Goal: Information Seeking & Learning: Check status

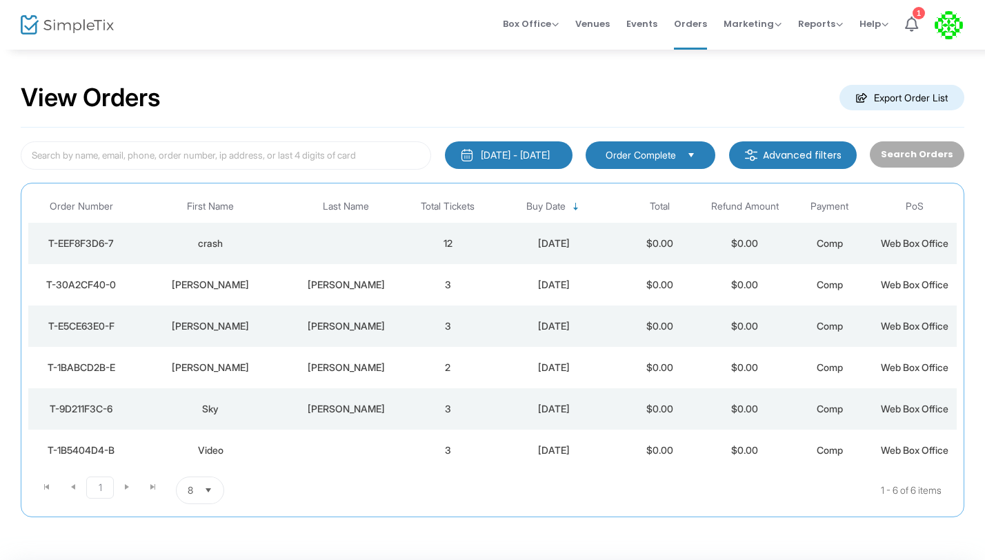
click at [209, 489] on span "Select" at bounding box center [208, 490] width 23 height 23
click at [203, 403] on li "25" at bounding box center [201, 407] width 48 height 28
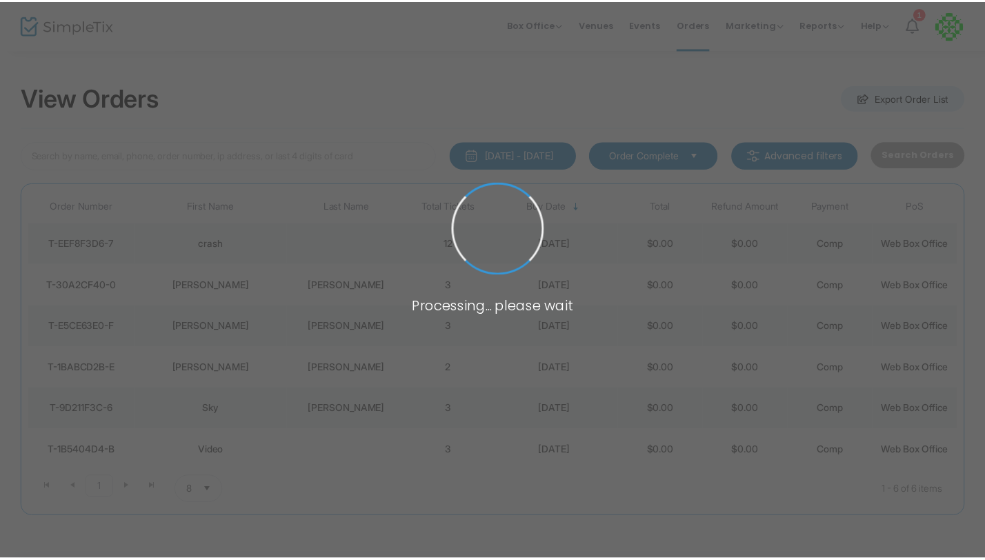
scroll to position [47, 0]
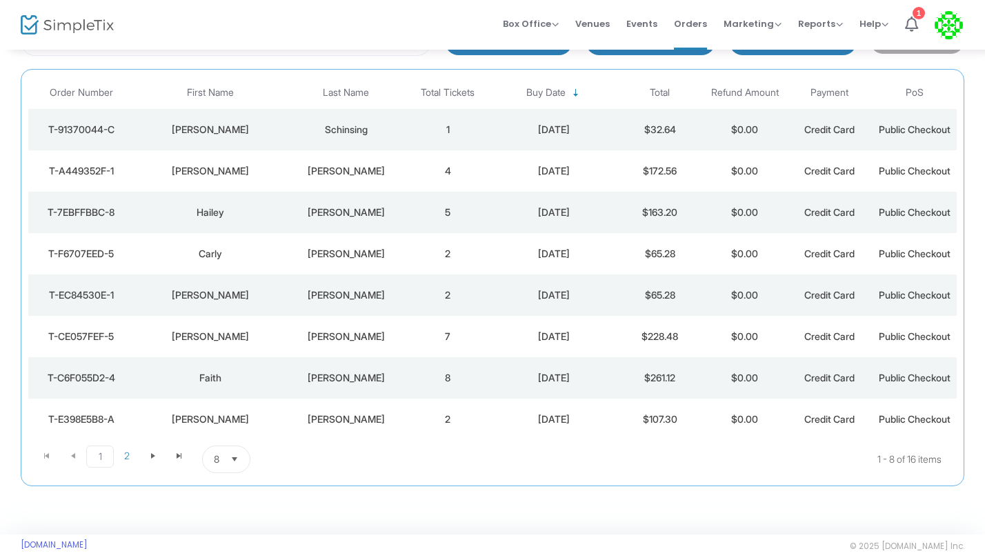
scroll to position [120, 0]
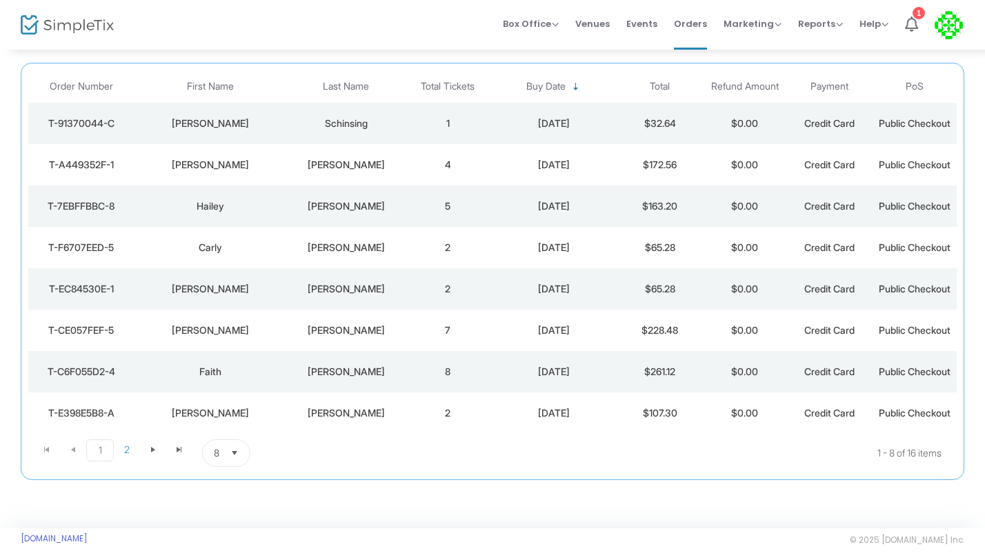
click at [236, 454] on span "Select" at bounding box center [234, 453] width 23 height 23
click at [227, 376] on li "25" at bounding box center [227, 370] width 48 height 28
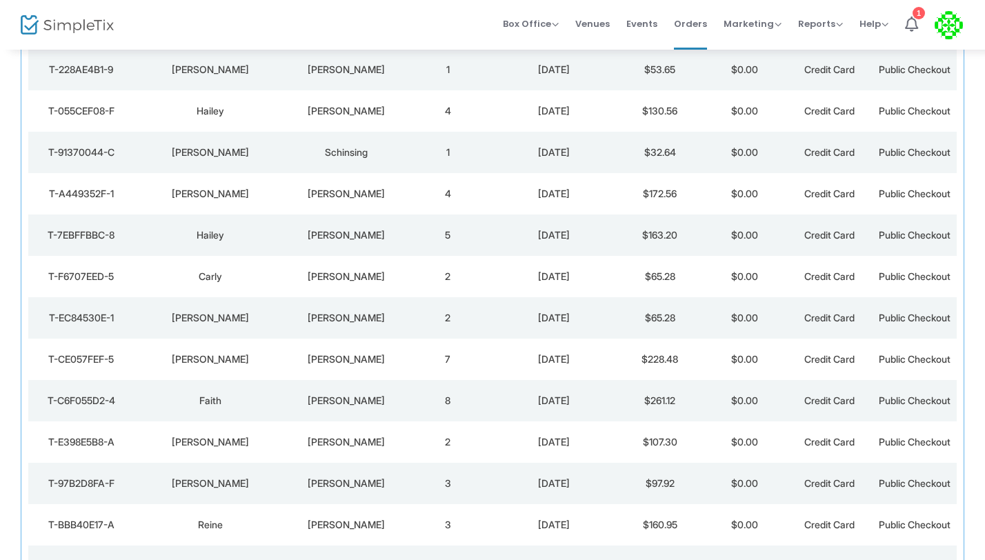
scroll to position [148, 0]
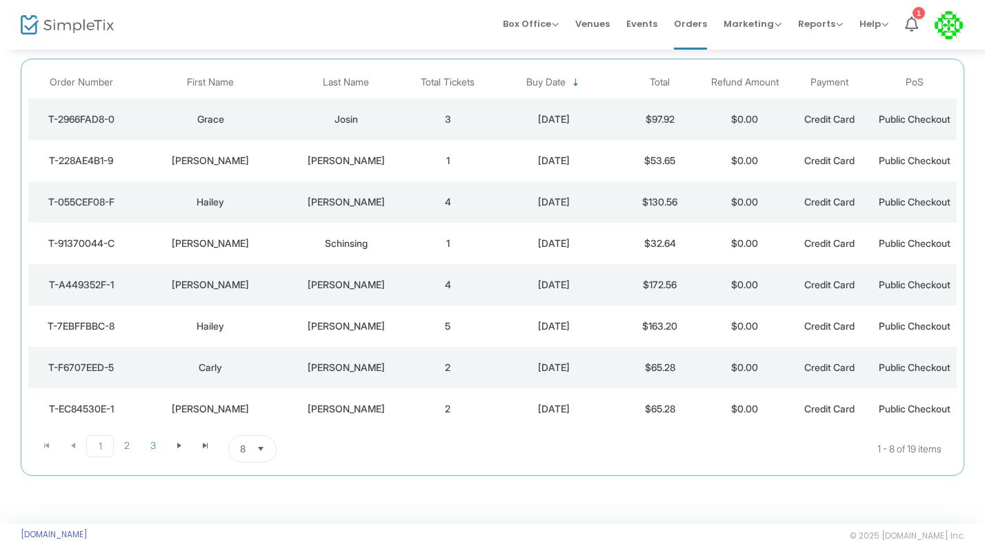
scroll to position [130, 0]
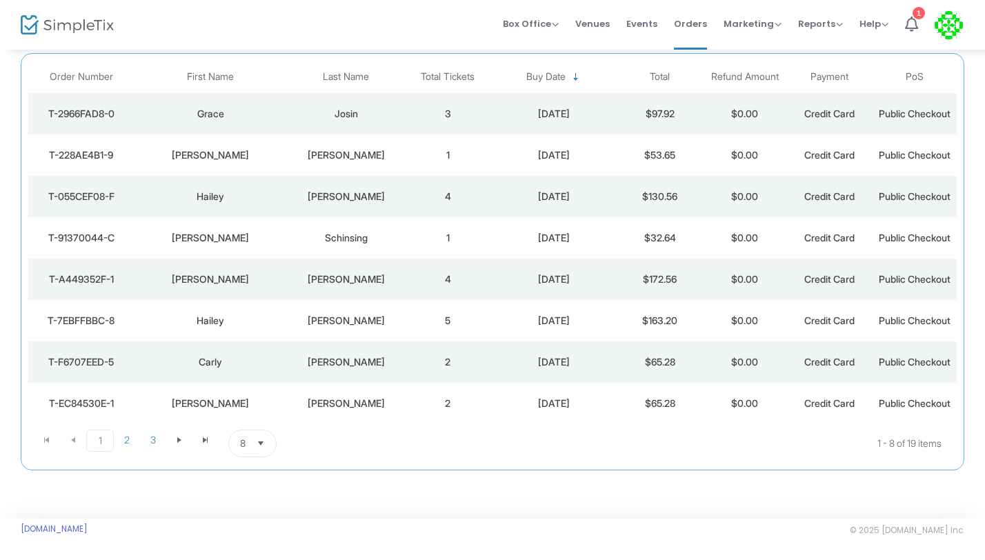
click at [262, 446] on span "Select" at bounding box center [261, 443] width 23 height 23
click at [256, 363] on li "25" at bounding box center [253, 360] width 48 height 28
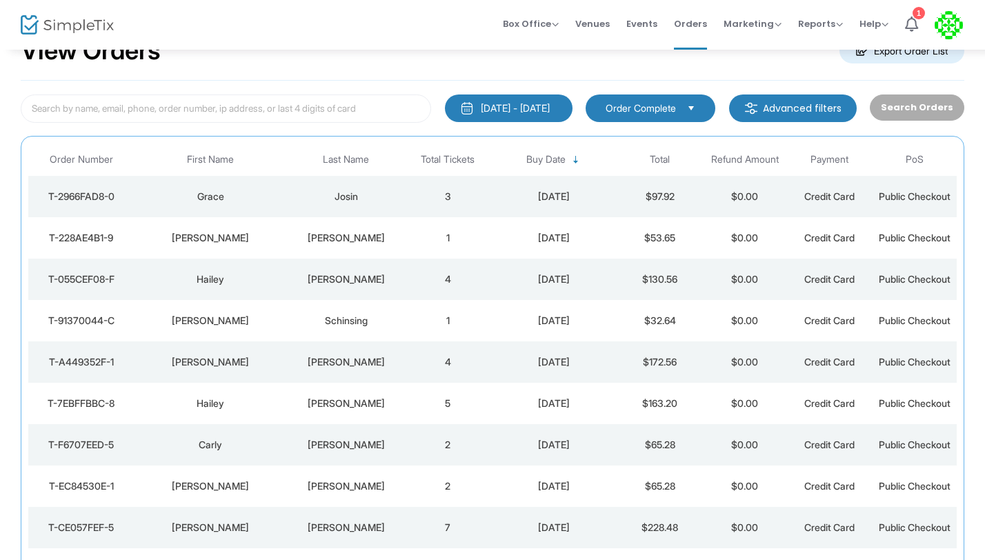
scroll to position [0, 0]
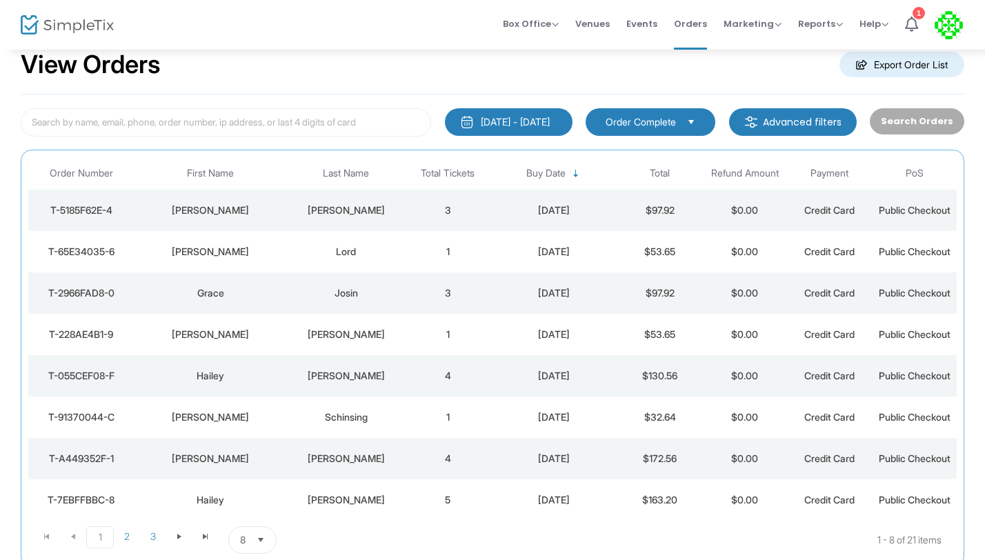
scroll to position [37, 0]
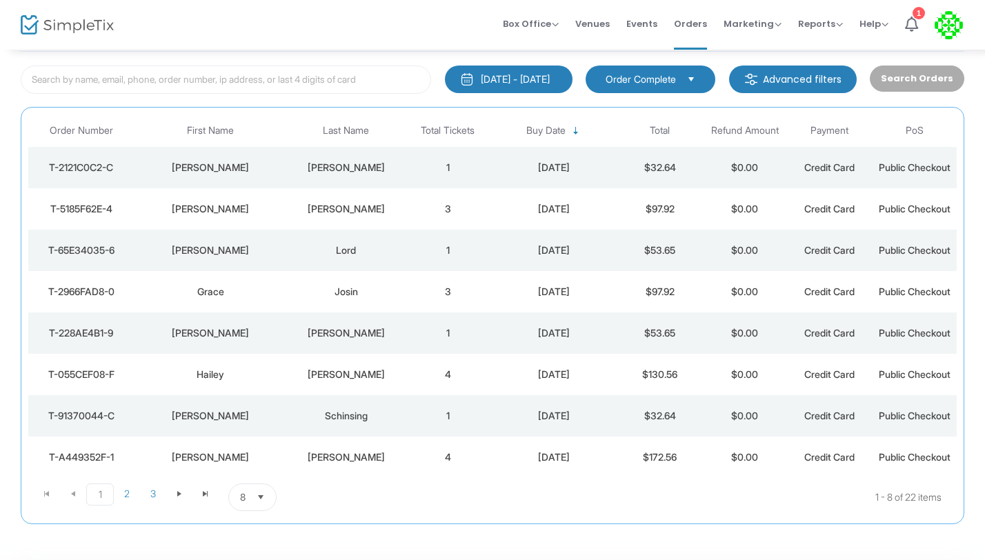
scroll to position [130, 0]
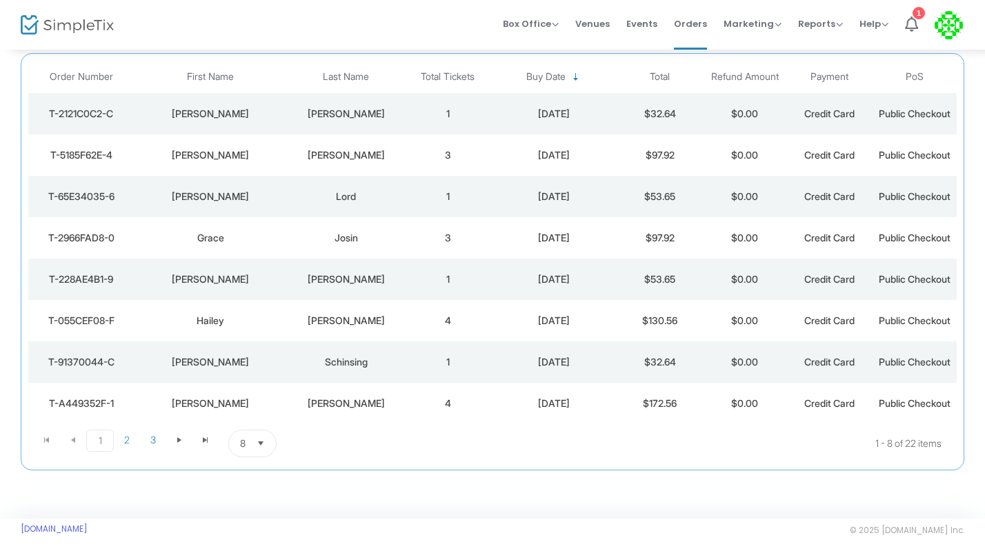
click at [259, 443] on span "Select" at bounding box center [261, 443] width 23 height 23
click at [266, 357] on li "25" at bounding box center [253, 360] width 48 height 28
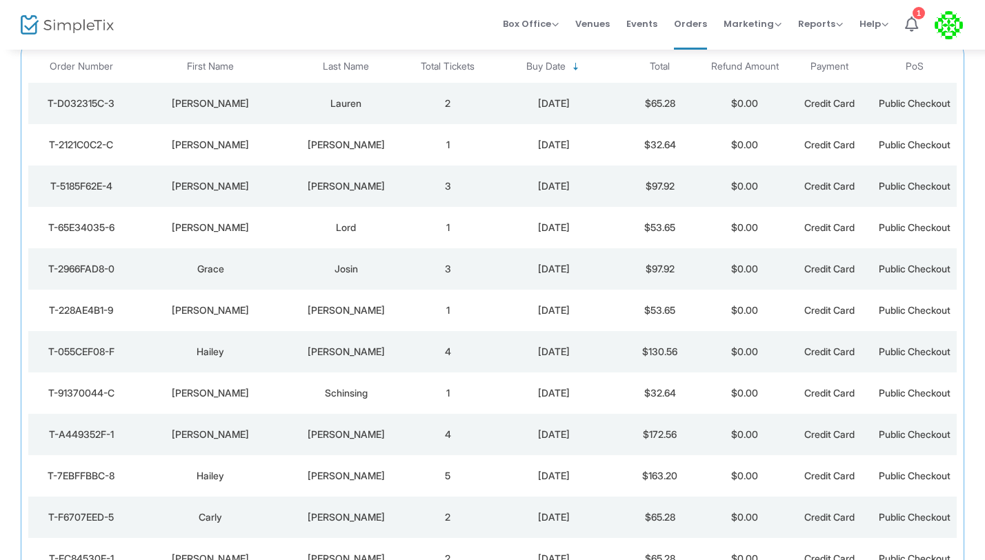
scroll to position [0, 0]
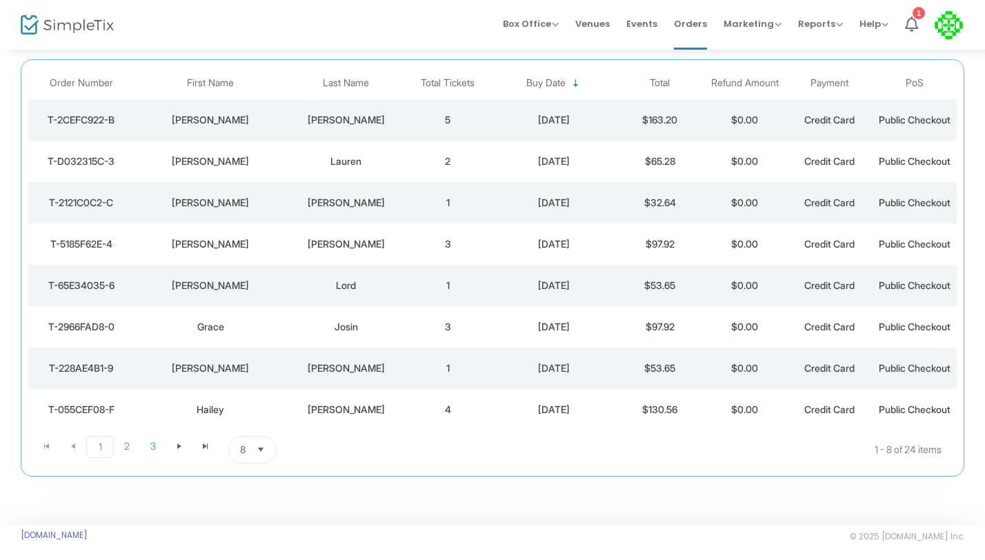
scroll to position [130, 0]
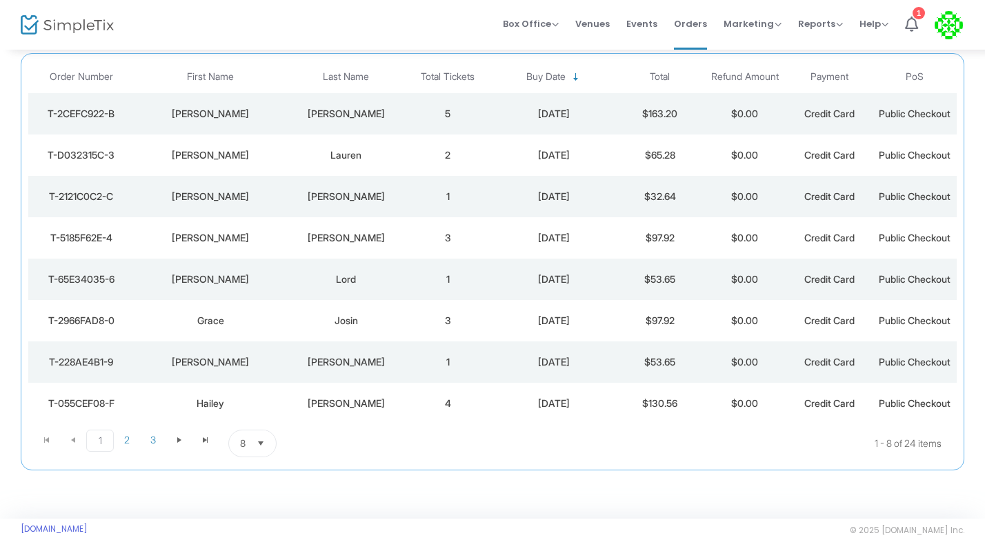
click at [256, 443] on span "Select" at bounding box center [261, 443] width 23 height 23
click at [252, 381] on li "50" at bounding box center [253, 388] width 48 height 28
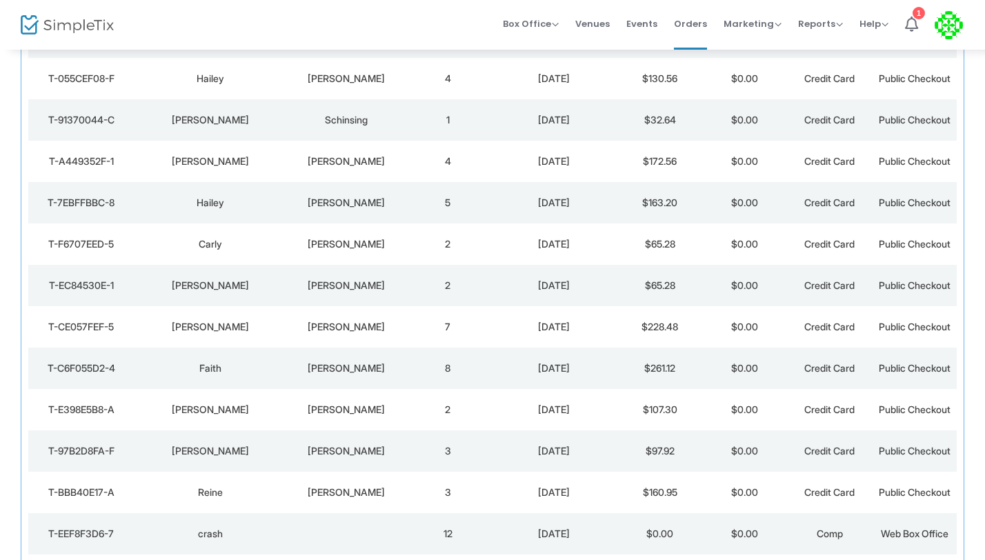
scroll to position [0, 0]
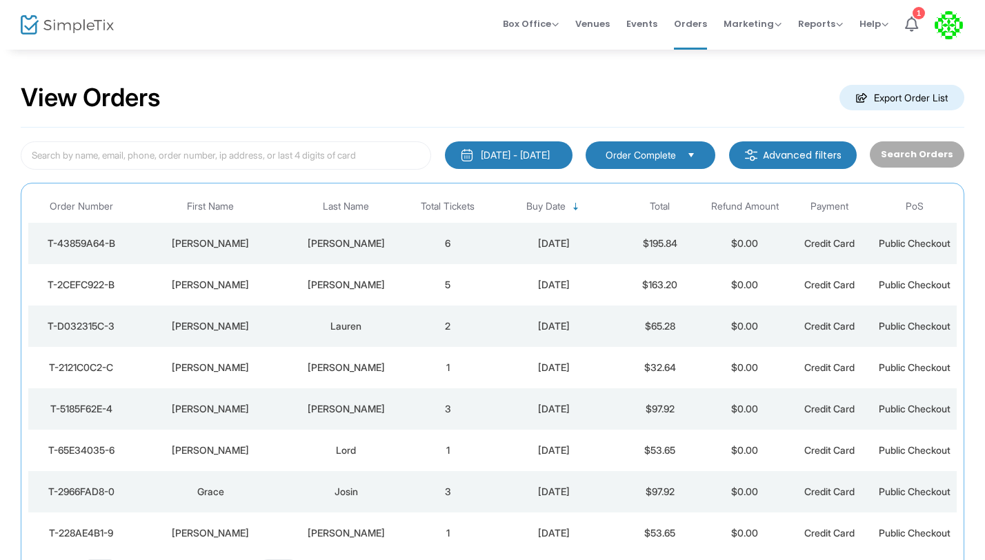
scroll to position [130, 0]
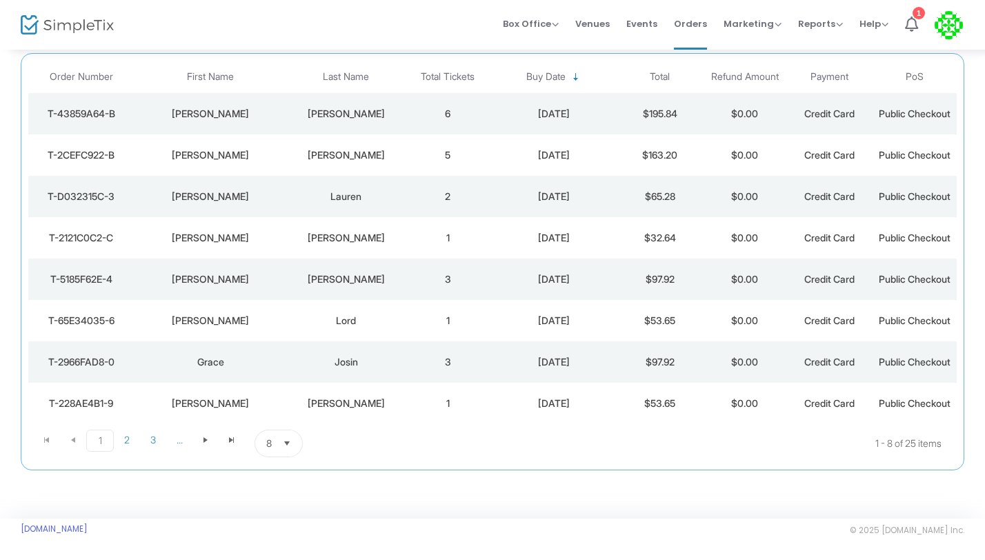
click at [286, 448] on span "Select" at bounding box center [287, 443] width 23 height 23
click at [268, 356] on span "25" at bounding box center [272, 360] width 12 height 14
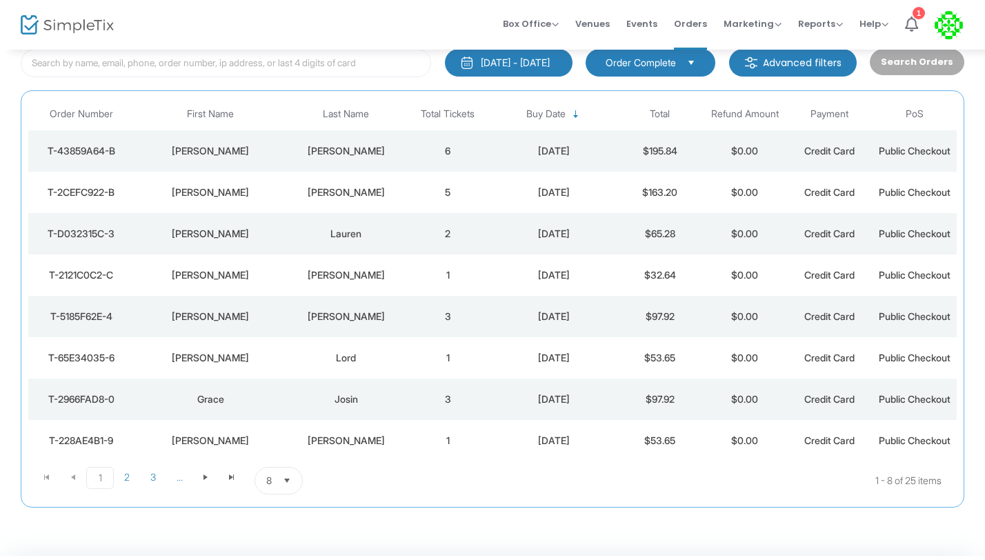
scroll to position [92, 0]
click at [268, 484] on span "8" at bounding box center [269, 481] width 6 height 14
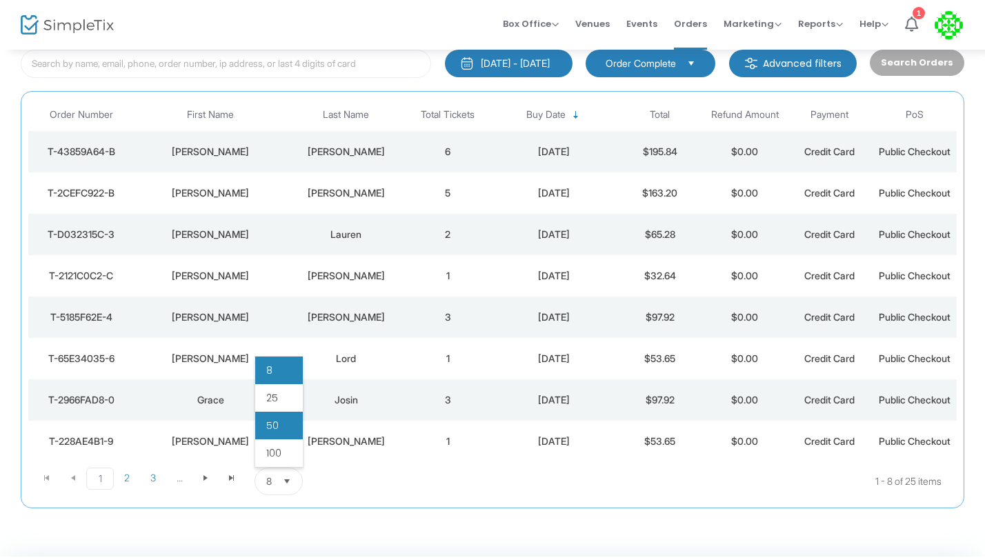
click at [274, 424] on span "50" at bounding box center [272, 426] width 12 height 14
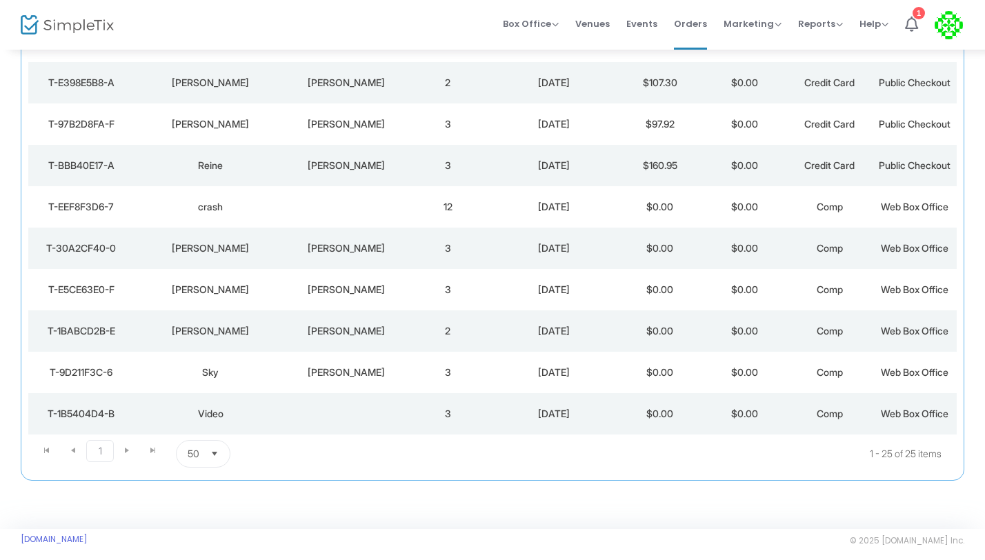
scroll to position [824, 0]
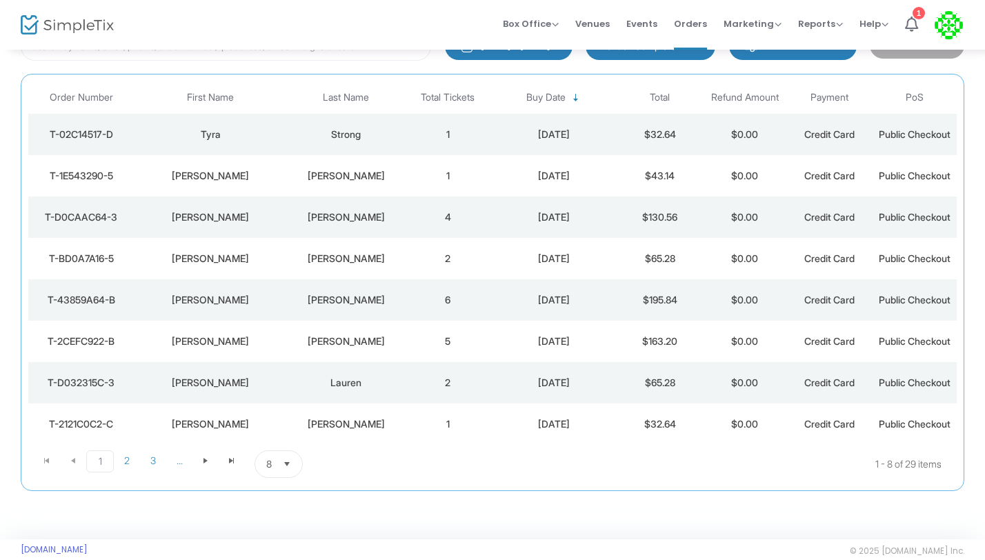
scroll to position [107, 0]
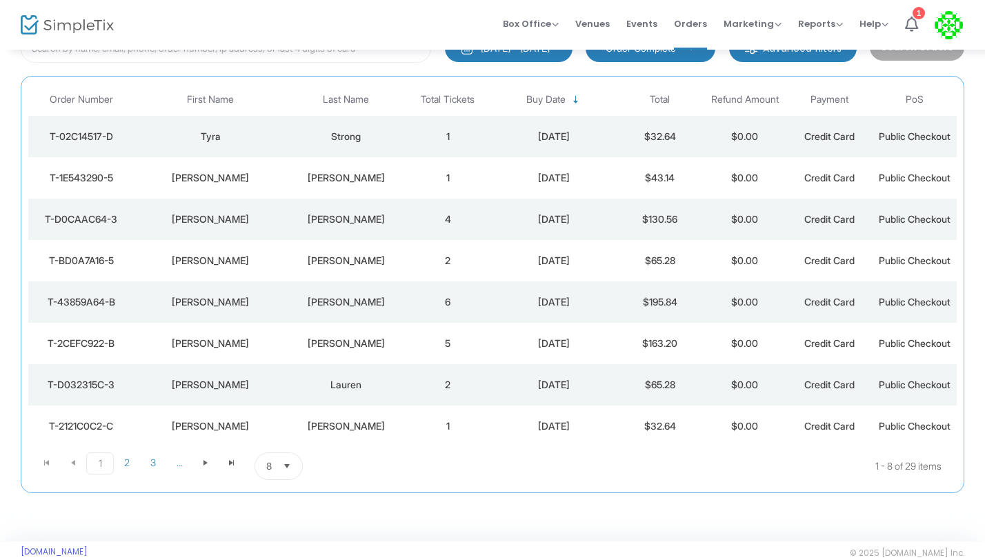
click at [288, 466] on span "Select" at bounding box center [287, 466] width 23 height 23
click at [277, 407] on span "50" at bounding box center [272, 410] width 12 height 14
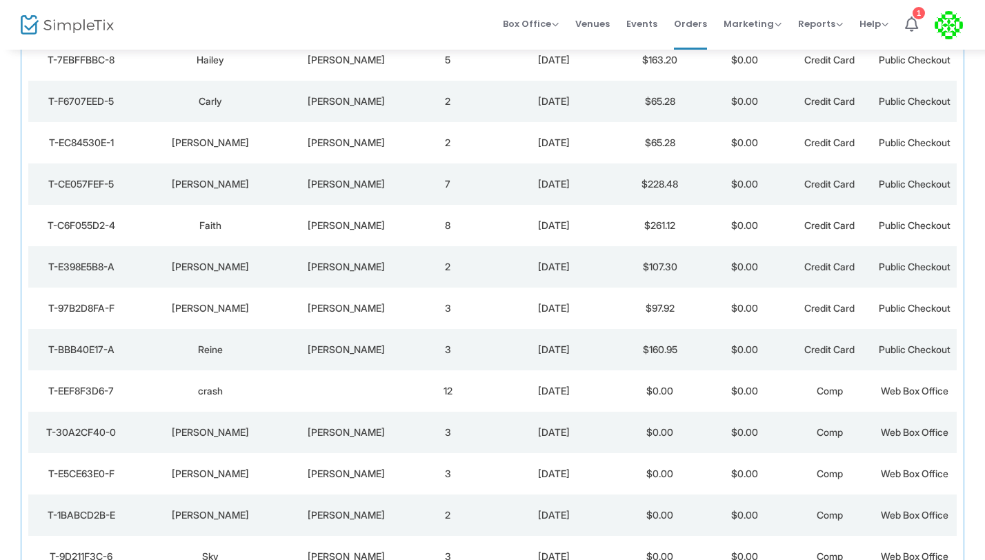
scroll to position [872, 0]
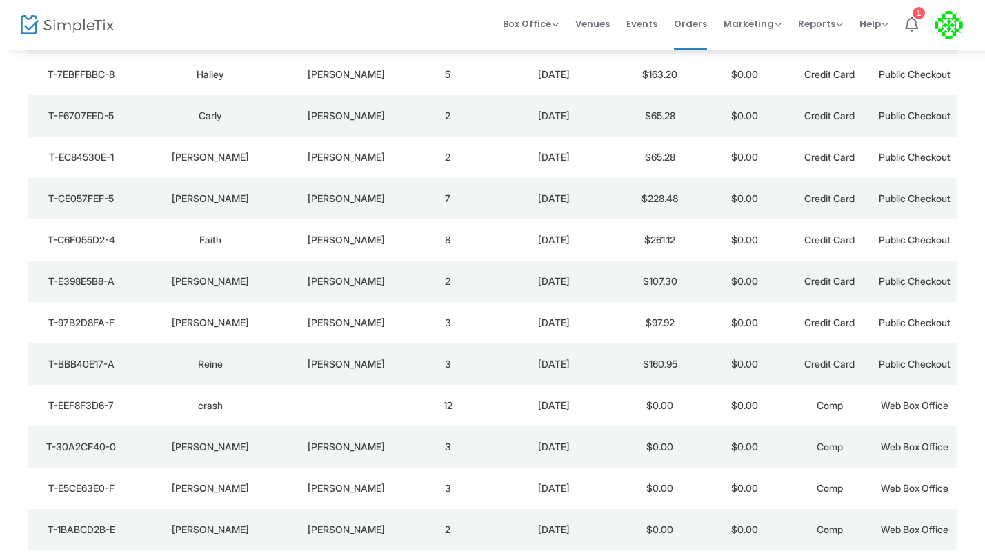
click at [646, 236] on td "$261.12" at bounding box center [659, 239] width 85 height 41
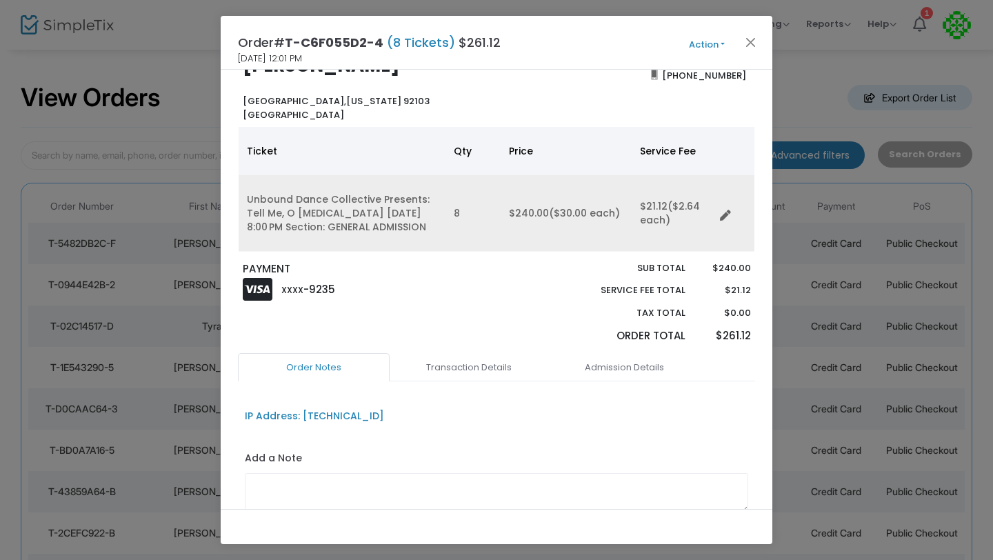
scroll to position [45, 0]
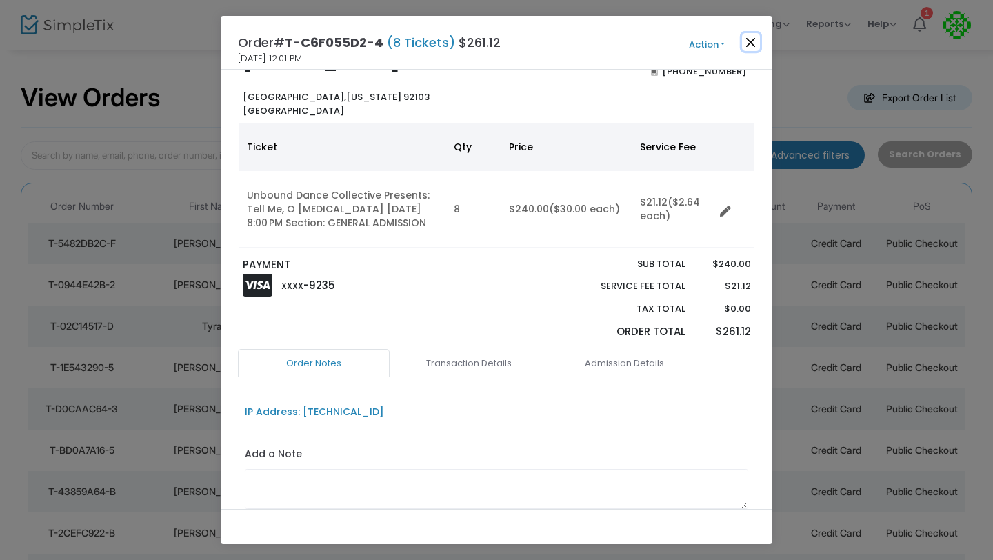
click at [747, 39] on button "Close" at bounding box center [751, 42] width 18 height 18
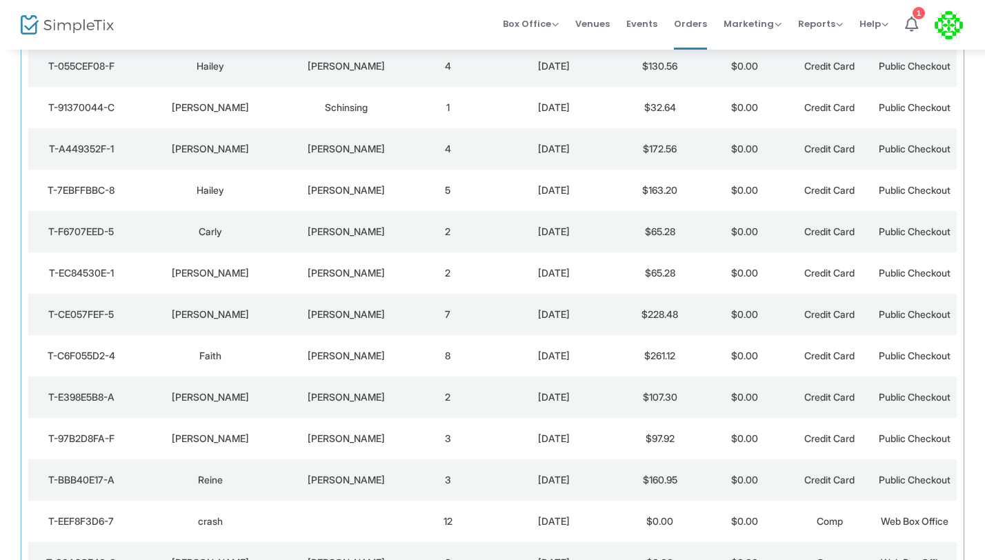
scroll to position [757, 0]
click at [413, 314] on td "7" at bounding box center [448, 314] width 85 height 41
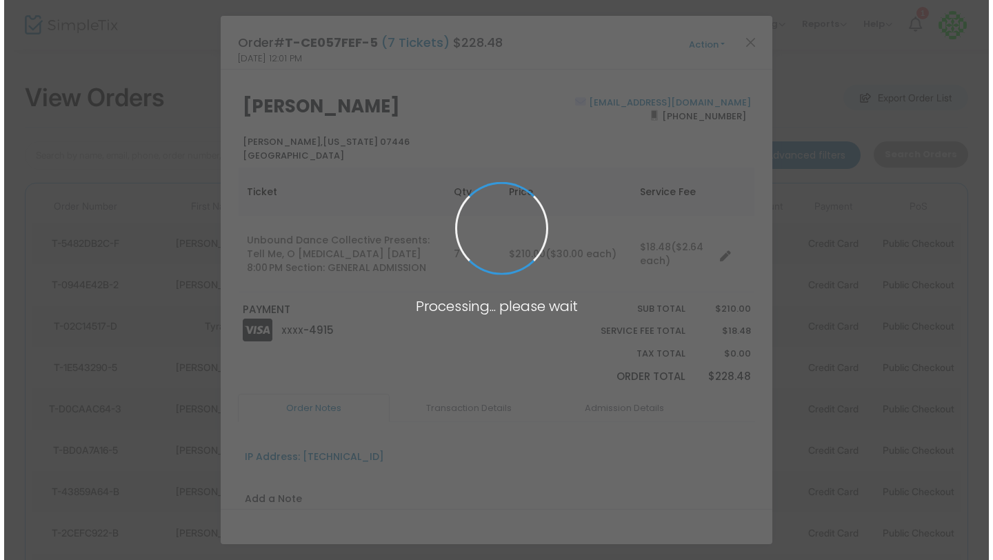
scroll to position [0, 0]
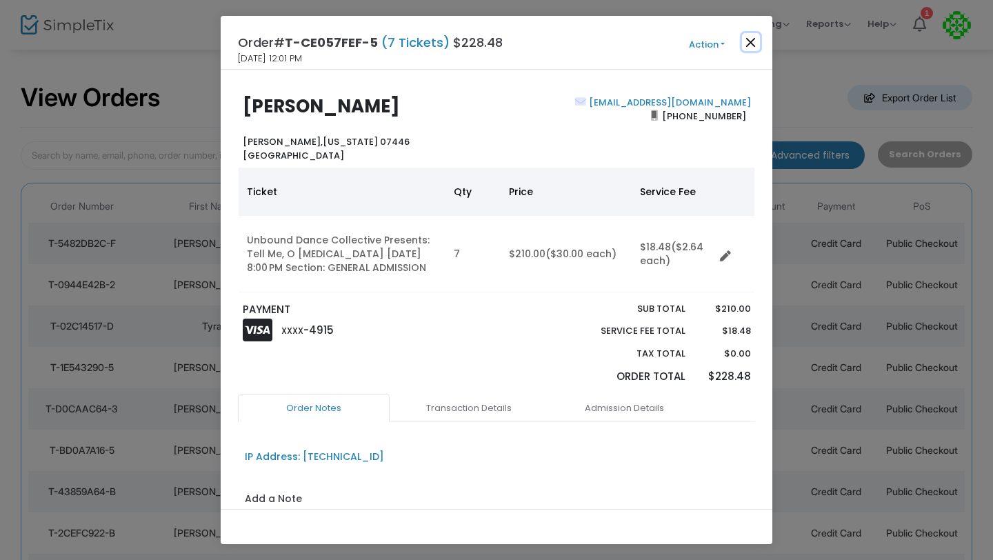
click at [757, 43] on button "Close" at bounding box center [751, 42] width 18 height 18
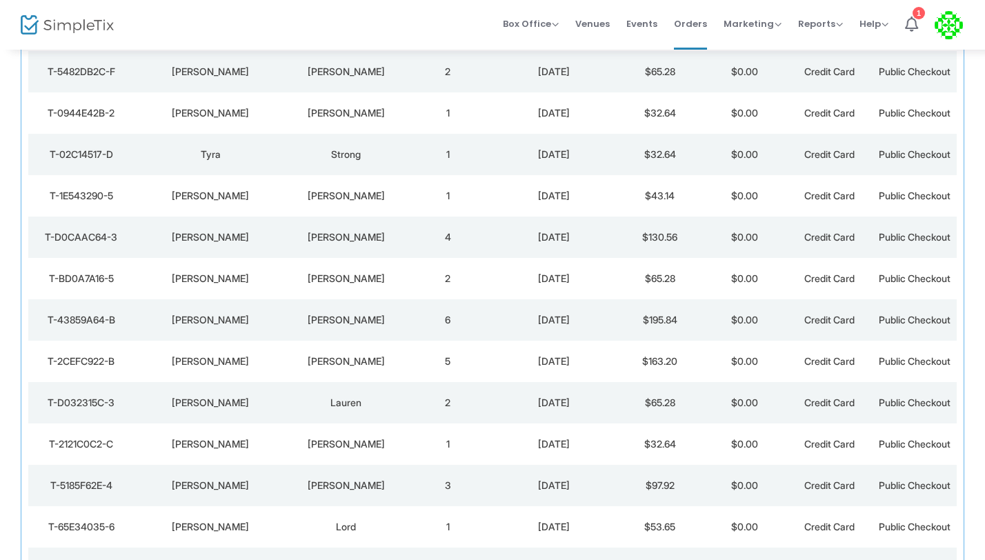
scroll to position [223, 0]
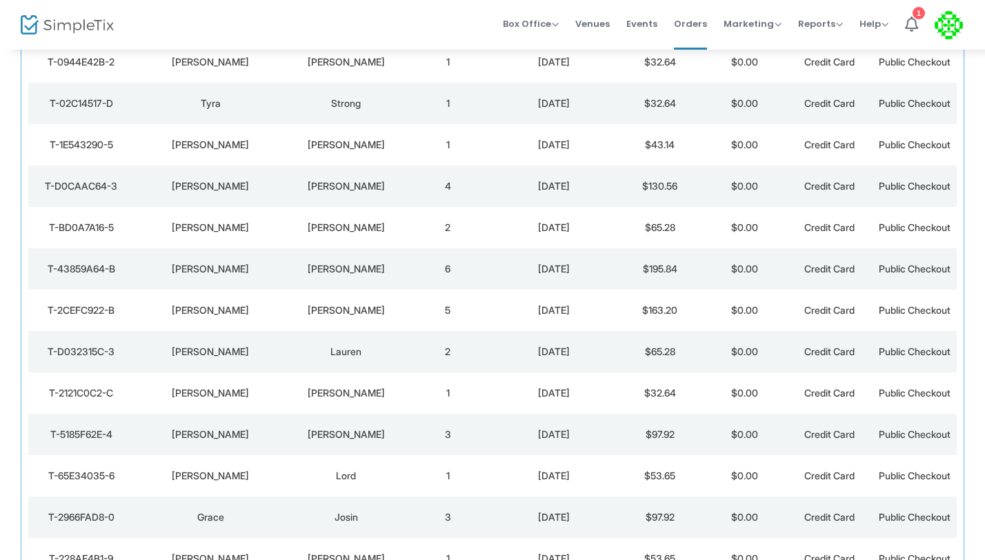
click at [441, 275] on td "6" at bounding box center [448, 268] width 85 height 41
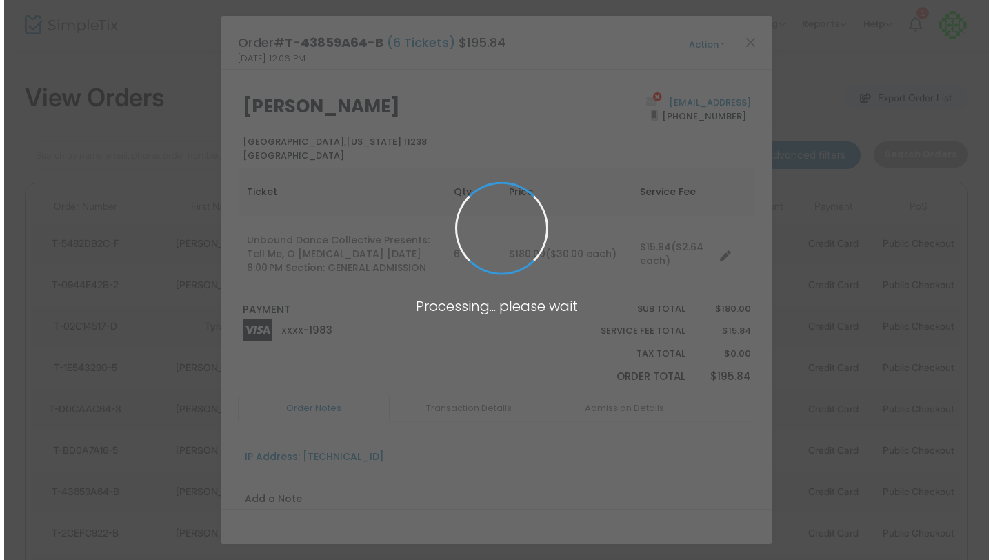
scroll to position [0, 0]
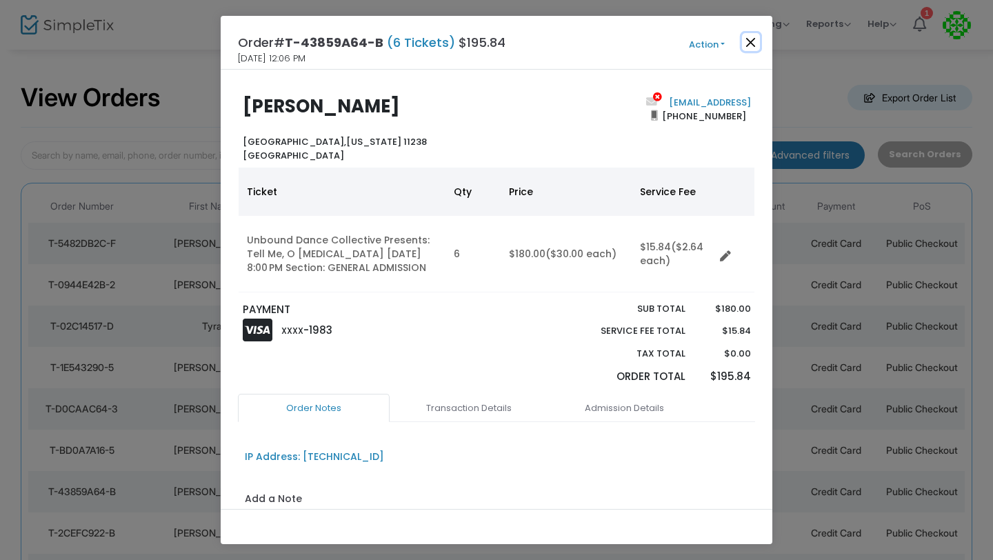
click at [752, 46] on button "Close" at bounding box center [751, 42] width 18 height 18
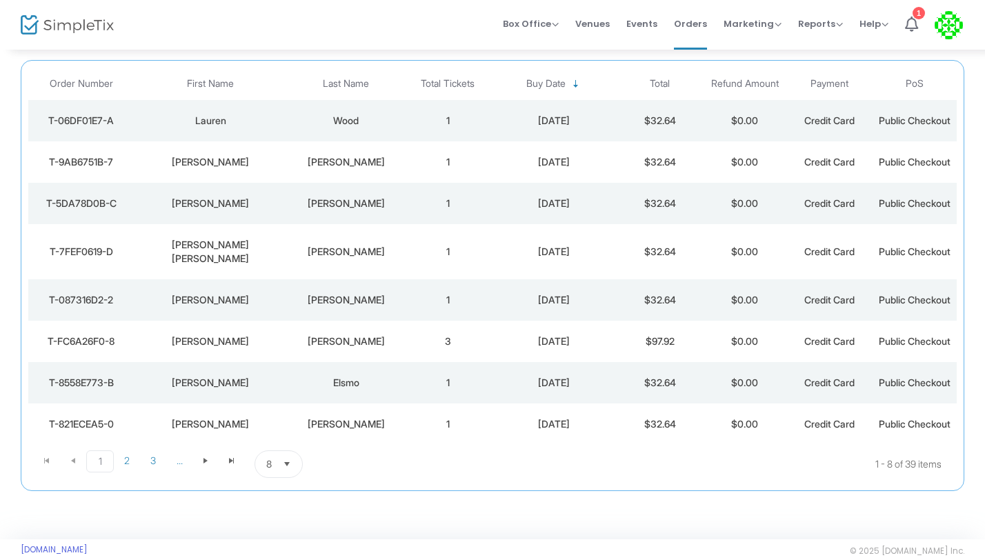
scroll to position [126, 0]
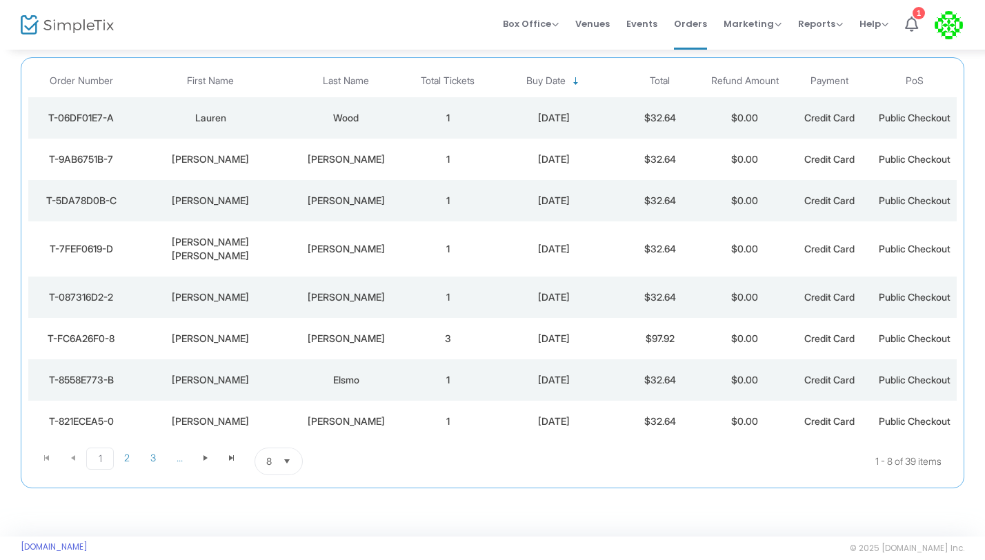
click at [293, 450] on span "Select" at bounding box center [287, 461] width 23 height 23
click at [294, 388] on li "50" at bounding box center [279, 392] width 48 height 28
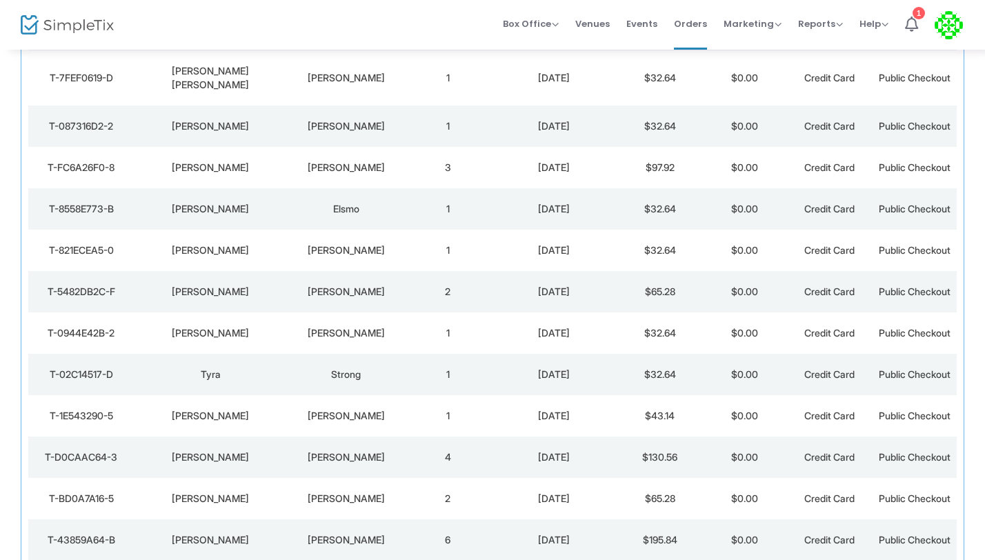
scroll to position [0, 0]
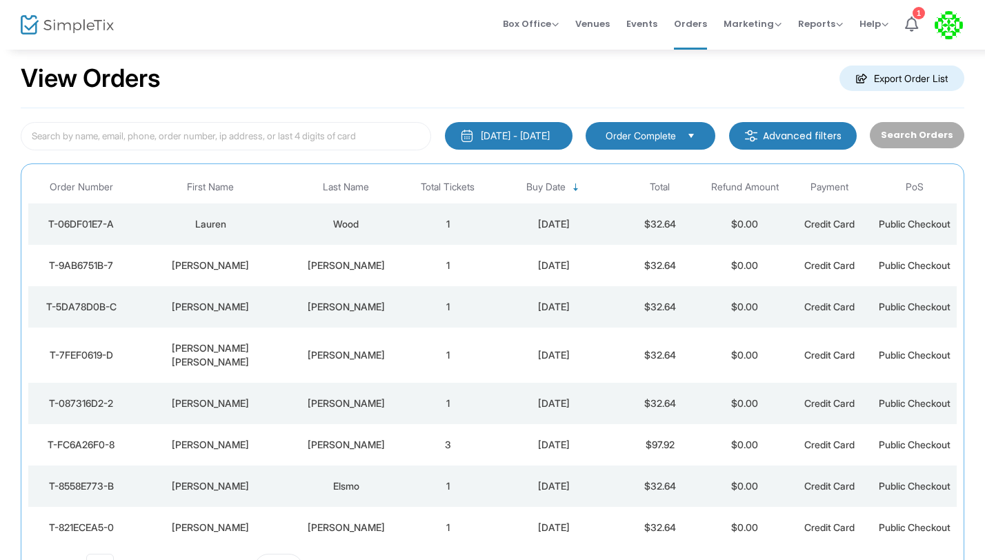
scroll to position [130, 0]
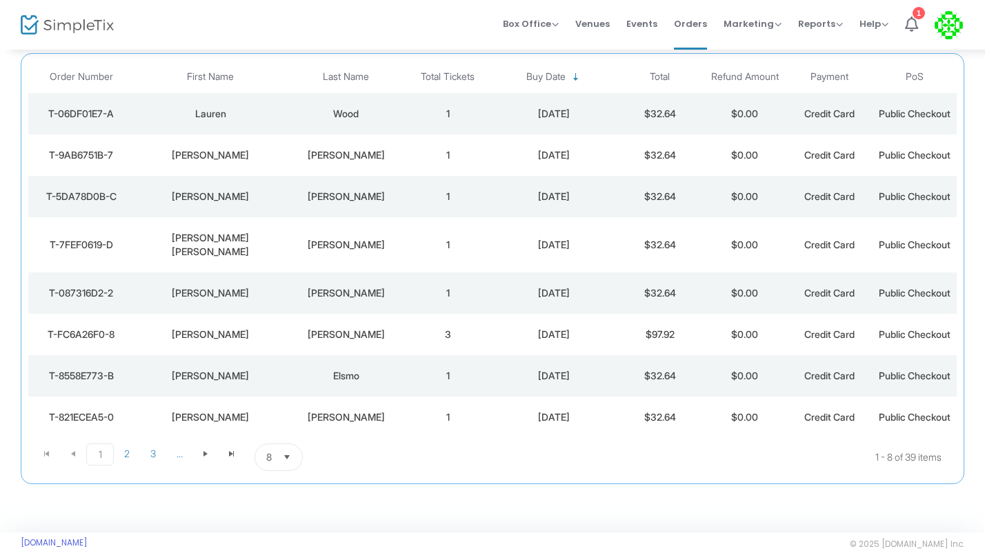
click at [270, 450] on span "8" at bounding box center [269, 457] width 6 height 14
click at [277, 378] on li "50" at bounding box center [279, 388] width 48 height 28
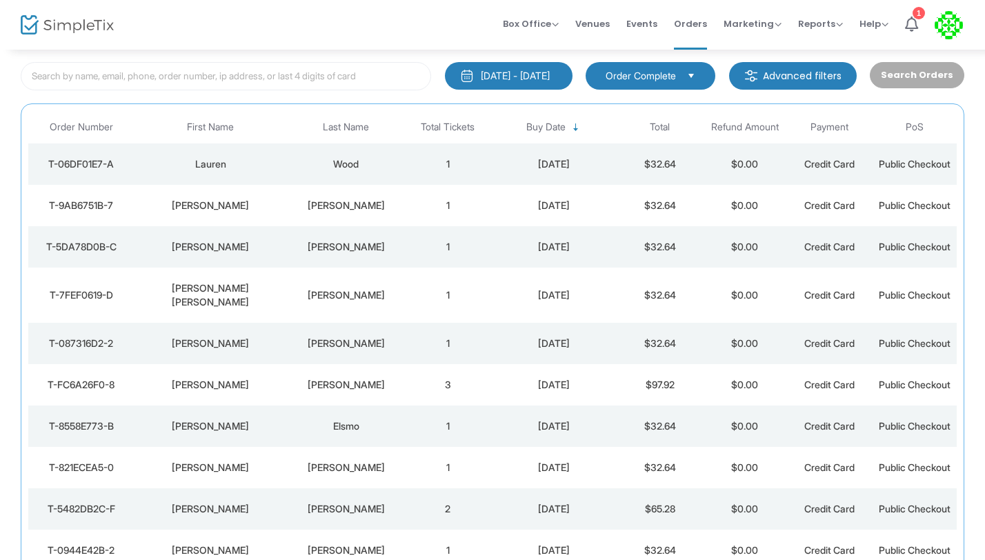
scroll to position [0, 0]
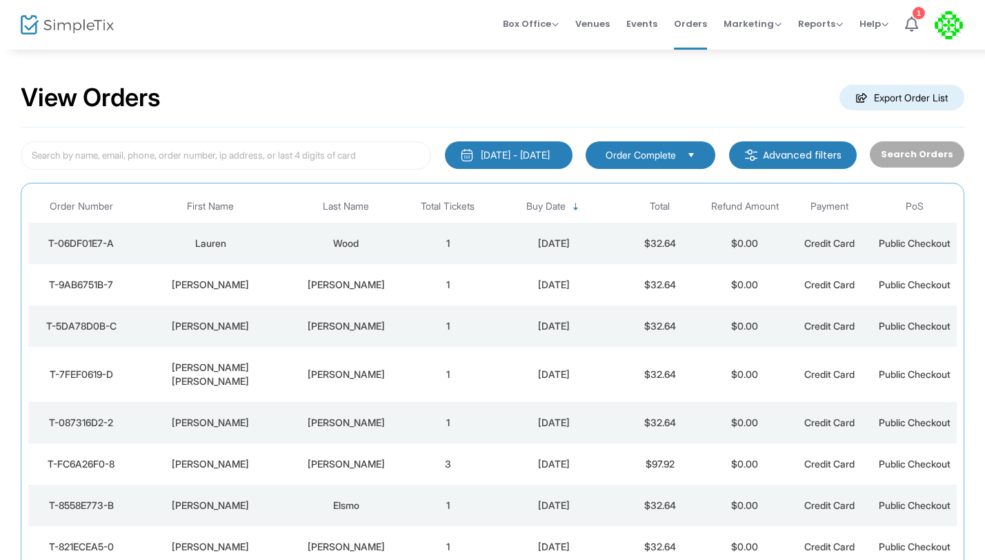
scroll to position [130, 0]
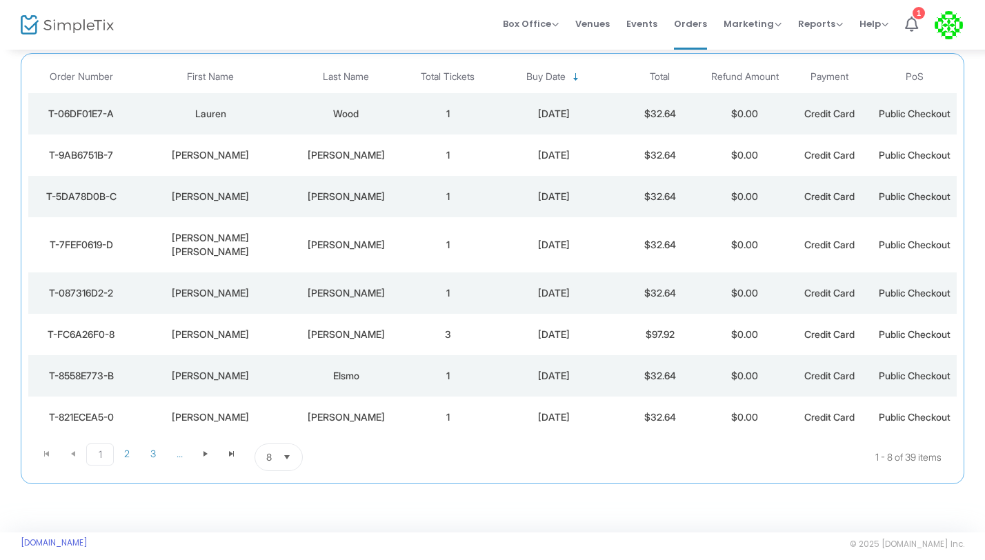
click at [290, 446] on span "Select" at bounding box center [287, 457] width 23 height 23
click at [284, 397] on li "50" at bounding box center [279, 388] width 48 height 28
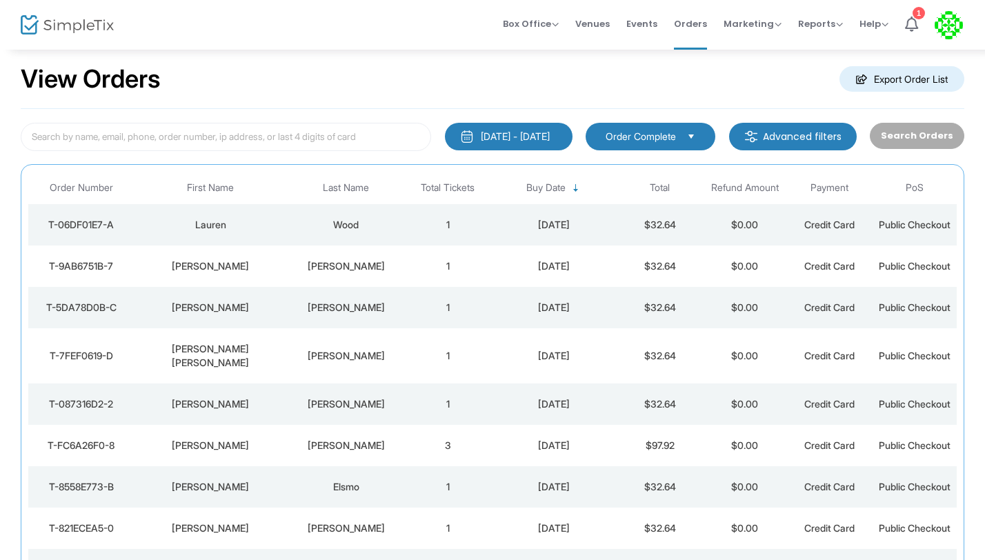
scroll to position [14, 0]
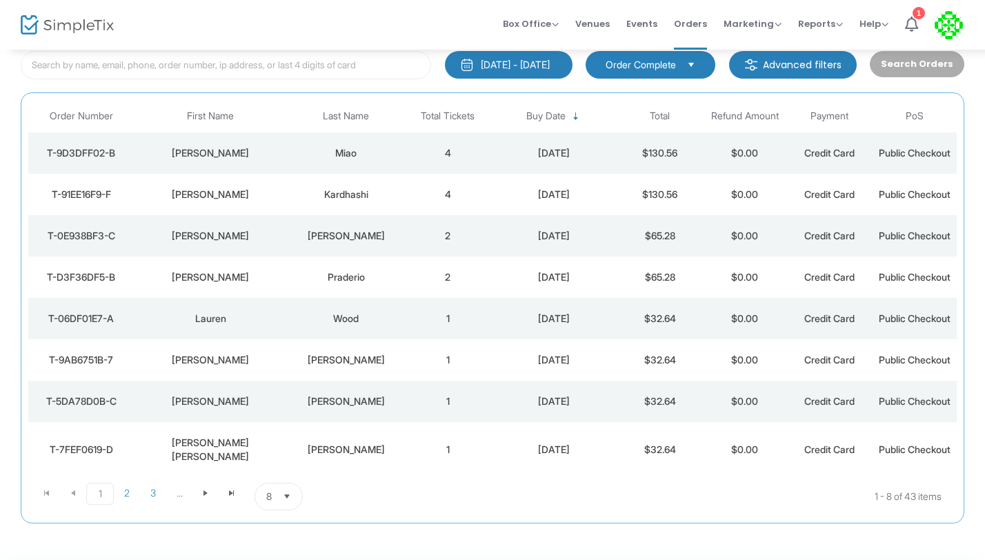
scroll to position [130, 0]
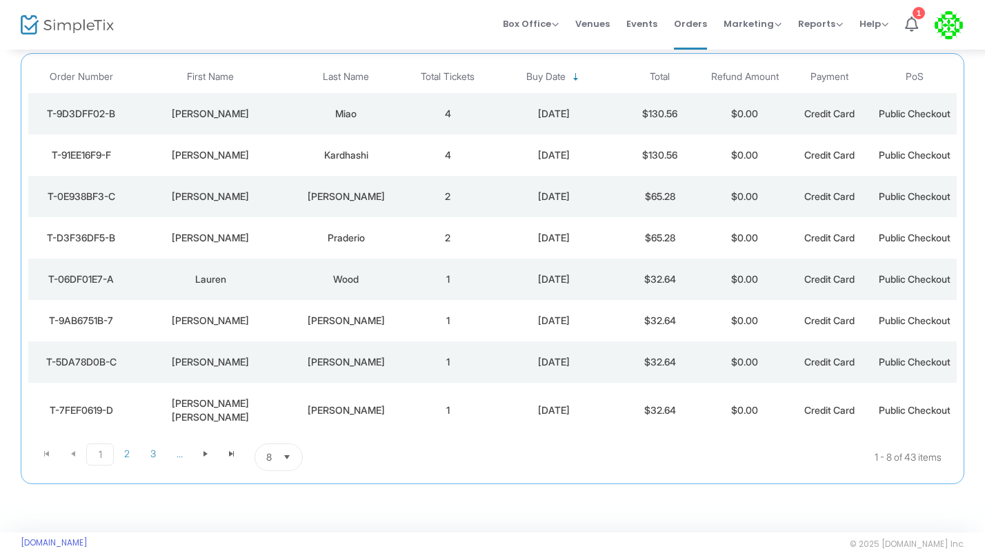
click at [279, 450] on span "Select" at bounding box center [287, 457] width 23 height 23
click at [286, 386] on li "50" at bounding box center [279, 388] width 48 height 28
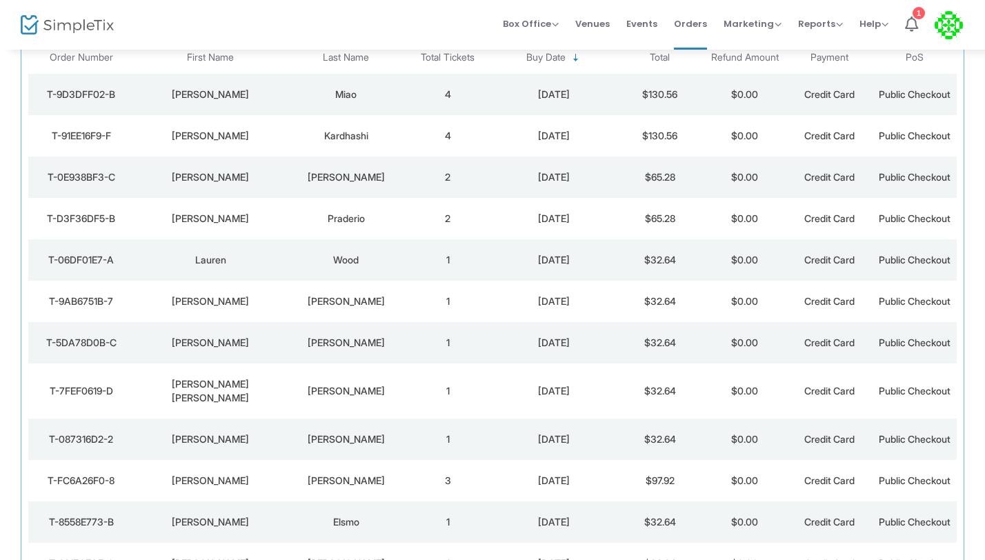
scroll to position [0, 0]
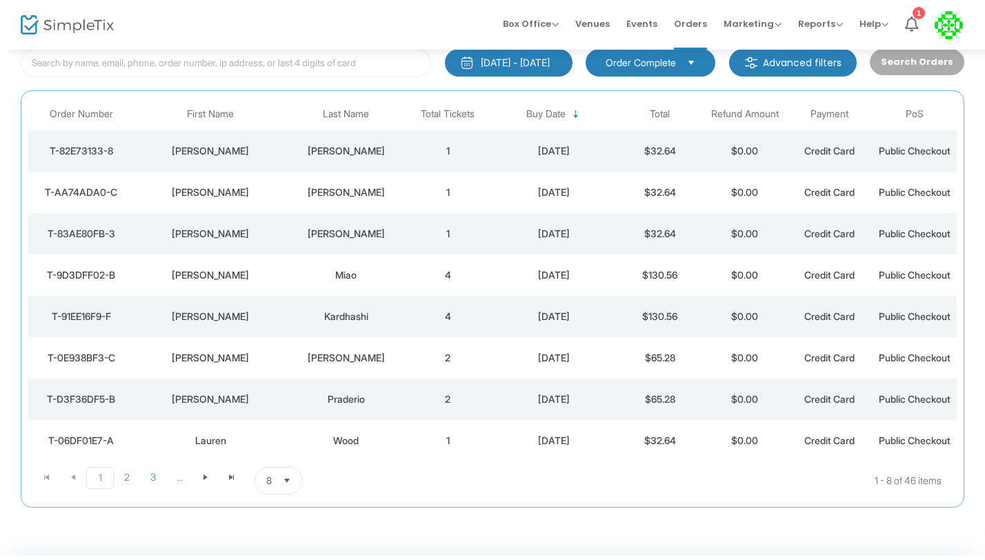
scroll to position [114, 0]
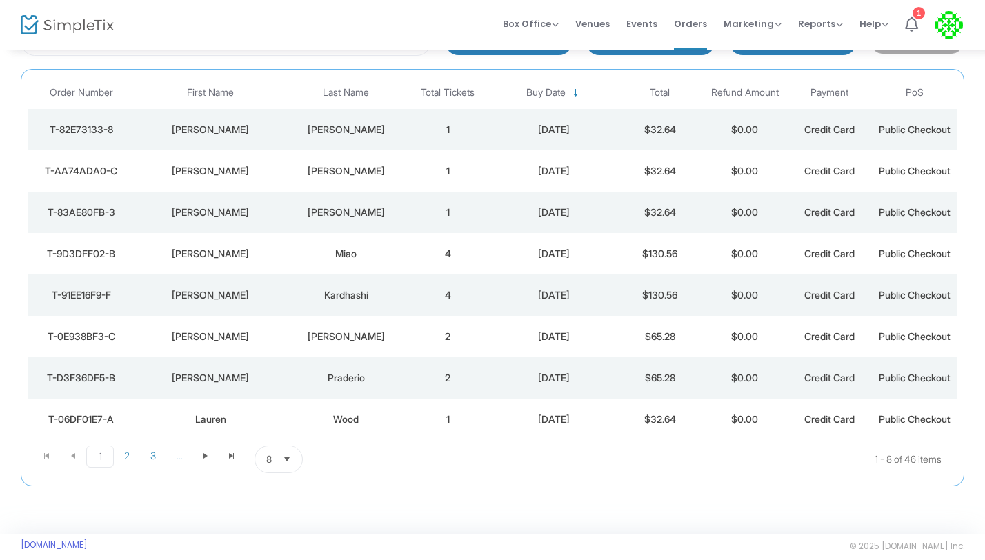
click at [286, 464] on span "Select" at bounding box center [287, 459] width 23 height 23
click at [297, 399] on li "50" at bounding box center [279, 404] width 48 height 28
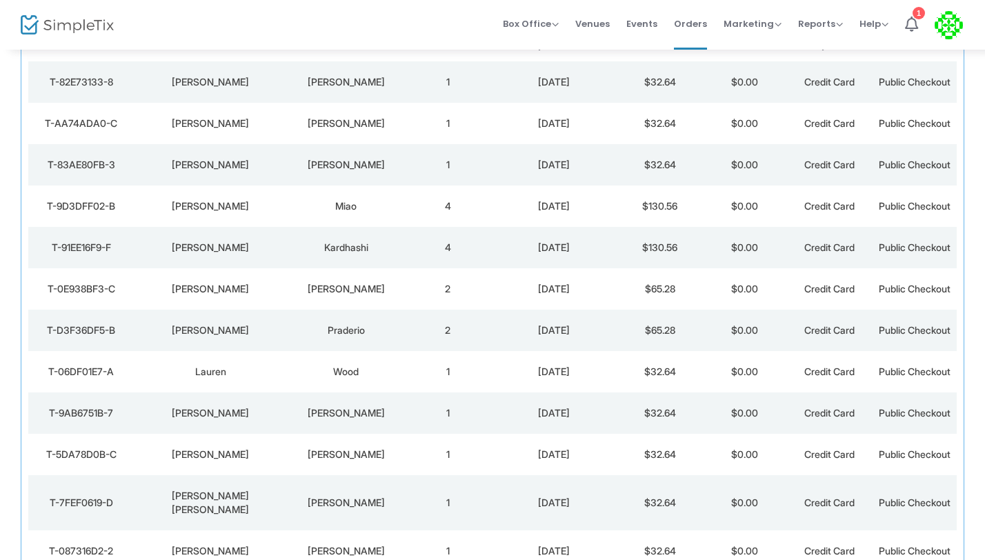
scroll to position [186, 0]
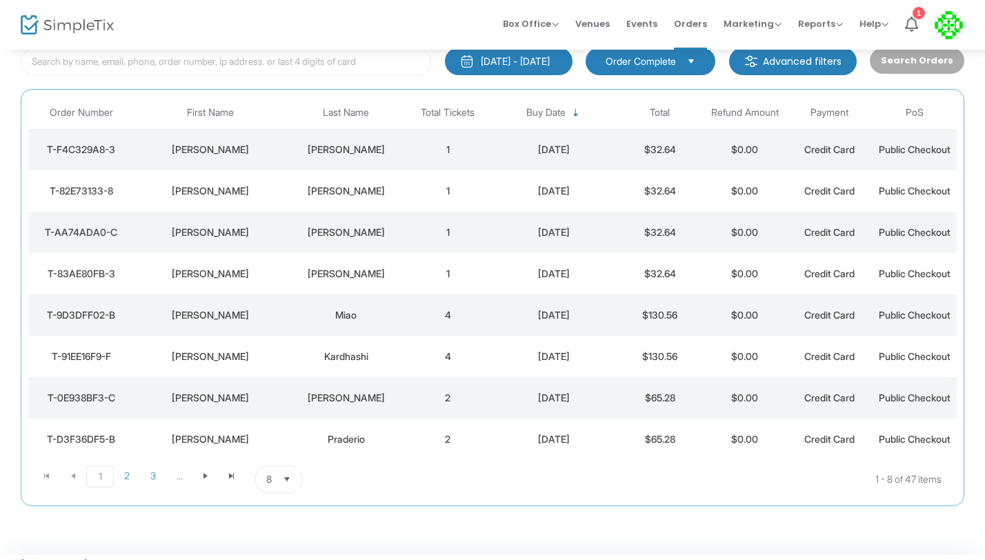
scroll to position [130, 0]
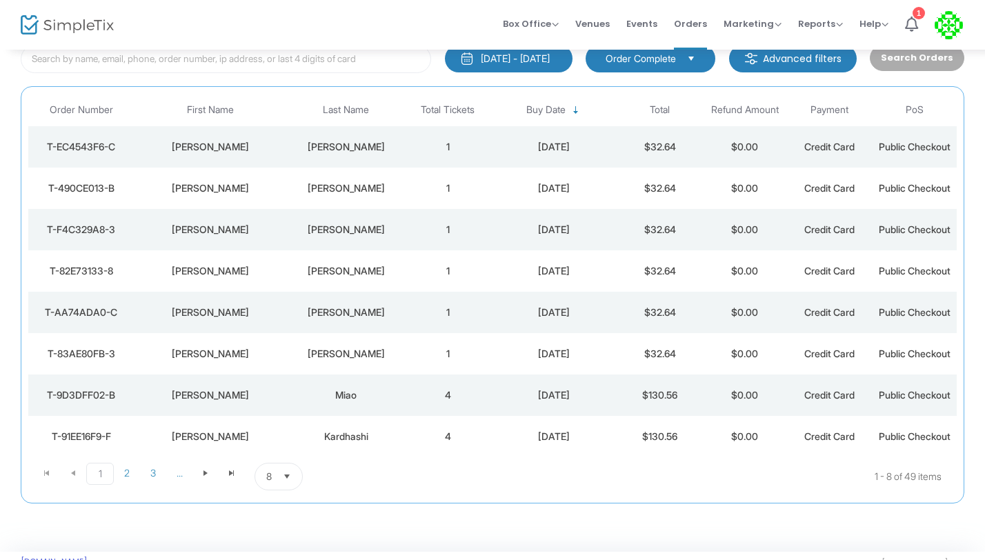
scroll to position [130, 0]
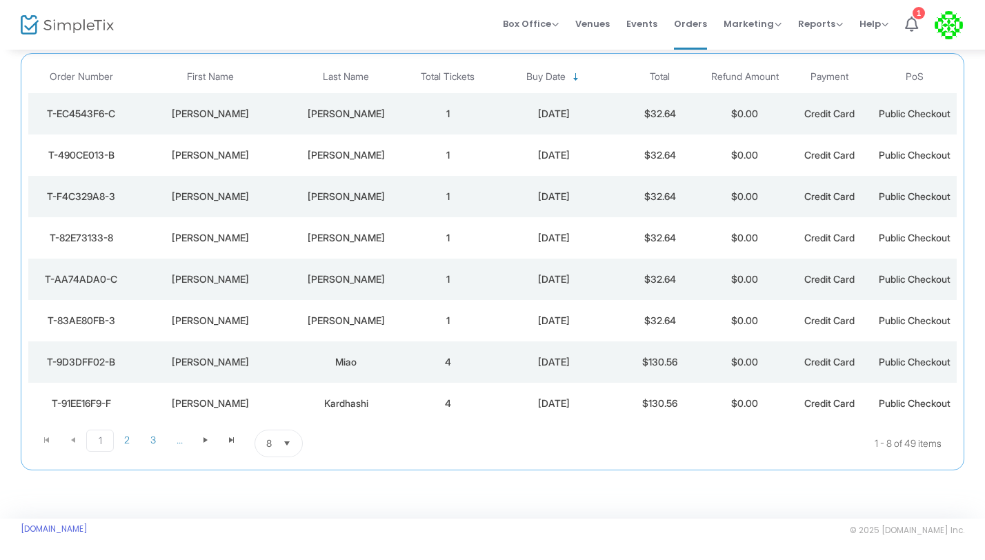
click at [284, 434] on span "Select" at bounding box center [287, 443] width 23 height 23
click at [281, 386] on li "50" at bounding box center [279, 388] width 48 height 28
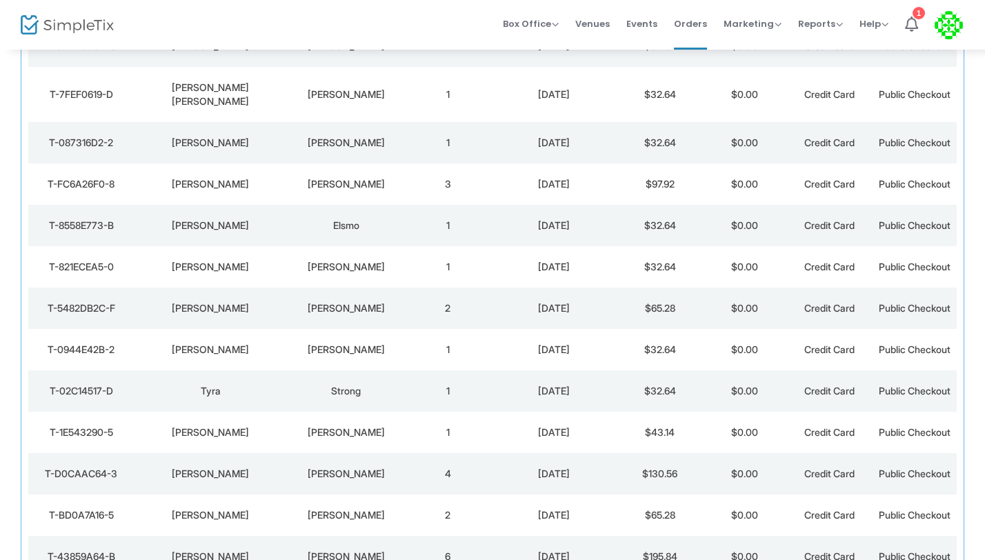
scroll to position [696, 0]
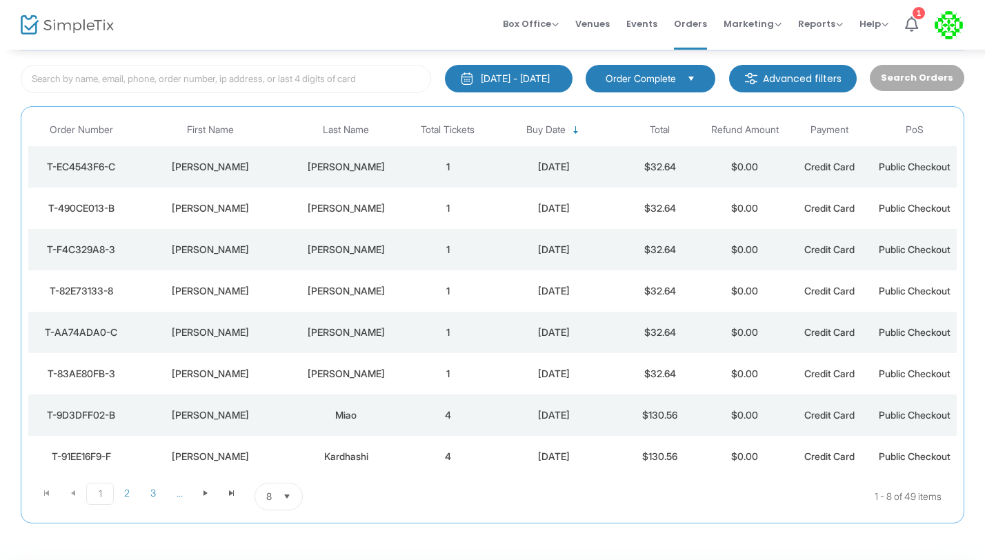
scroll to position [130, 0]
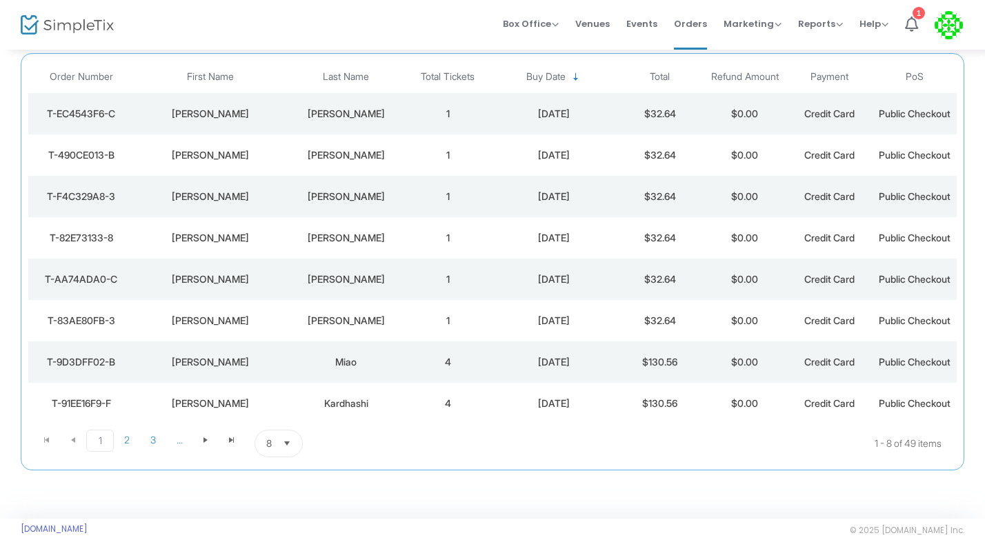
click at [272, 439] on span "8" at bounding box center [269, 443] width 17 height 26
click at [274, 385] on span "50" at bounding box center [272, 388] width 12 height 14
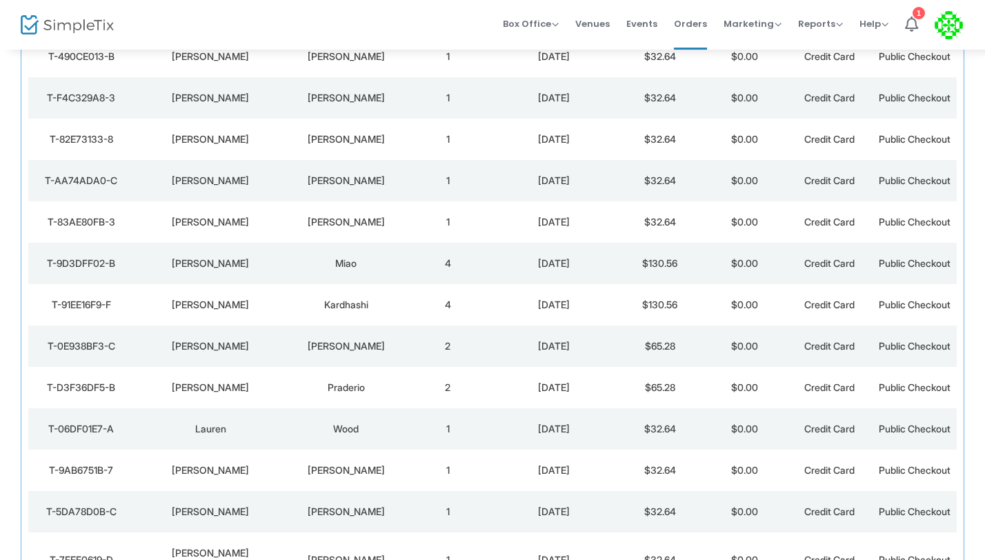
scroll to position [229, 0]
click at [446, 390] on td "2" at bounding box center [448, 386] width 85 height 41
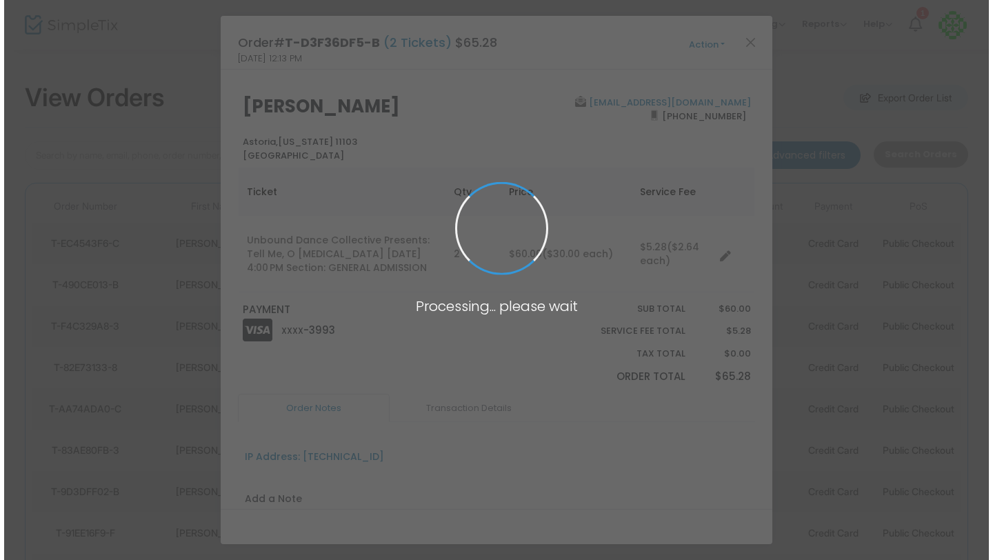
scroll to position [0, 0]
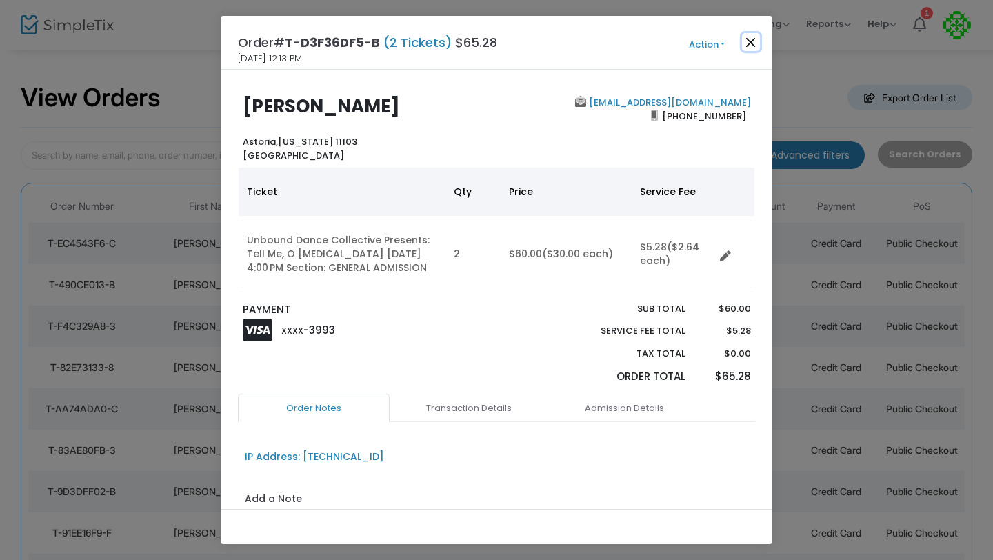
click at [753, 38] on button "Close" at bounding box center [751, 42] width 18 height 18
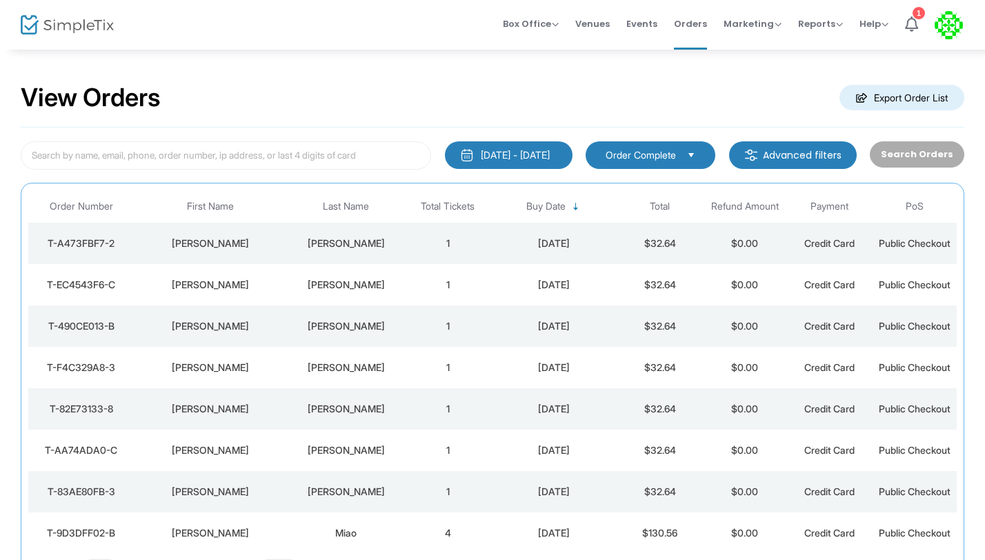
click at [447, 242] on td "1" at bounding box center [448, 243] width 85 height 41
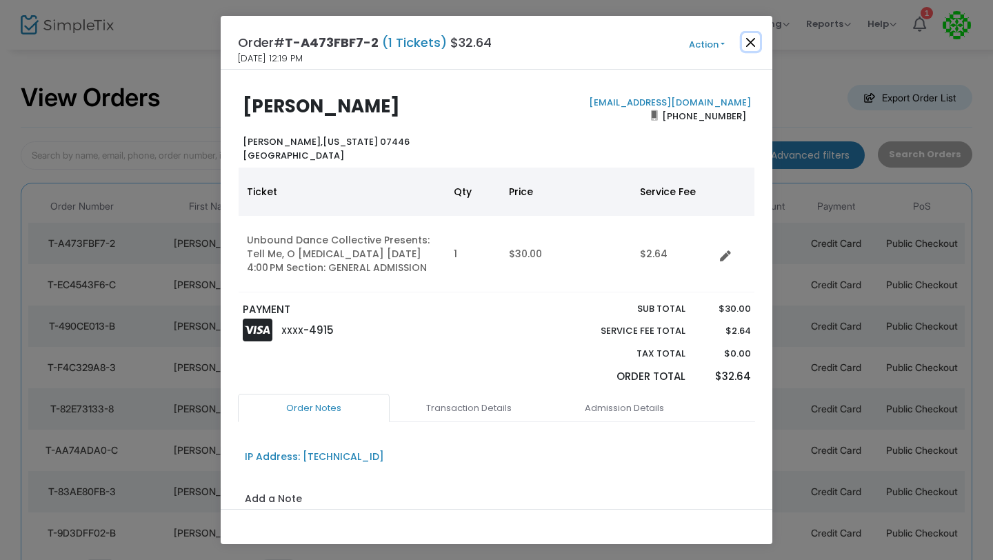
click at [747, 39] on button "Close" at bounding box center [751, 42] width 18 height 18
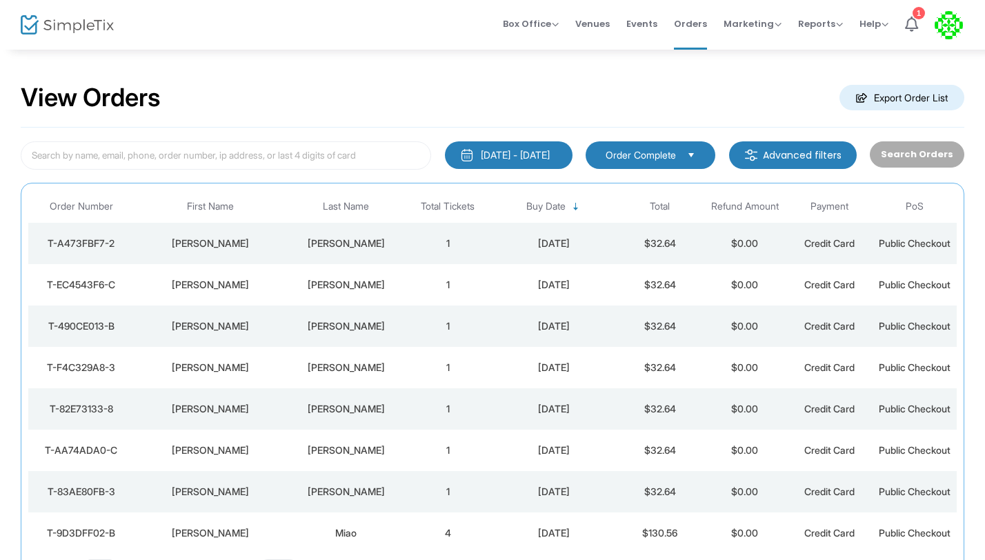
scroll to position [130, 0]
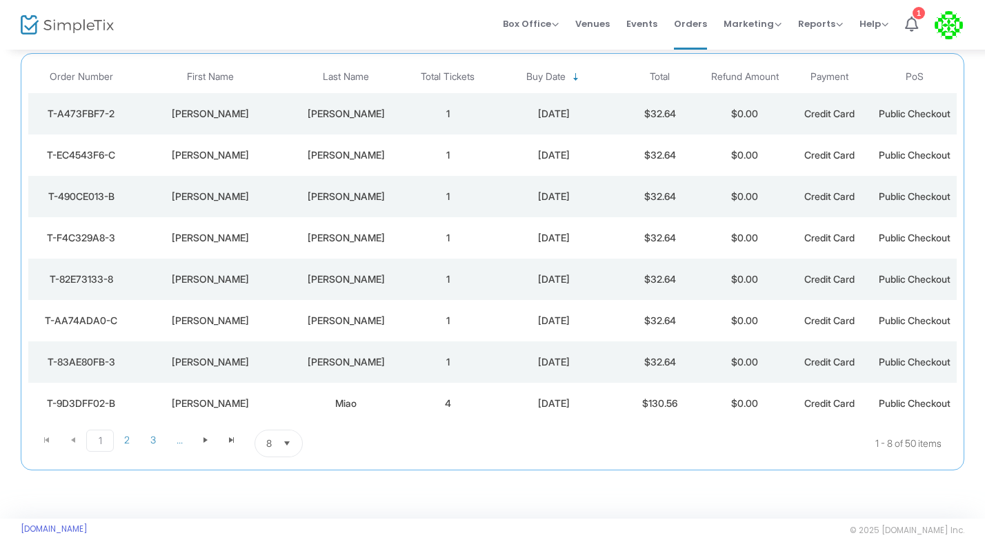
click at [285, 447] on span "Select" at bounding box center [287, 443] width 23 height 23
click at [284, 386] on li "50" at bounding box center [279, 388] width 48 height 28
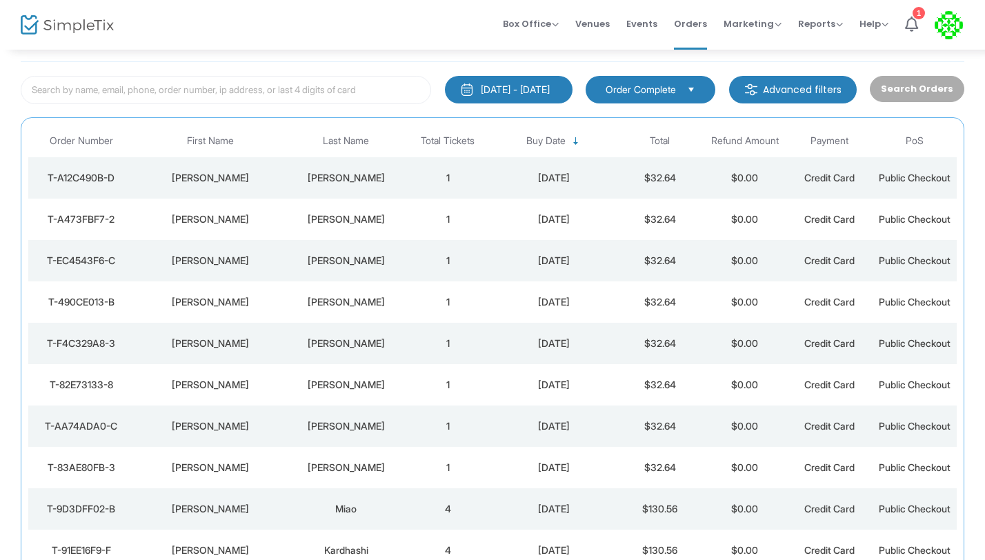
scroll to position [0, 0]
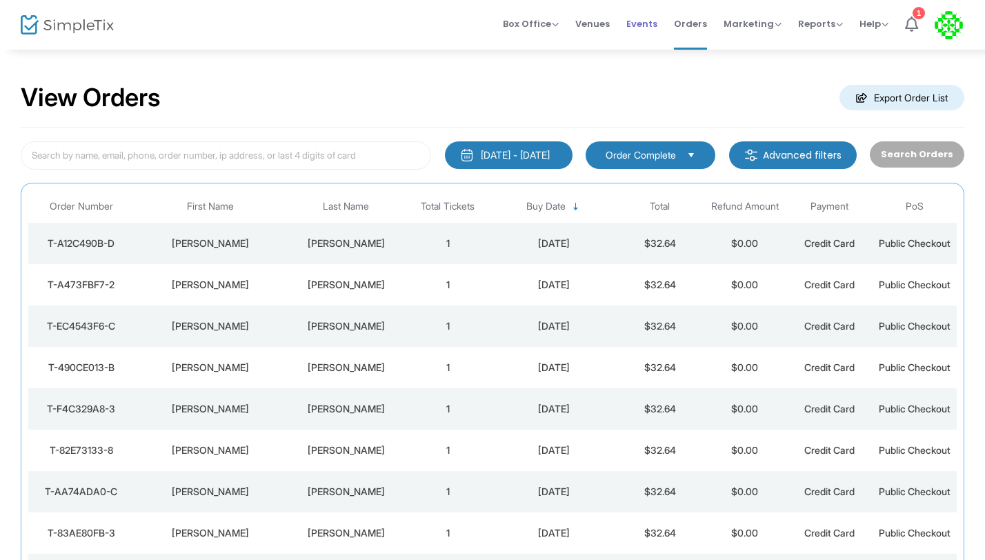
click at [644, 27] on span "Events" at bounding box center [641, 23] width 31 height 35
click at [641, 27] on span "Events" at bounding box center [641, 23] width 31 height 35
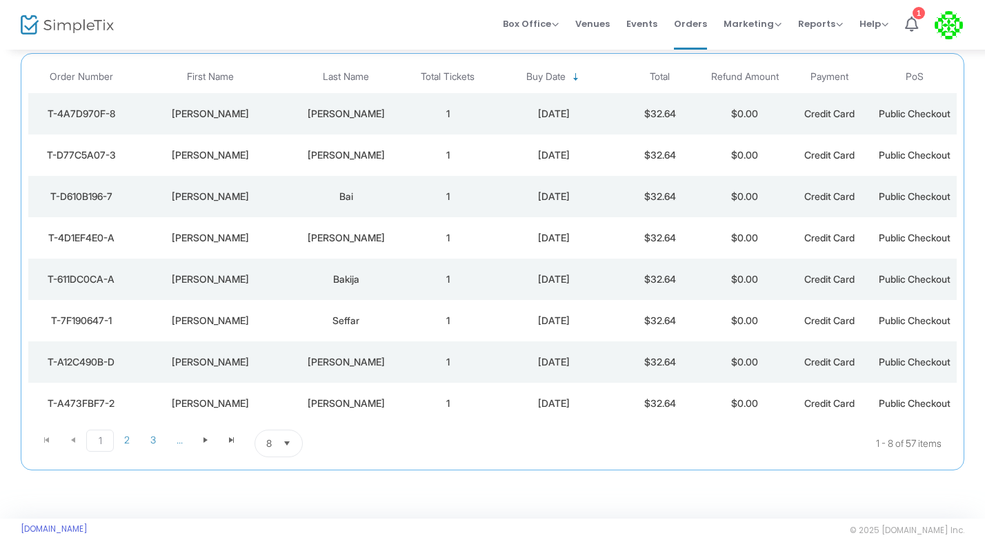
click at [274, 450] on span "8" at bounding box center [269, 443] width 17 height 26
click at [292, 387] on li "50" at bounding box center [279, 388] width 48 height 28
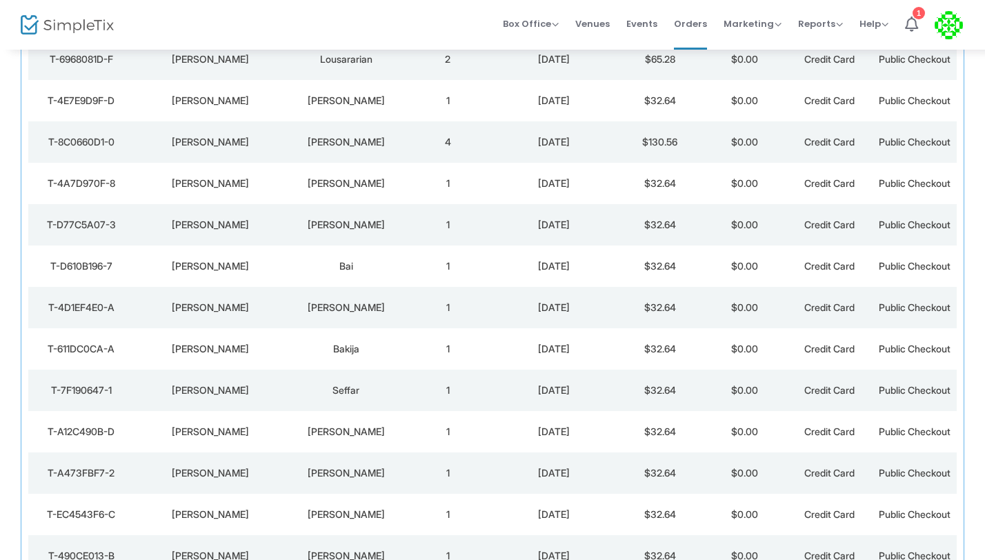
scroll to position [0, 0]
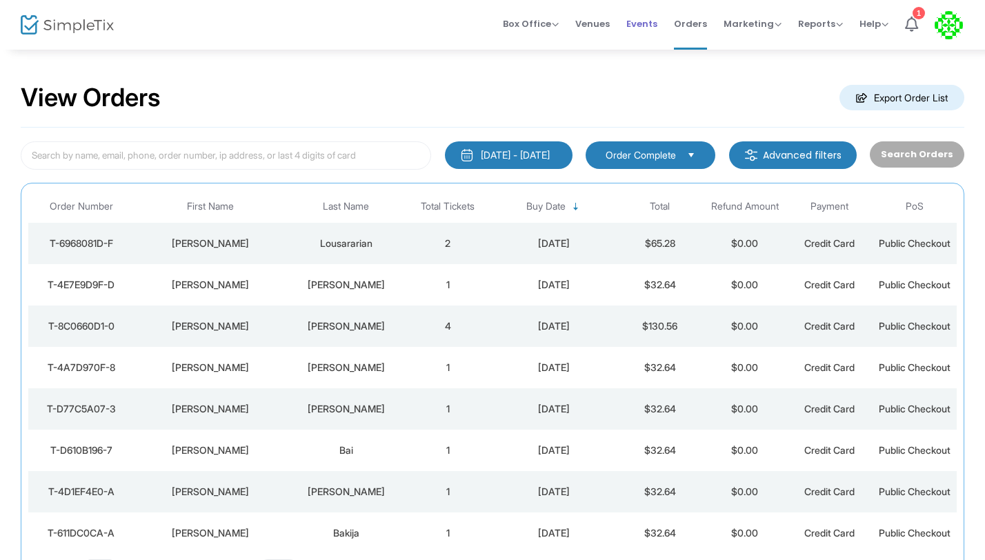
click at [642, 25] on span "Events" at bounding box center [641, 23] width 31 height 35
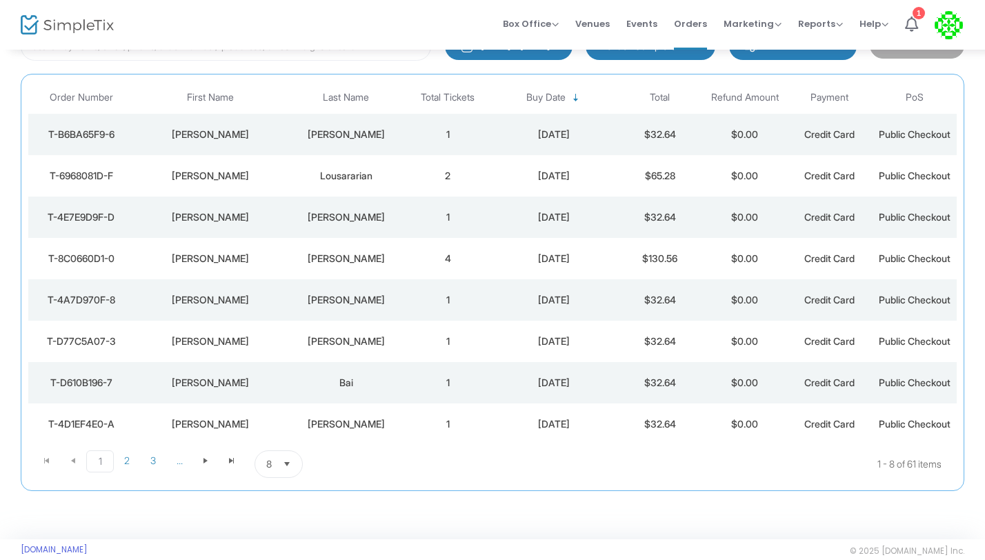
scroll to position [130, 0]
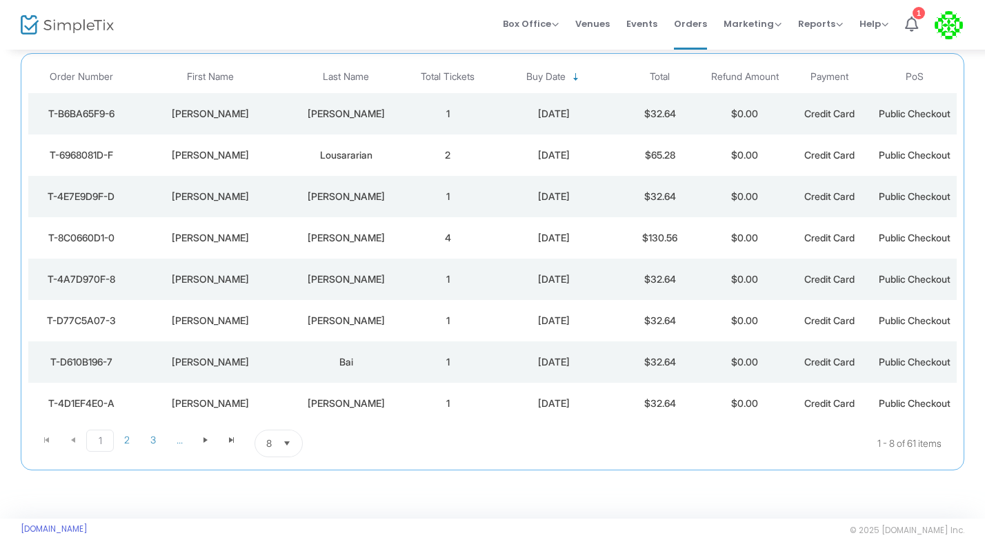
click at [281, 443] on span "Select" at bounding box center [287, 443] width 23 height 23
click at [285, 381] on li "50" at bounding box center [279, 388] width 48 height 28
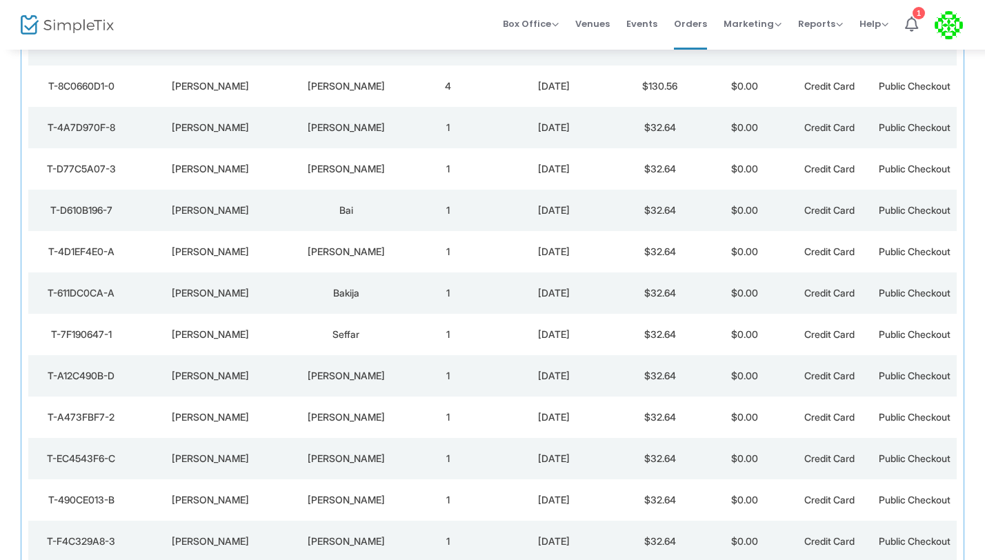
scroll to position [0, 0]
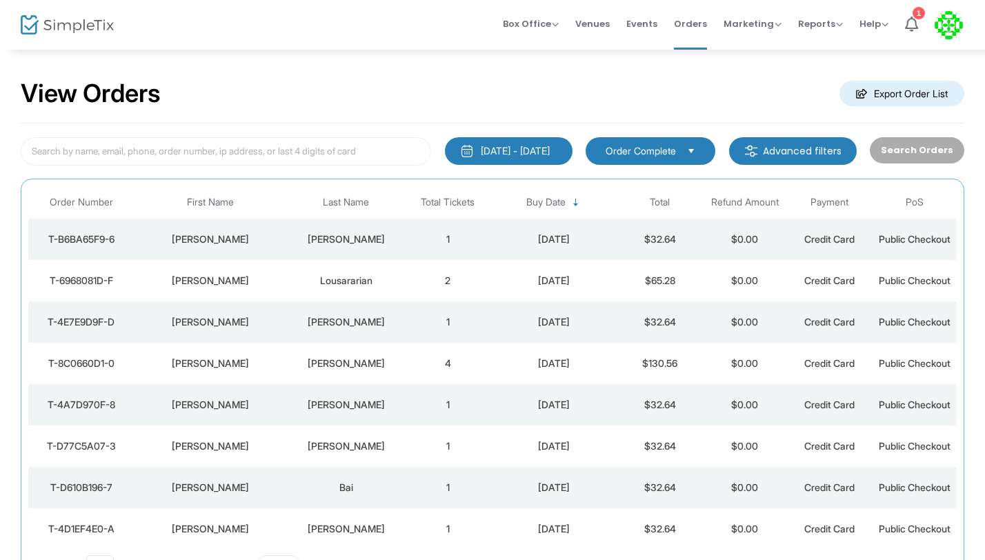
scroll to position [8, 0]
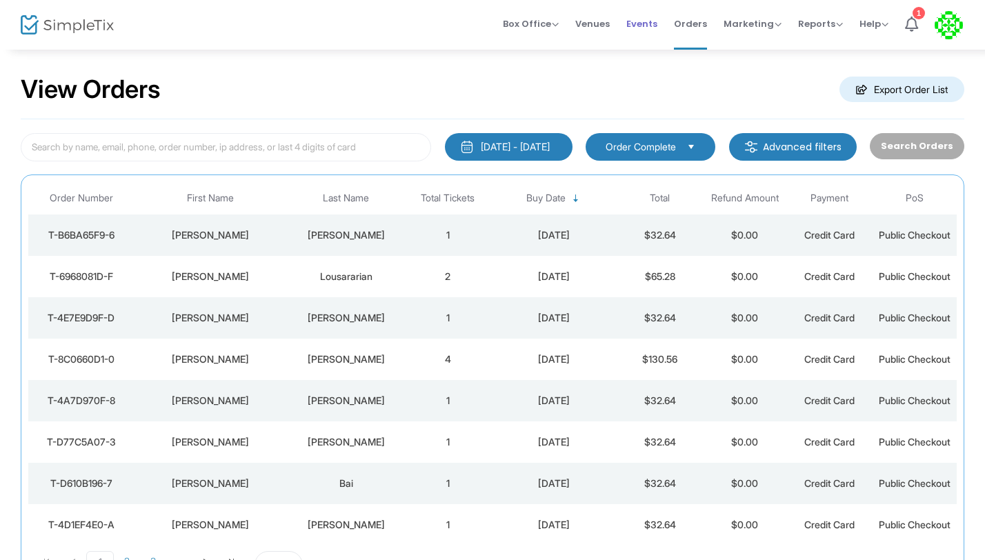
click at [643, 19] on span "Events" at bounding box center [641, 23] width 31 height 35
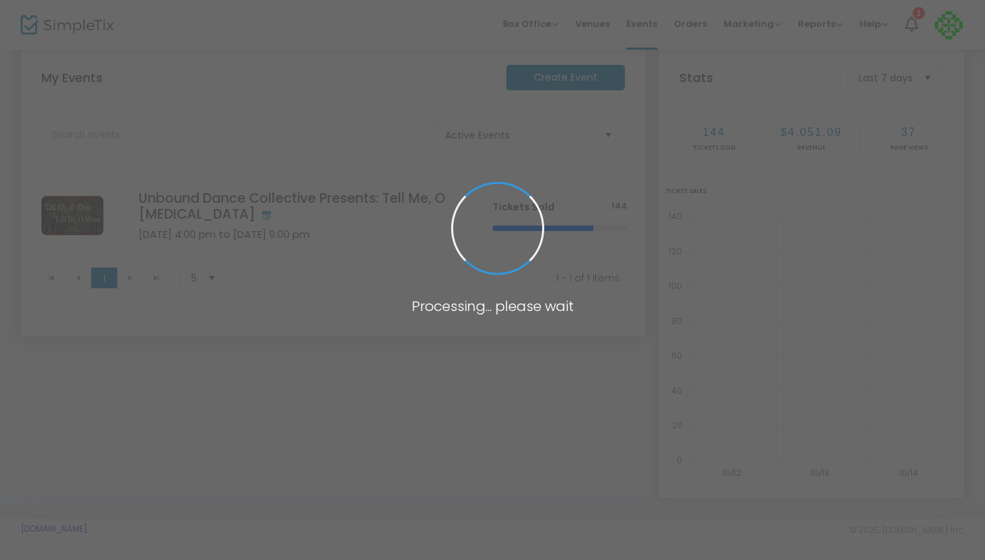
scroll to position [19, 0]
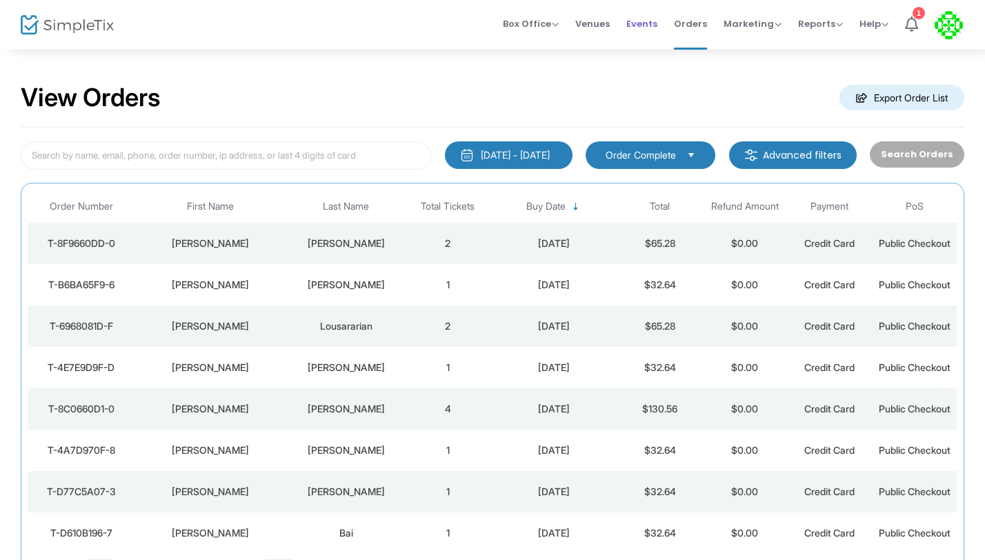
click at [646, 32] on span "Events" at bounding box center [641, 23] width 31 height 35
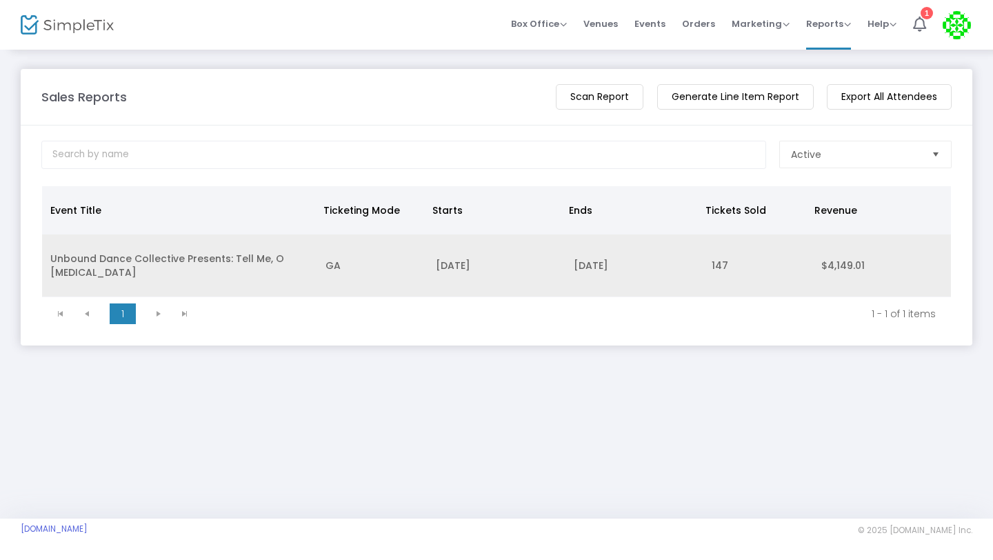
click at [212, 255] on td "Unbound Dance Collective Presents: Tell Me, O [MEDICAL_DATA]" at bounding box center [179, 265] width 275 height 63
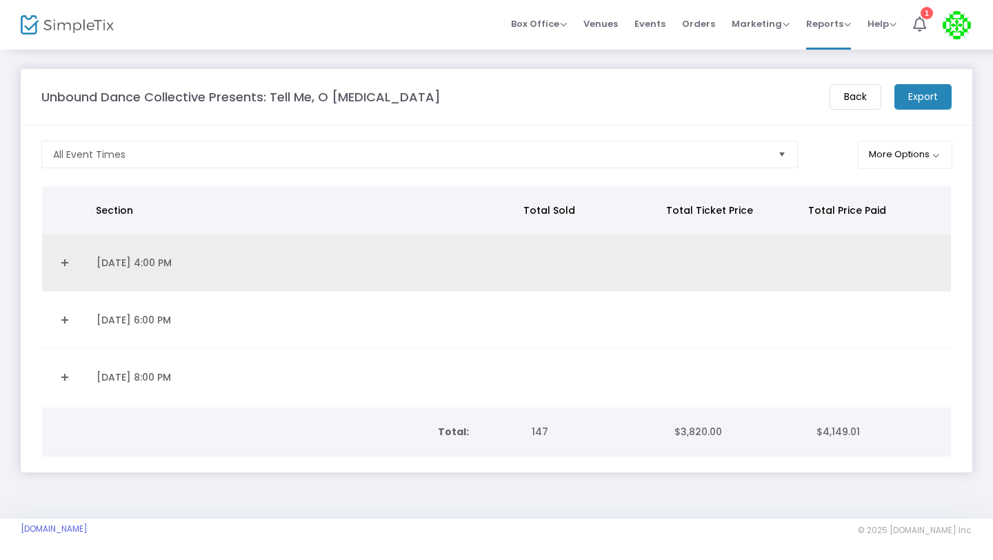
click at [63, 263] on link "Expand Details" at bounding box center [65, 263] width 30 height 22
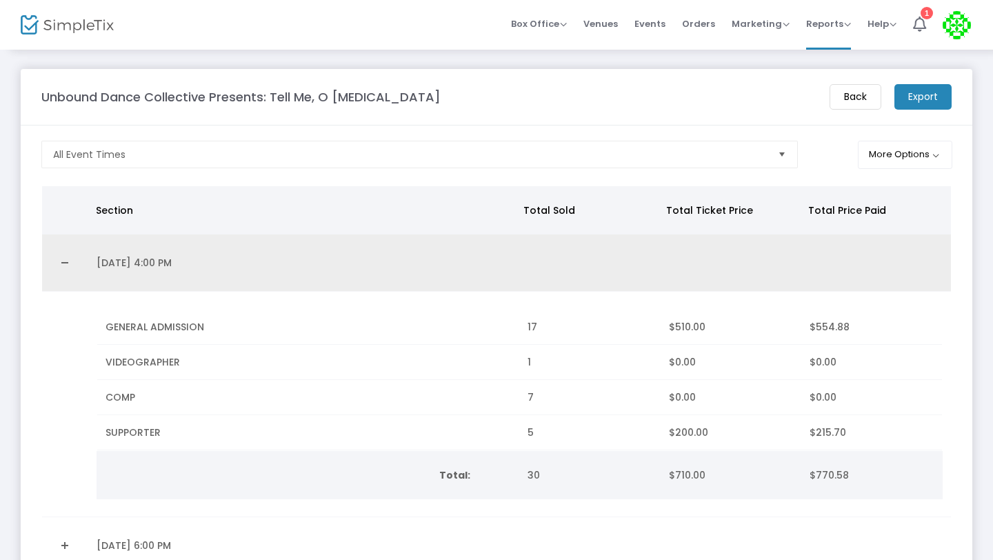
click at [63, 263] on link "Collapse Details" at bounding box center [65, 263] width 30 height 22
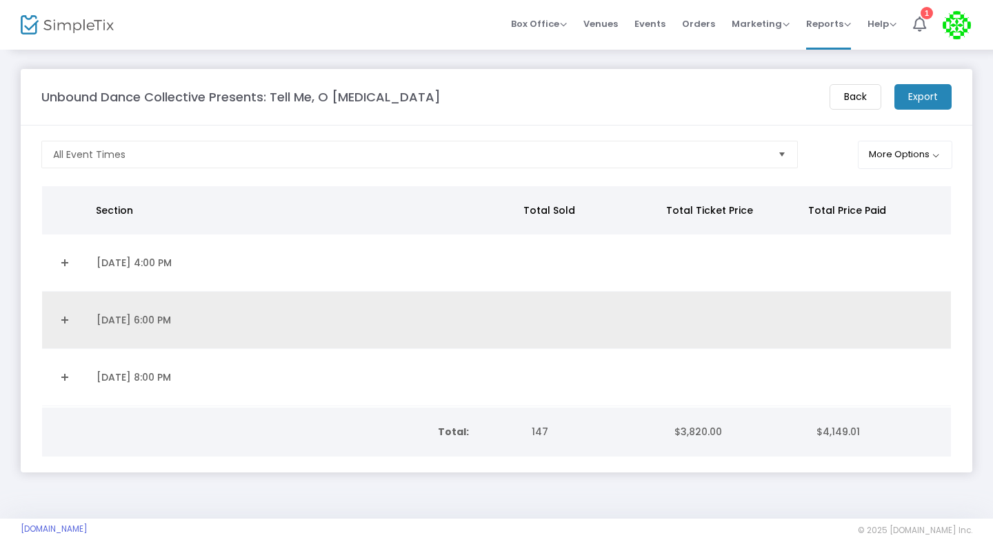
click at [65, 317] on link "Expand Details" at bounding box center [65, 320] width 30 height 22
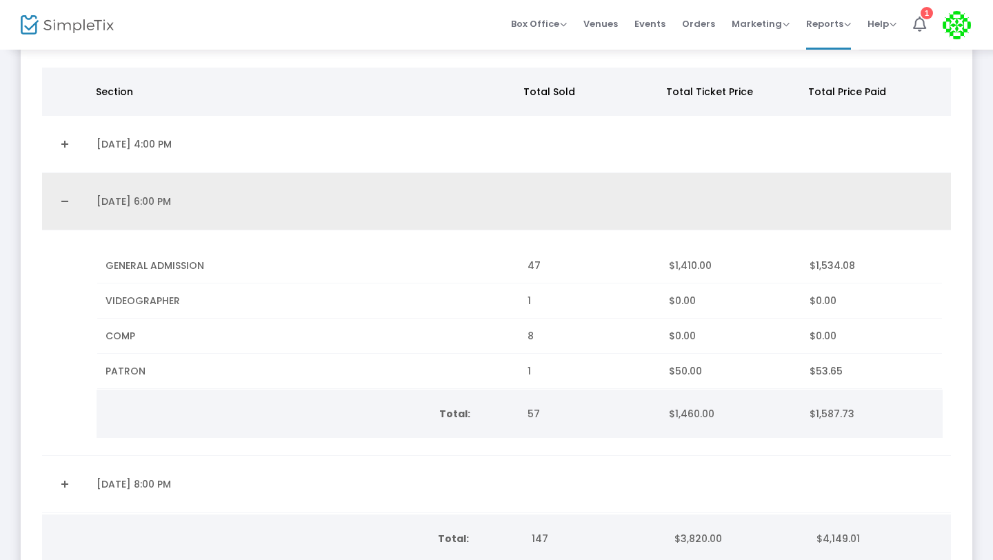
scroll to position [118, 0]
click at [64, 199] on link "Collapse Details" at bounding box center [65, 202] width 30 height 22
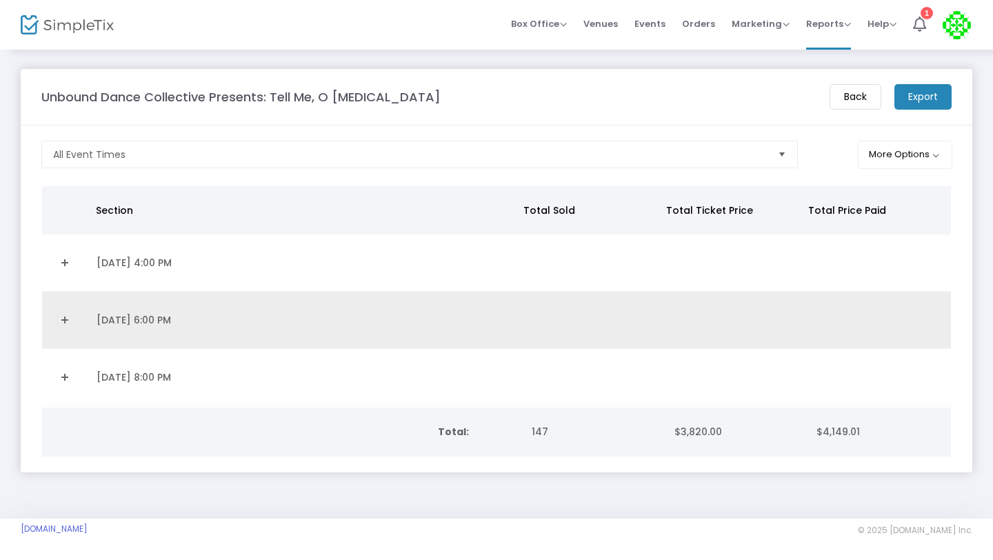
scroll to position [0, 0]
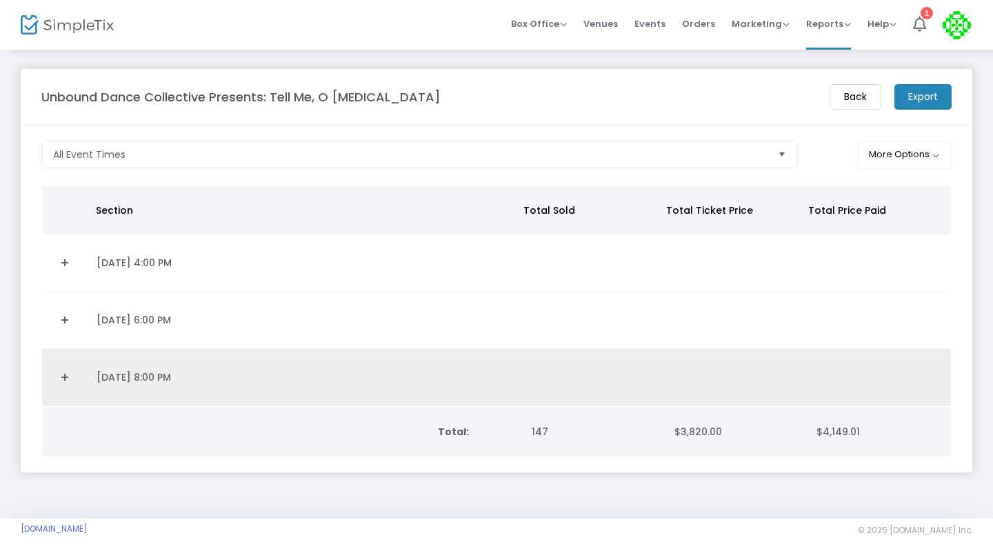
click at [66, 377] on link "Expand Details" at bounding box center [65, 377] width 30 height 22
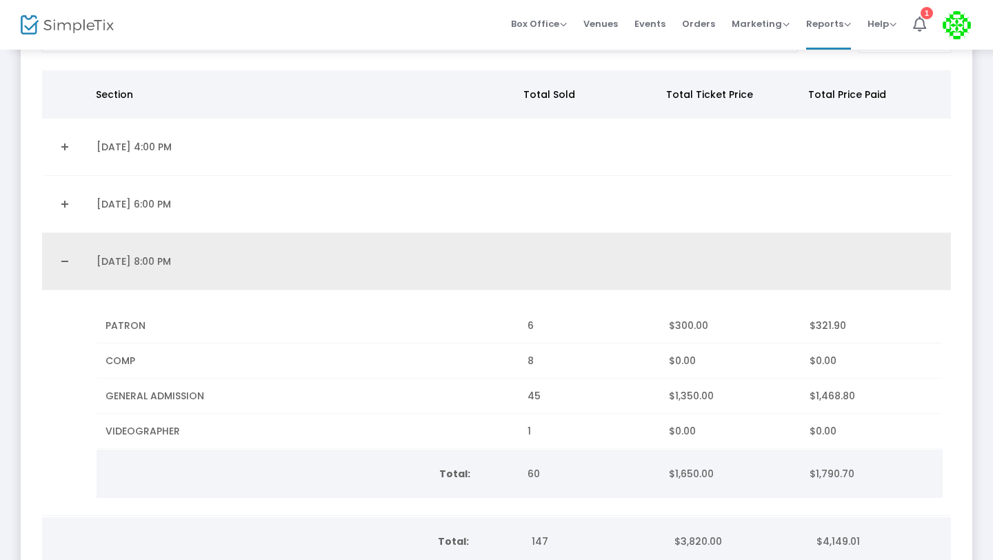
scroll to position [204, 0]
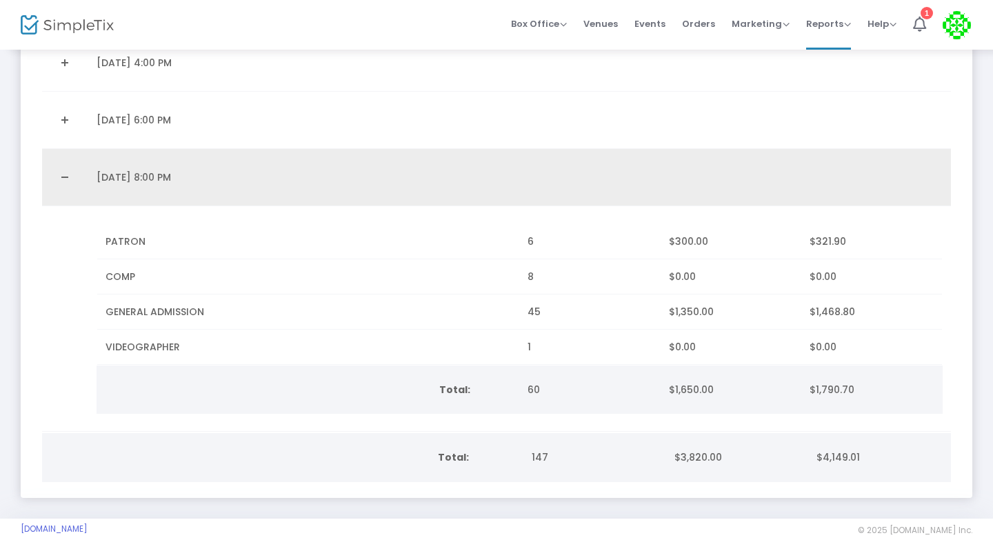
click at [65, 168] on link "Collapse Details" at bounding box center [65, 177] width 30 height 22
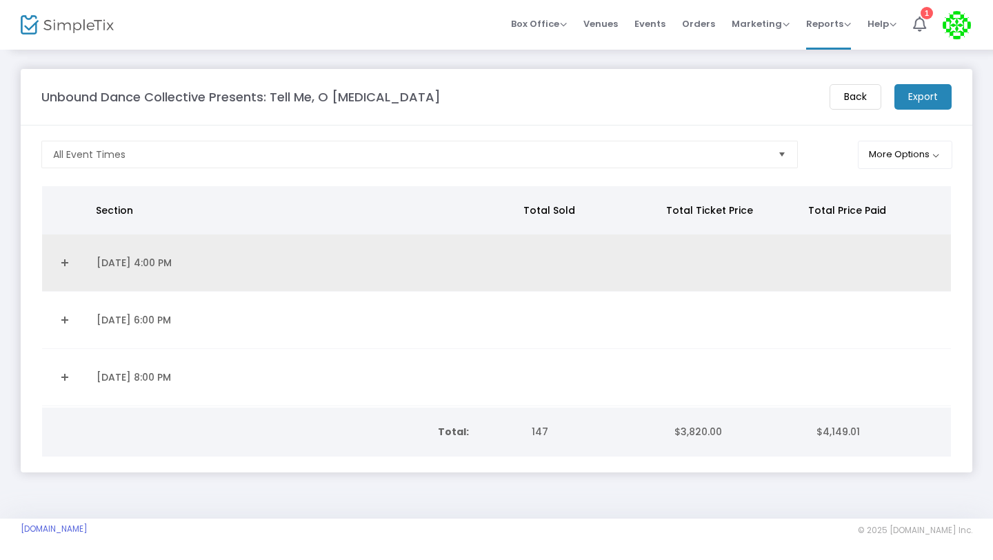
click at [61, 261] on link "Expand Details" at bounding box center [65, 263] width 30 height 22
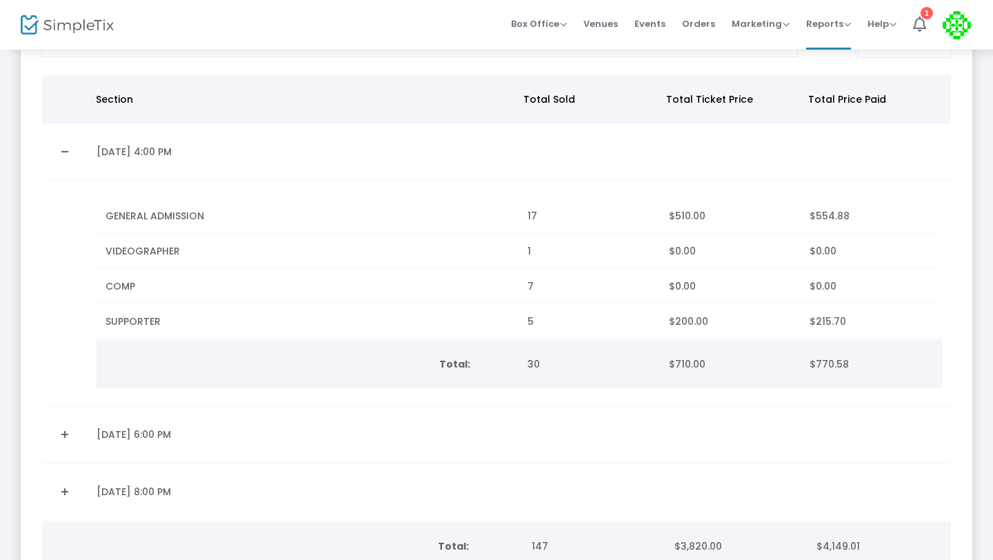
scroll to position [134, 0]
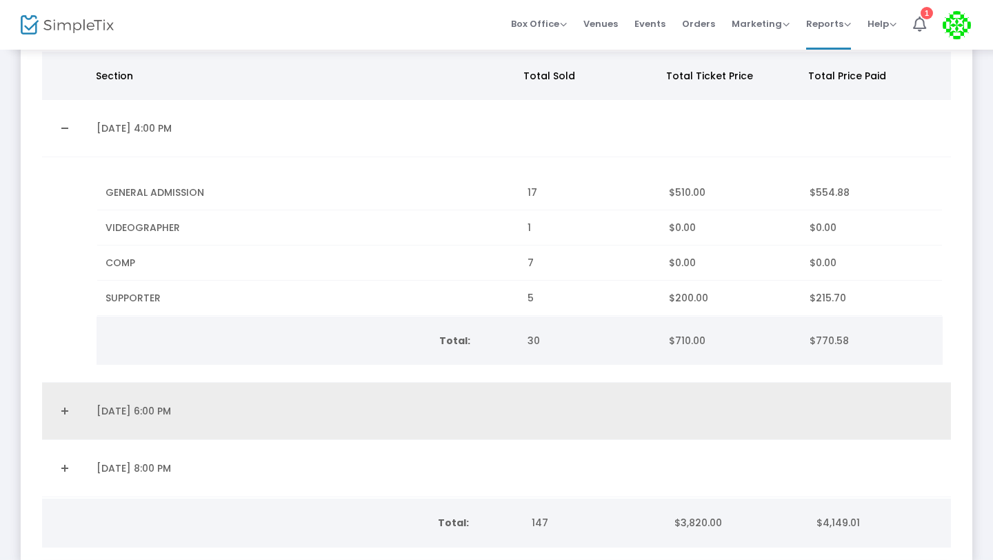
click at [67, 406] on link "Expand Details" at bounding box center [65, 411] width 30 height 22
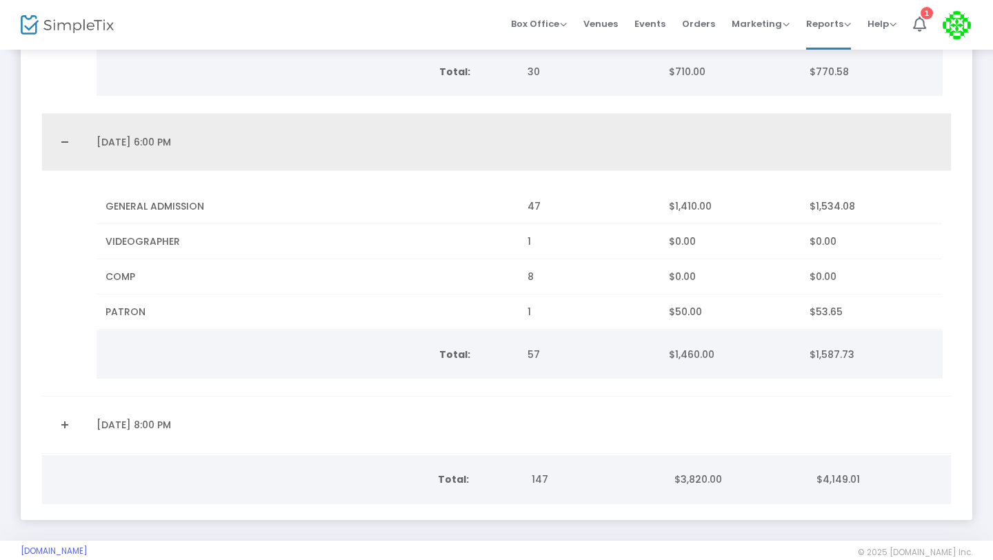
scroll to position [413, 0]
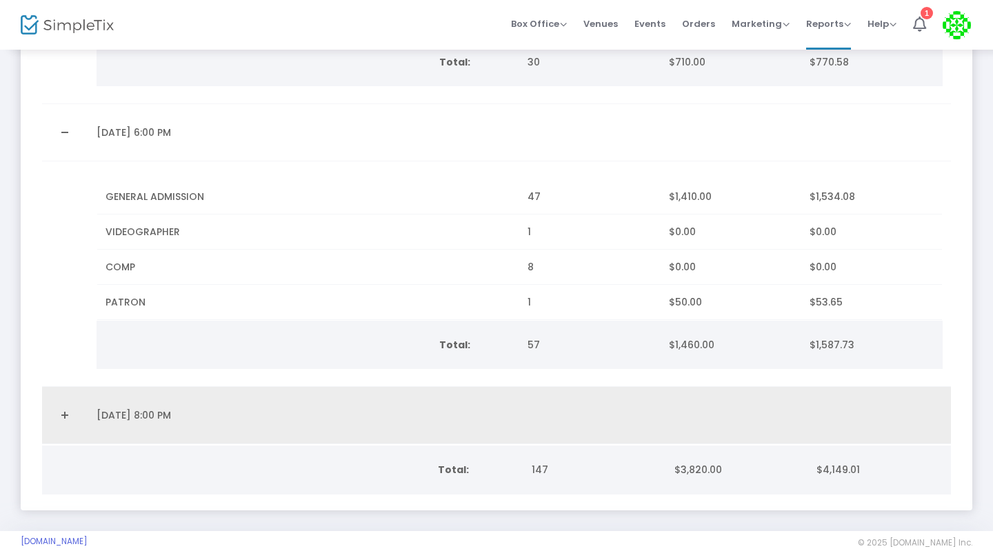
click at [61, 414] on link "Expand Details" at bounding box center [65, 415] width 30 height 22
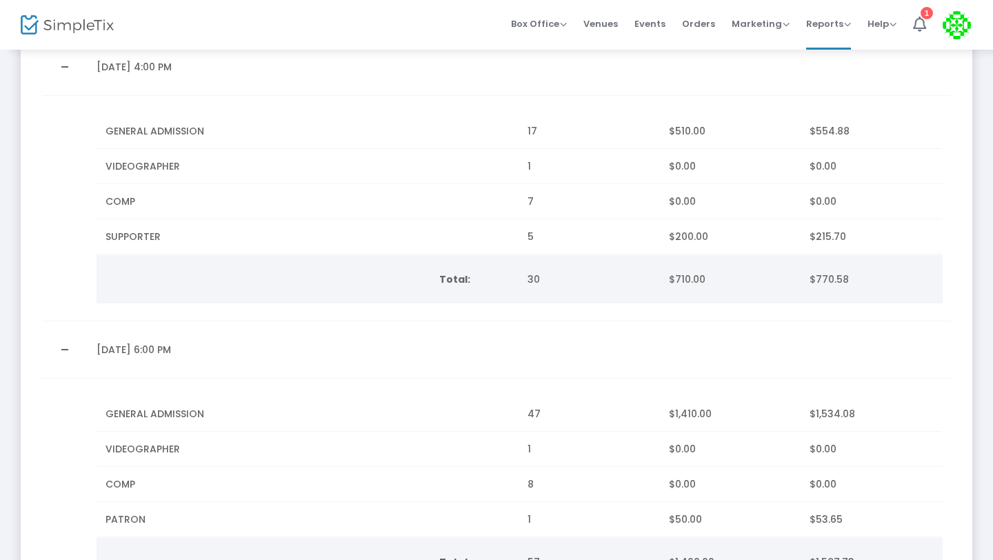
scroll to position [61, 0]
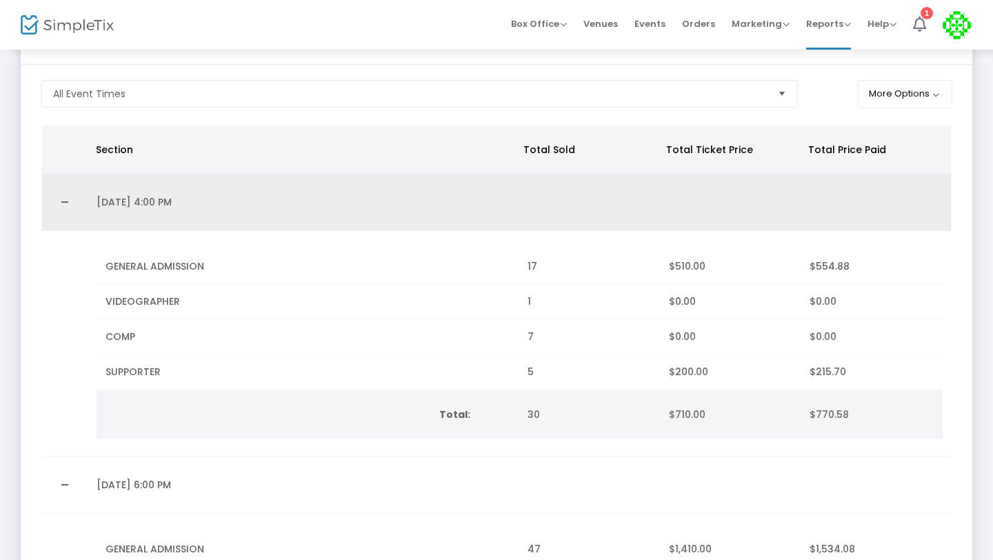
click at [62, 198] on link "Collapse Details" at bounding box center [65, 202] width 30 height 22
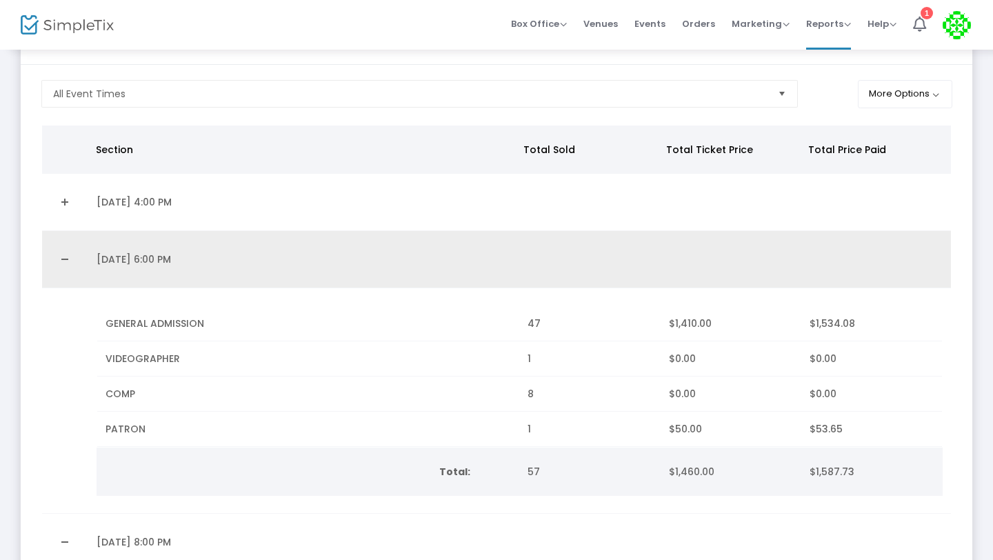
click at [62, 253] on link "Collapse Details" at bounding box center [65, 259] width 30 height 22
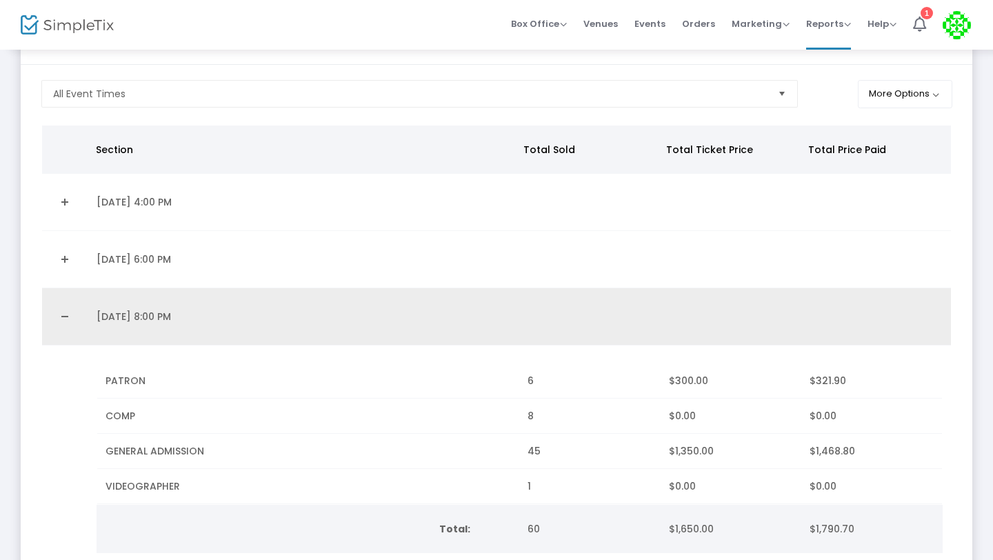
click at [60, 307] on link "Collapse Details" at bounding box center [65, 317] width 30 height 22
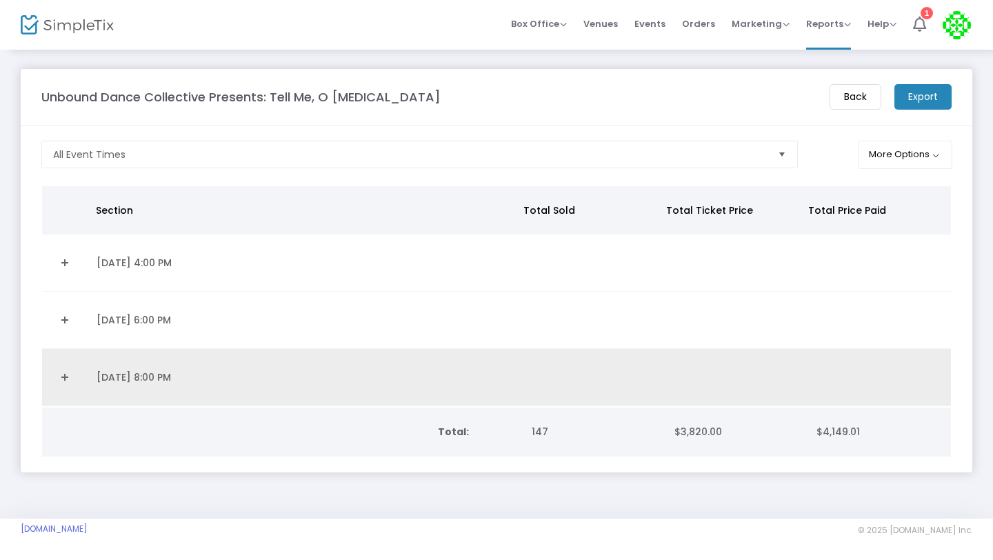
click at [64, 378] on link "Expand Details" at bounding box center [65, 377] width 30 height 22
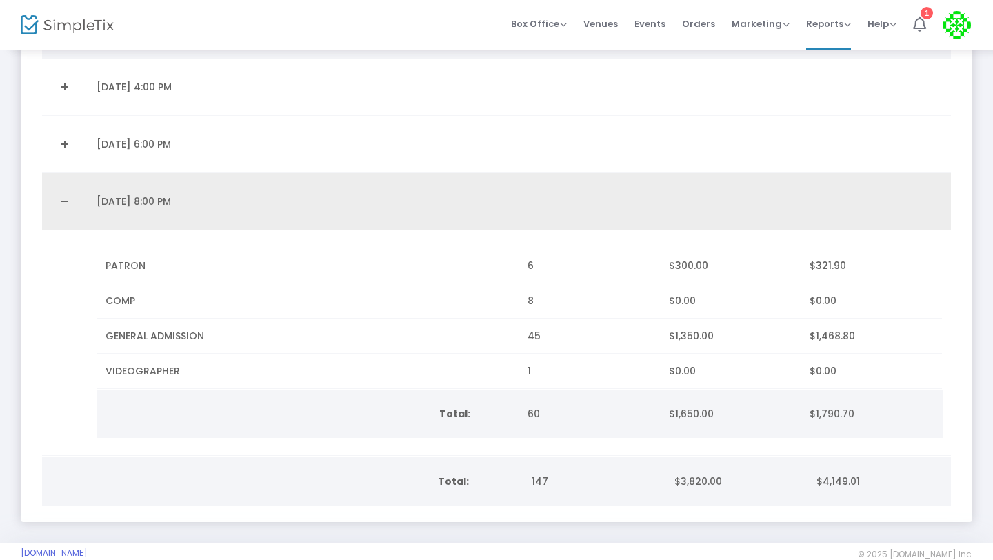
scroll to position [177, 0]
click at [65, 202] on link "Collapse Details" at bounding box center [65, 201] width 30 height 22
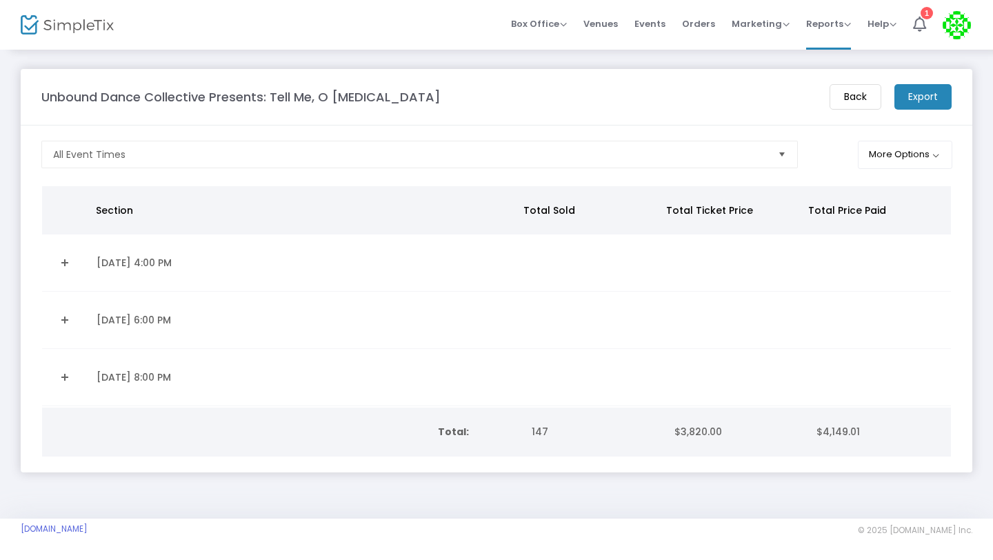
scroll to position [0, 0]
click at [701, 23] on span "Orders" at bounding box center [698, 23] width 33 height 35
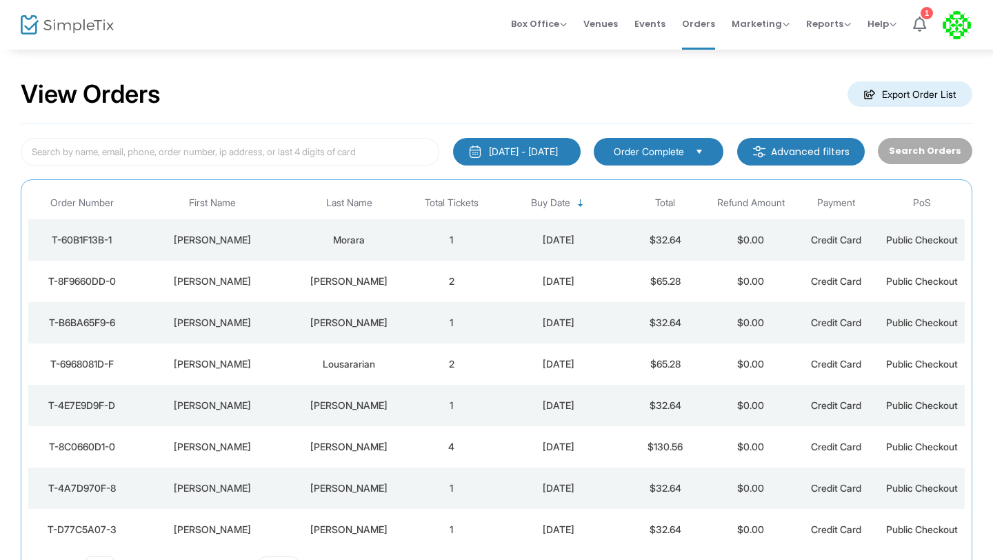
scroll to position [6, 0]
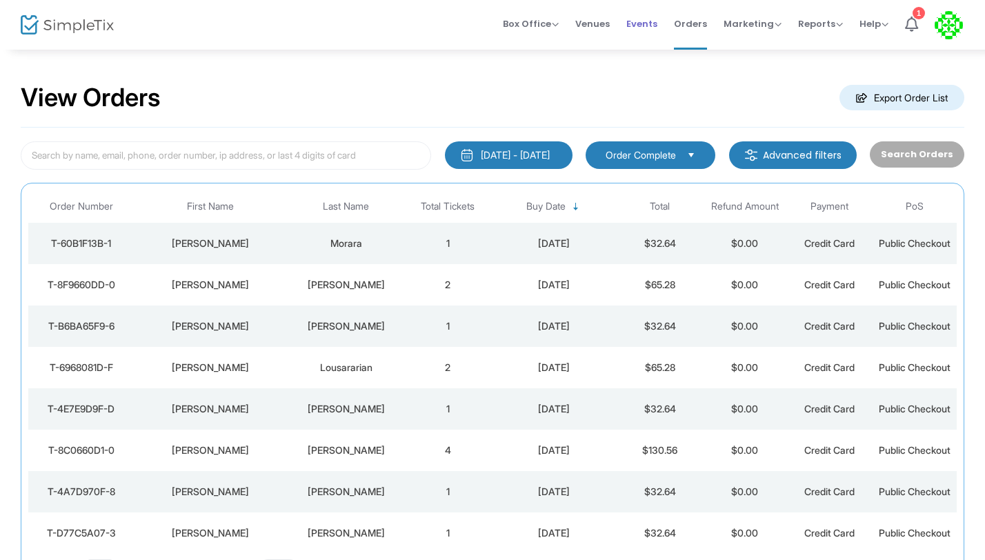
click at [645, 26] on span "Events" at bounding box center [641, 23] width 31 height 35
click at [444, 238] on td "1" at bounding box center [448, 243] width 85 height 41
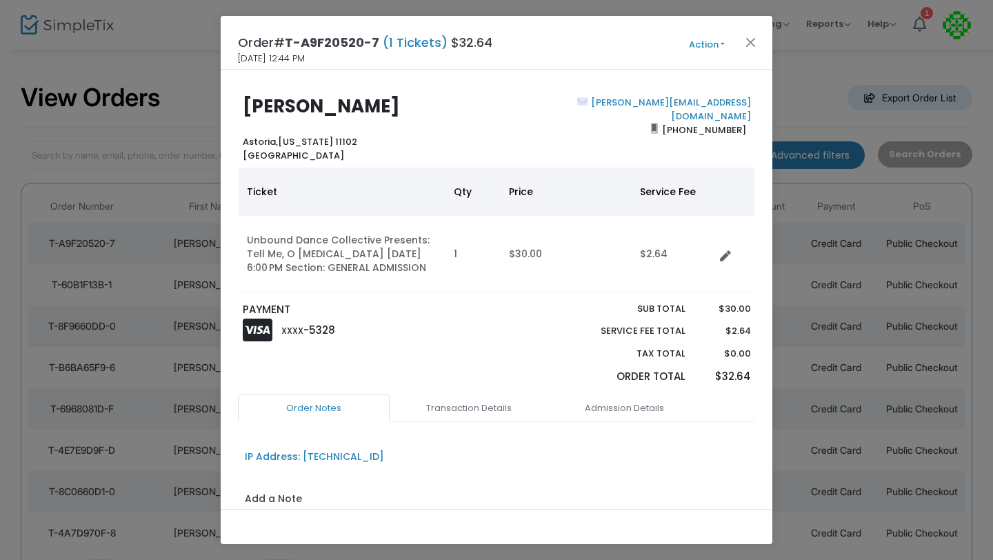
click at [189, 114] on ngb-modal-window "Order# T-A9F20520-7 (1 Tickets) $32.64 10/15/2025 12:44 PM Action Mark Admitted…" at bounding box center [496, 280] width 993 height 560
click at [749, 47] on button "Close" at bounding box center [751, 42] width 18 height 18
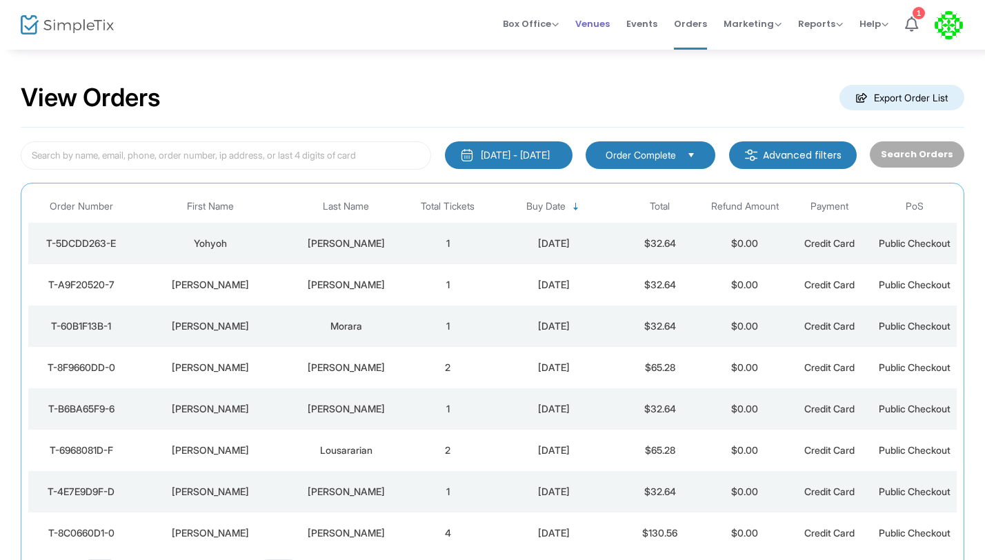
click at [598, 25] on span "Venues" at bounding box center [592, 23] width 34 height 35
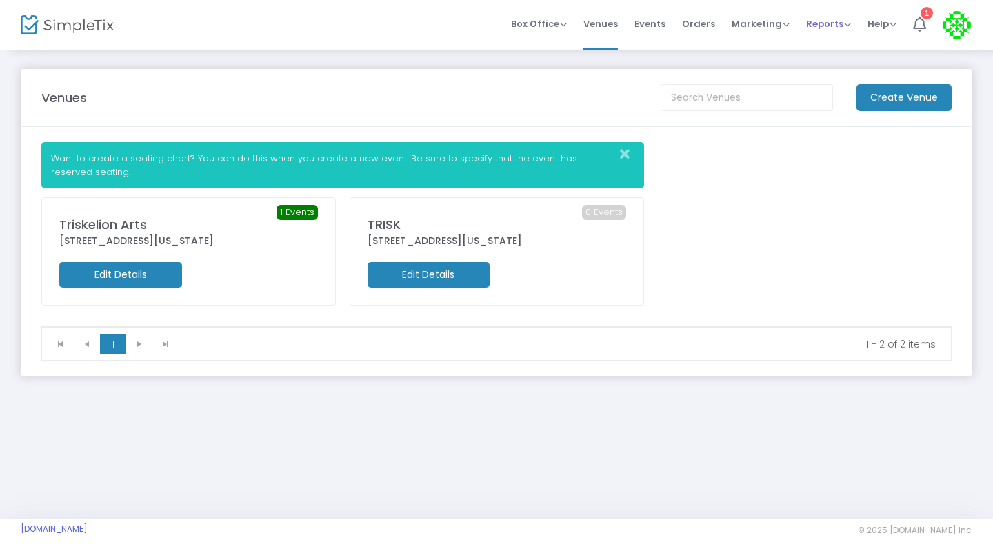
click at [826, 23] on span "Reports" at bounding box center [828, 23] width 45 height 13
click at [818, 47] on li "Analytics" at bounding box center [851, 46] width 90 height 27
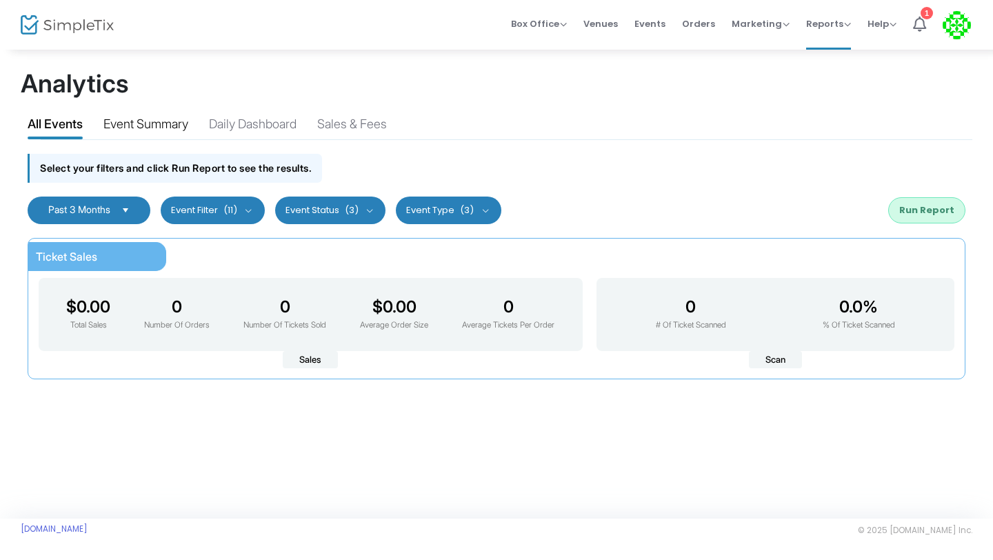
click at [141, 130] on div "Event Summary" at bounding box center [145, 126] width 85 height 24
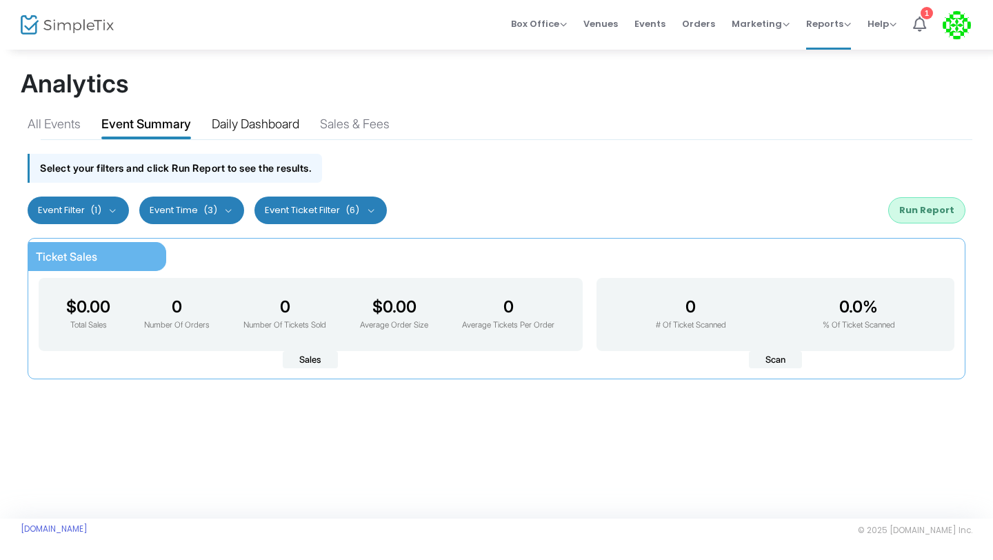
click at [266, 122] on div "Daily Dashboard" at bounding box center [256, 126] width 88 height 24
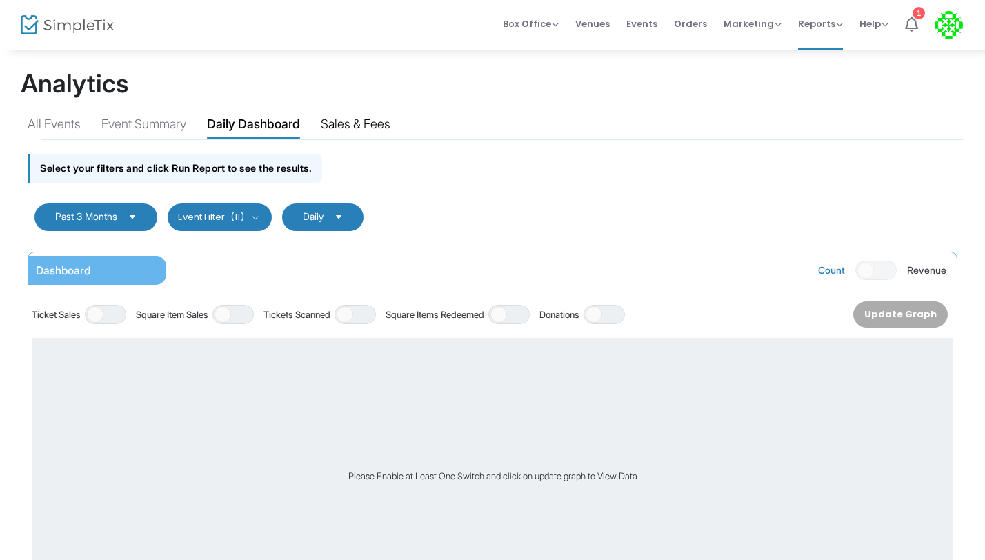
click at [370, 122] on div "Sales & Fees" at bounding box center [356, 126] width 70 height 24
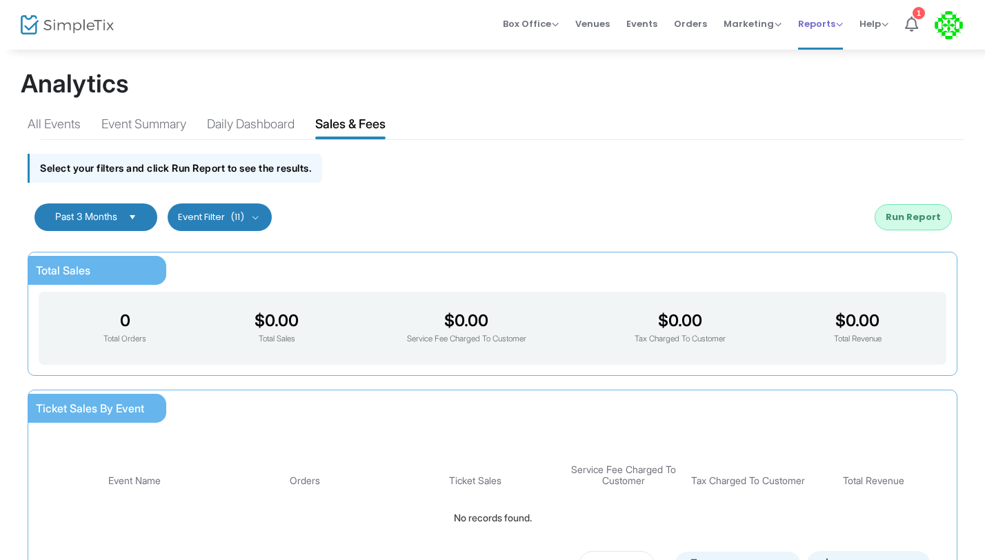
click at [820, 29] on span "Reports" at bounding box center [820, 23] width 45 height 13
click at [825, 75] on li "Sales Reports" at bounding box center [843, 73] width 90 height 27
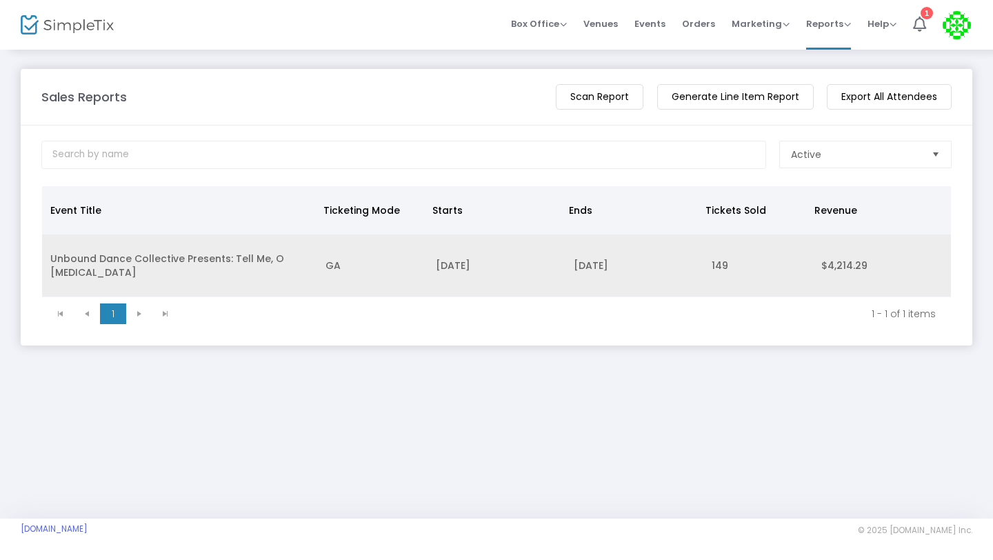
click at [61, 259] on td "Unbound Dance Collective Presents: Tell Me, O [MEDICAL_DATA]" at bounding box center [179, 265] width 275 height 63
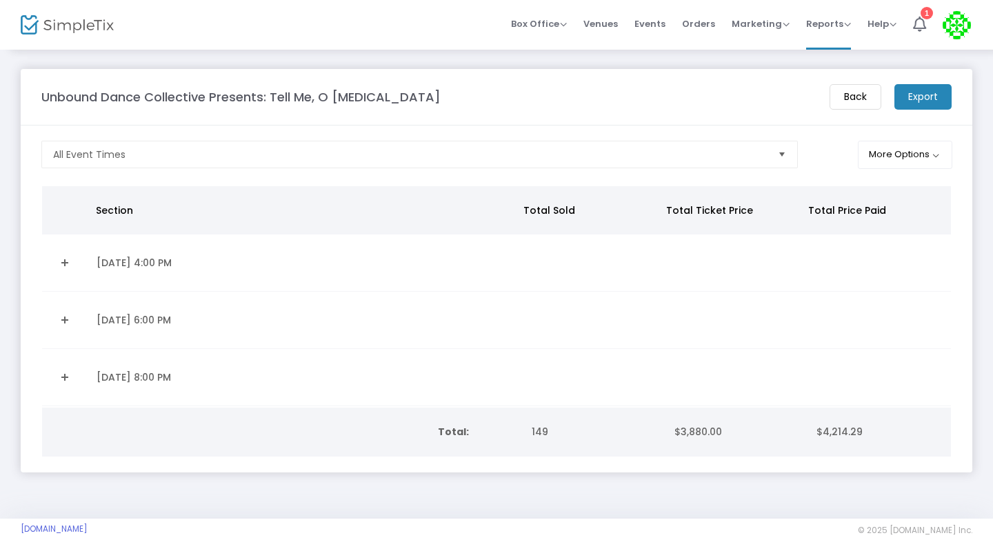
click at [66, 316] on link "Expand Details" at bounding box center [65, 320] width 30 height 22
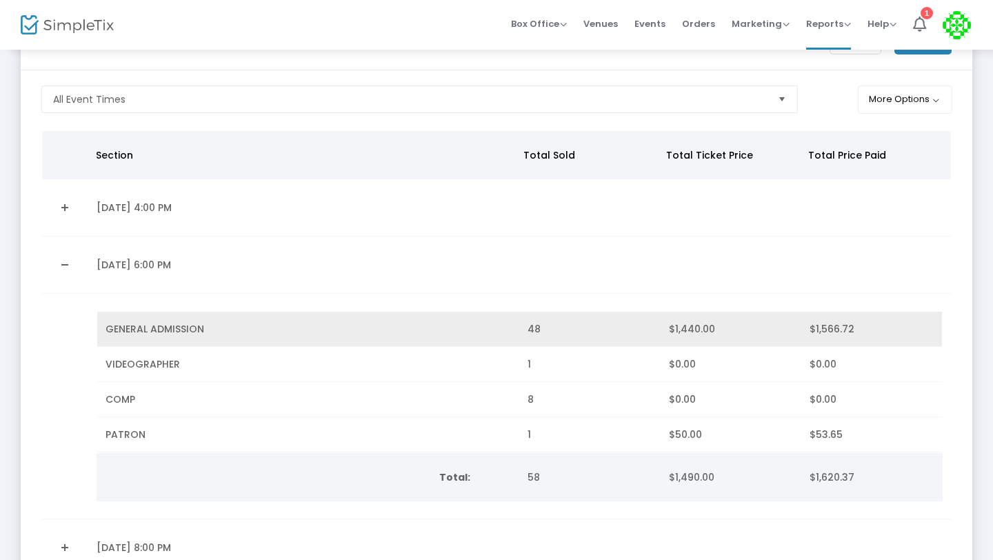
scroll to position [64, 0]
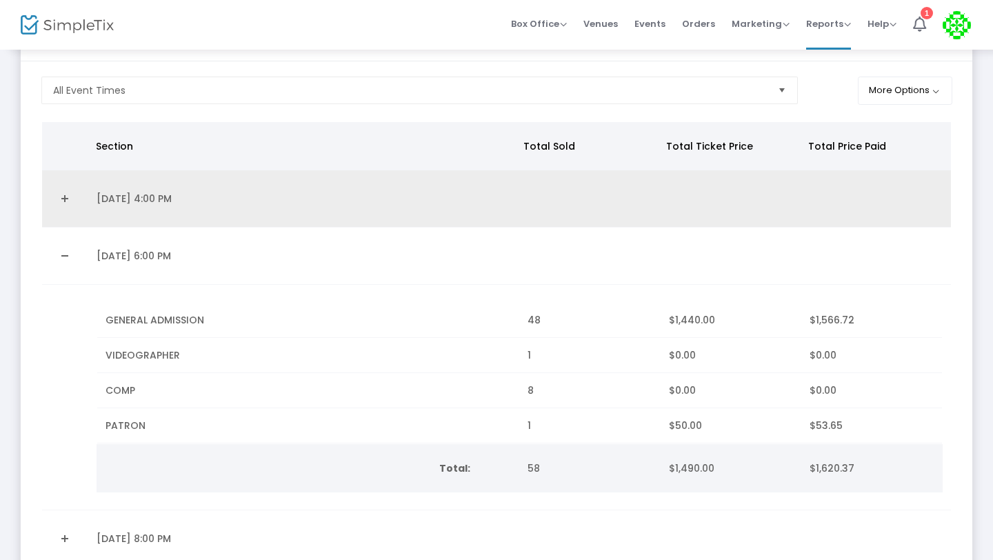
click at [63, 195] on link "Expand Details" at bounding box center [65, 199] width 30 height 22
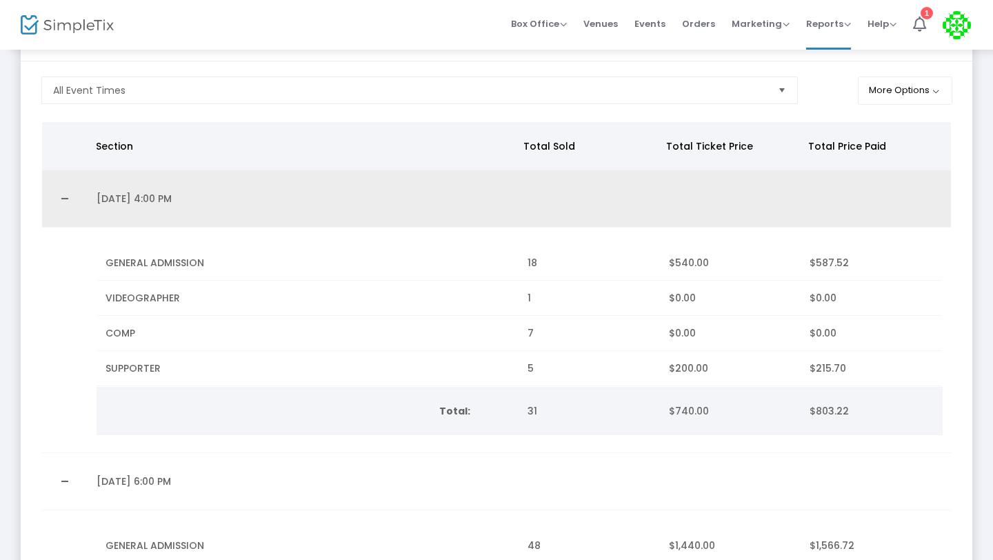
click at [64, 196] on link "Collapse Details" at bounding box center [65, 199] width 30 height 22
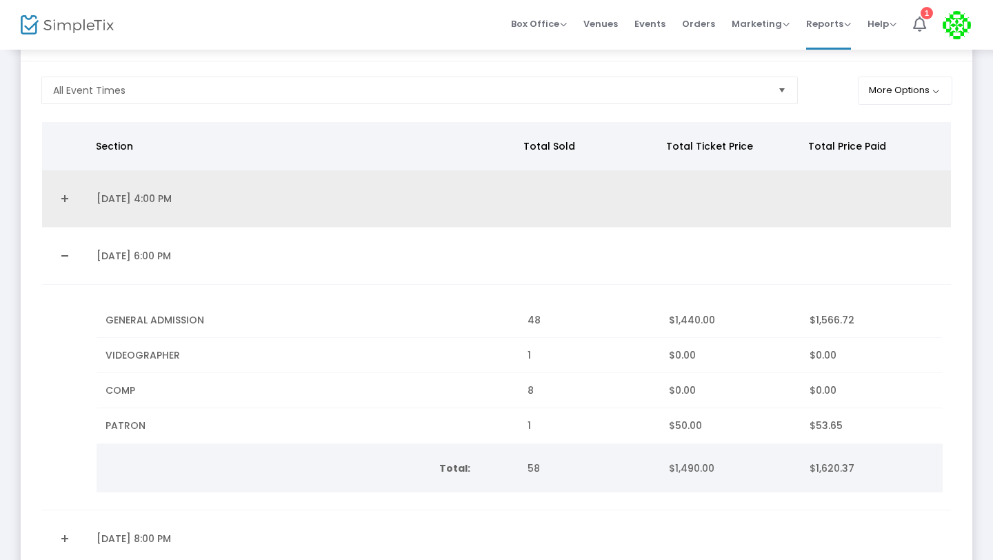
click at [64, 196] on link "Expand Details" at bounding box center [65, 199] width 30 height 22
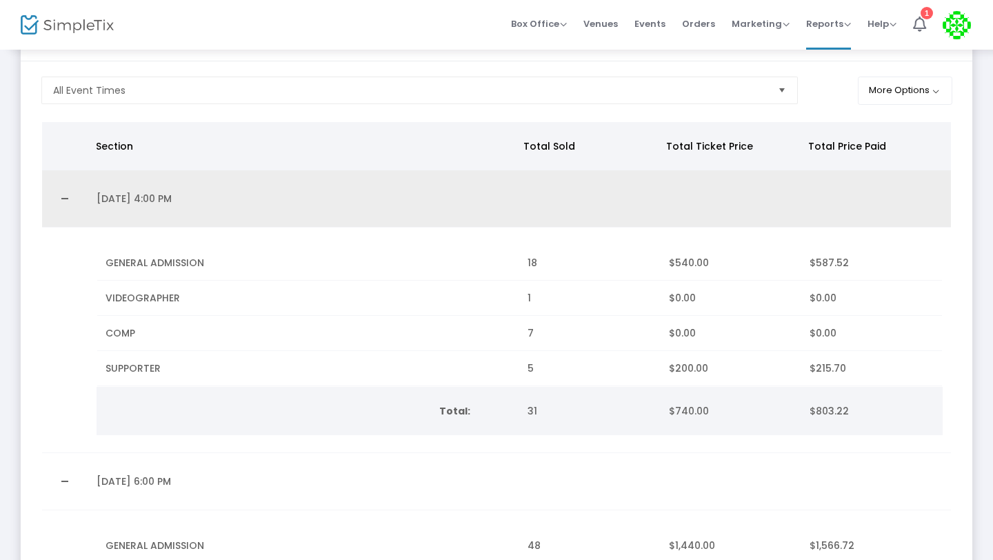
click at [64, 196] on link "Collapse Details" at bounding box center [65, 199] width 30 height 22
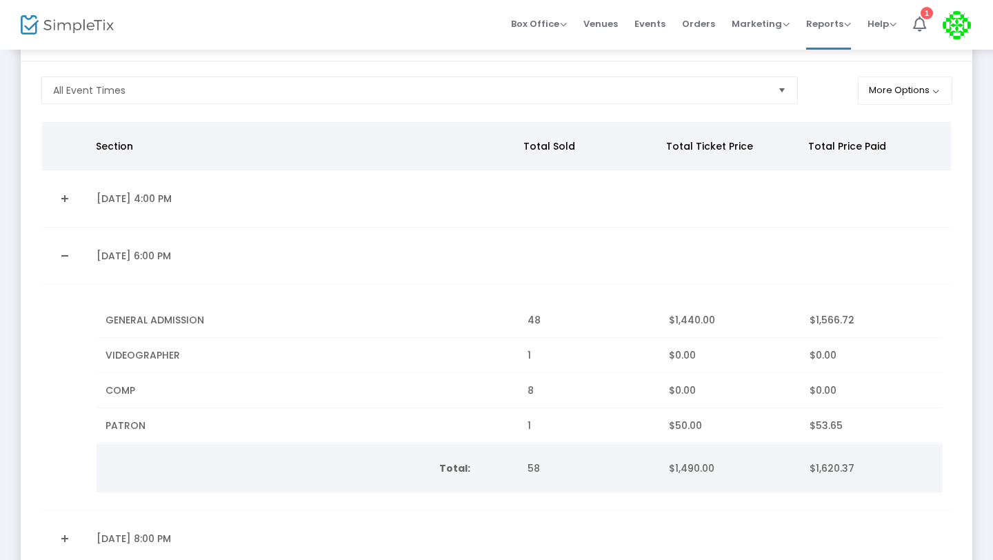
click at [67, 254] on link "Collapse Details" at bounding box center [65, 256] width 30 height 22
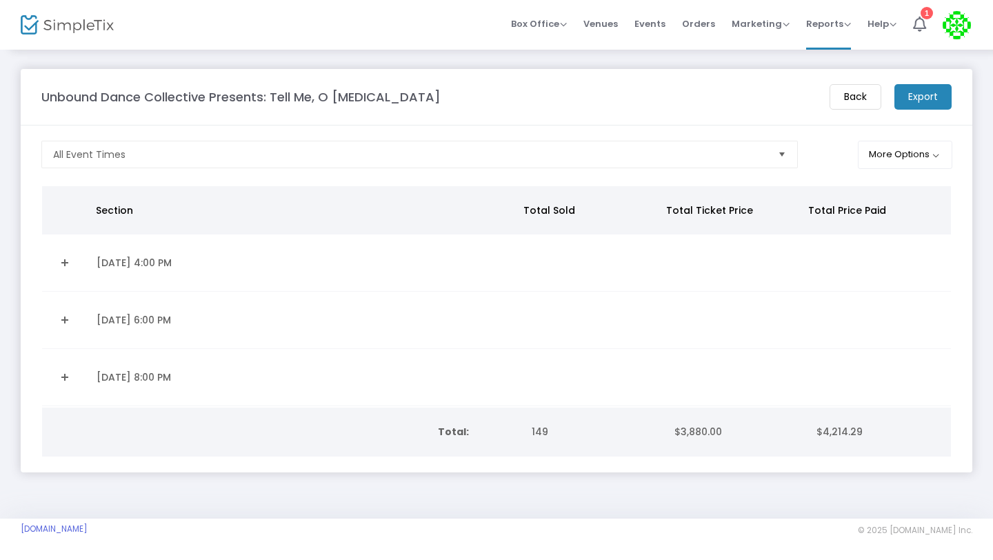
scroll to position [0, 0]
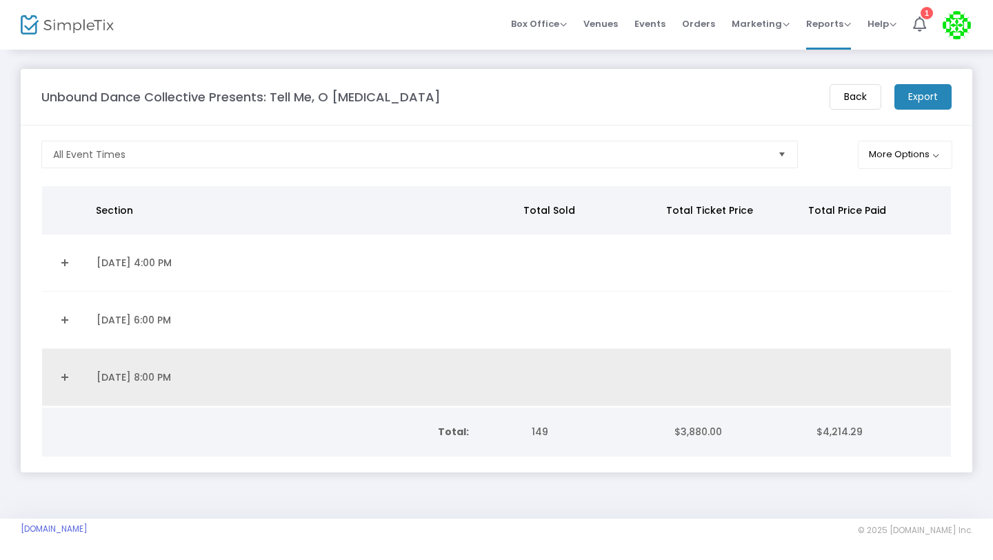
click at [61, 378] on link "Expand Details" at bounding box center [65, 377] width 30 height 22
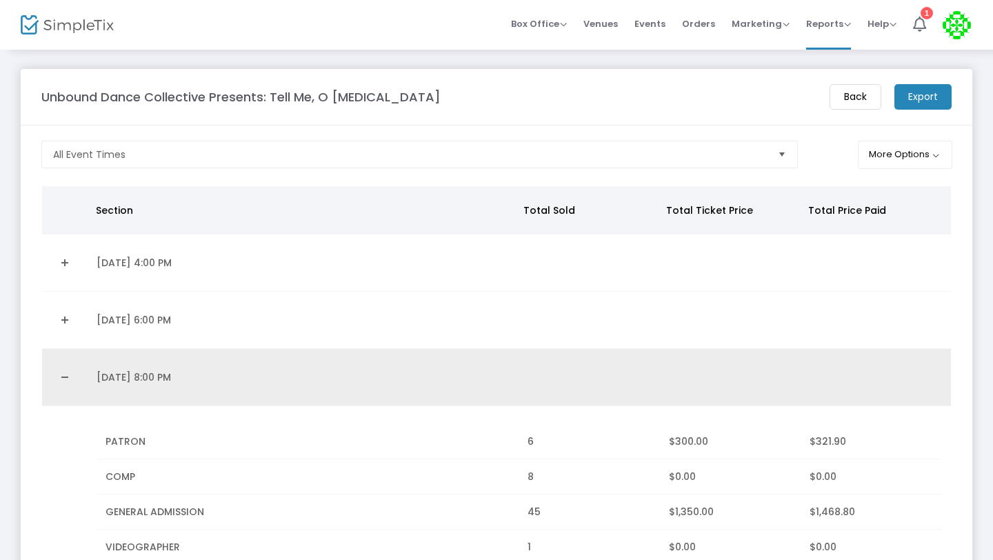
click at [61, 378] on link "Collapse Details" at bounding box center [65, 377] width 30 height 22
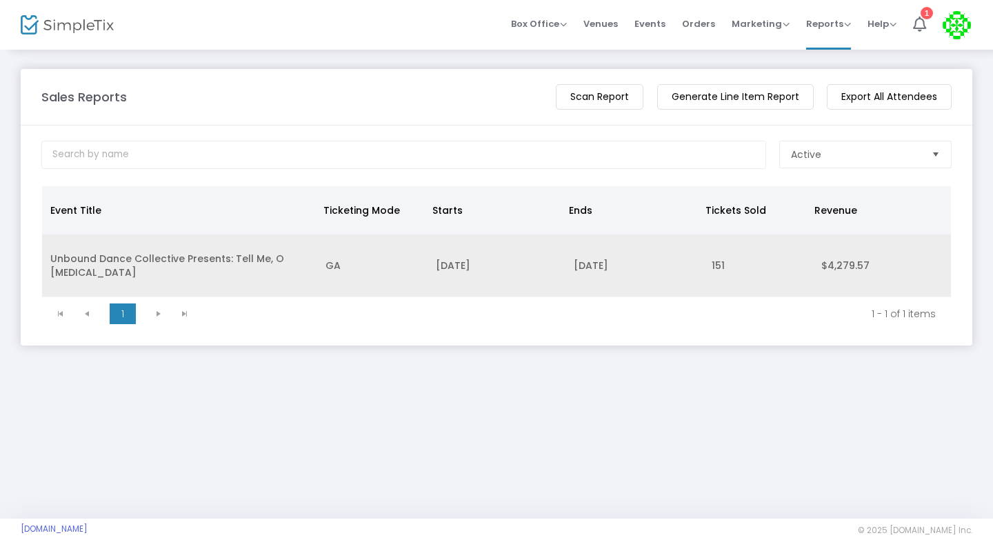
click at [77, 252] on td "Unbound Dance Collective Presents: Tell Me, O [MEDICAL_DATA]" at bounding box center [179, 265] width 275 height 63
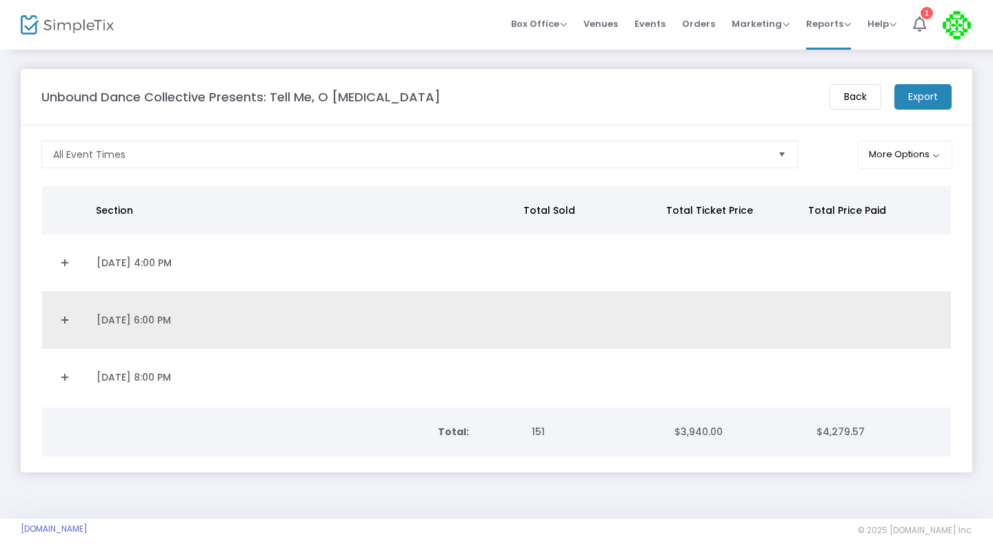
click at [62, 319] on link "Expand Details" at bounding box center [65, 320] width 30 height 22
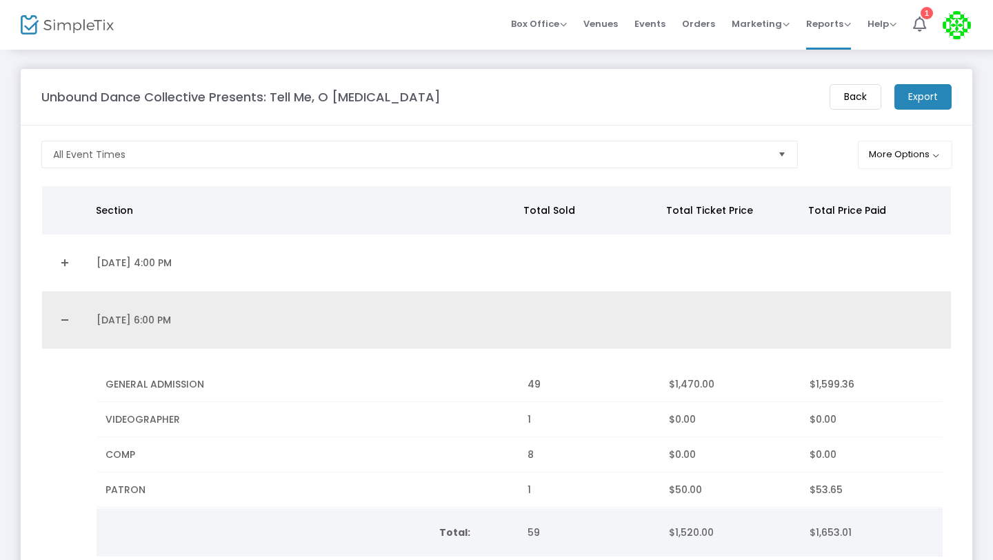
click at [62, 319] on link "Collapse Details" at bounding box center [65, 320] width 30 height 22
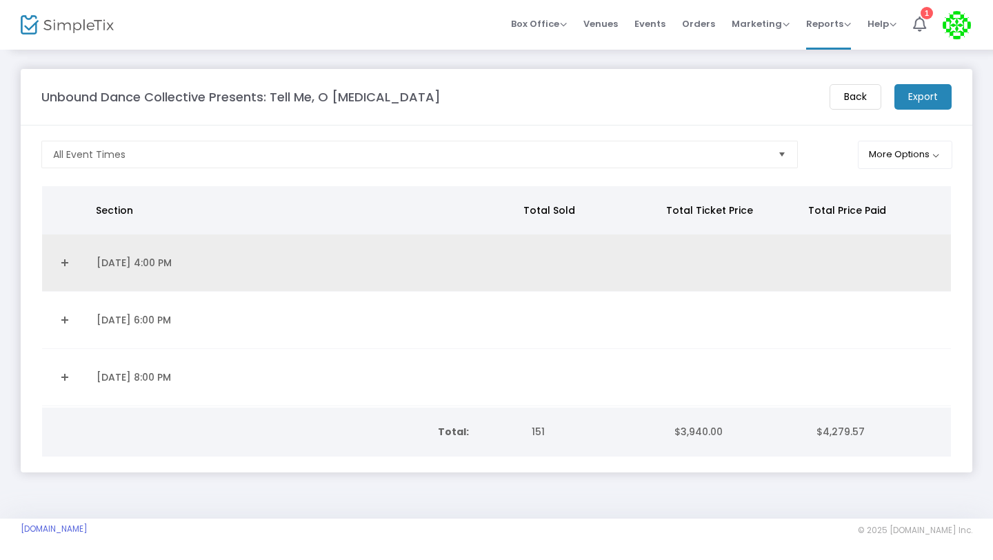
click at [66, 263] on link "Expand Details" at bounding box center [65, 263] width 30 height 22
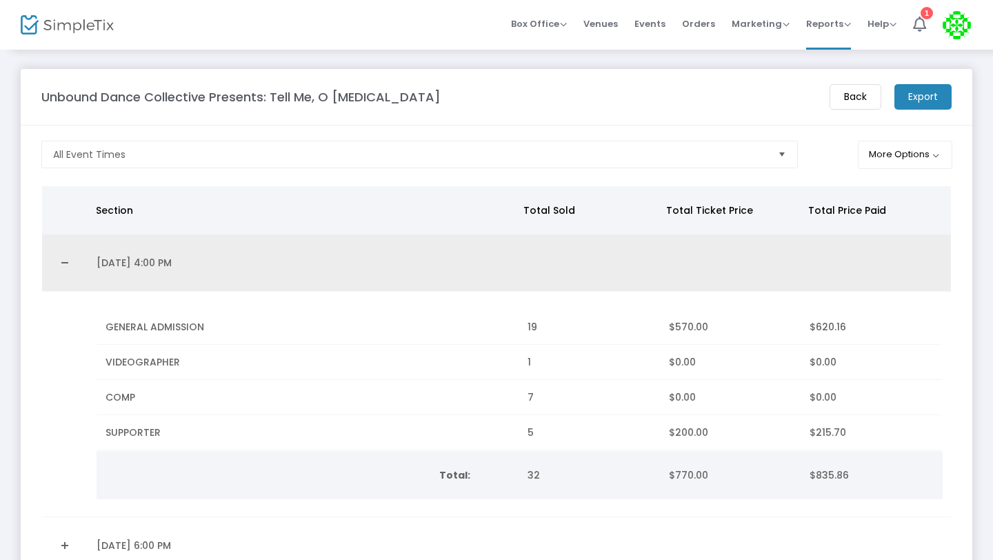
click at [66, 263] on link "Collapse Details" at bounding box center [65, 263] width 30 height 22
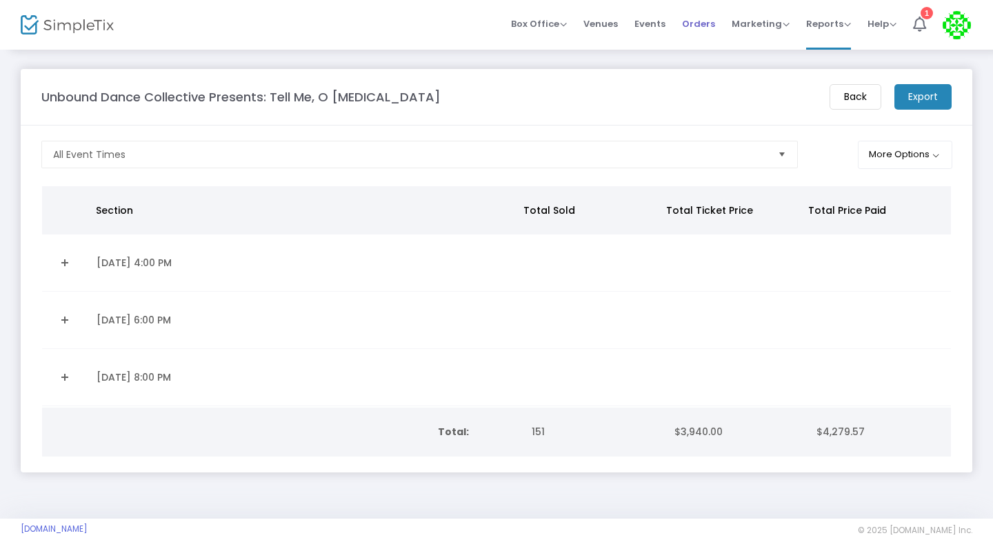
click at [697, 25] on span "Orders" at bounding box center [698, 23] width 33 height 35
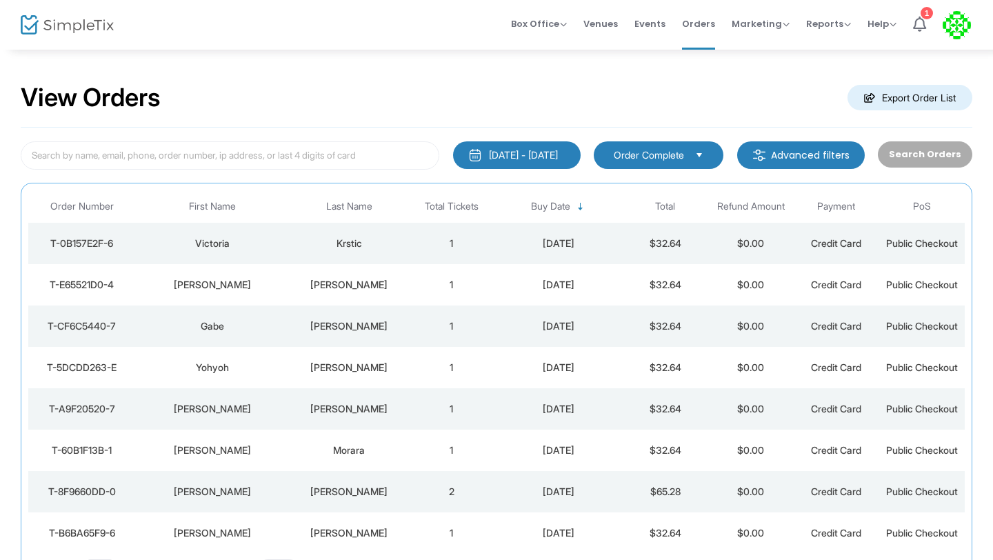
click at [443, 240] on td "1" at bounding box center [452, 243] width 86 height 41
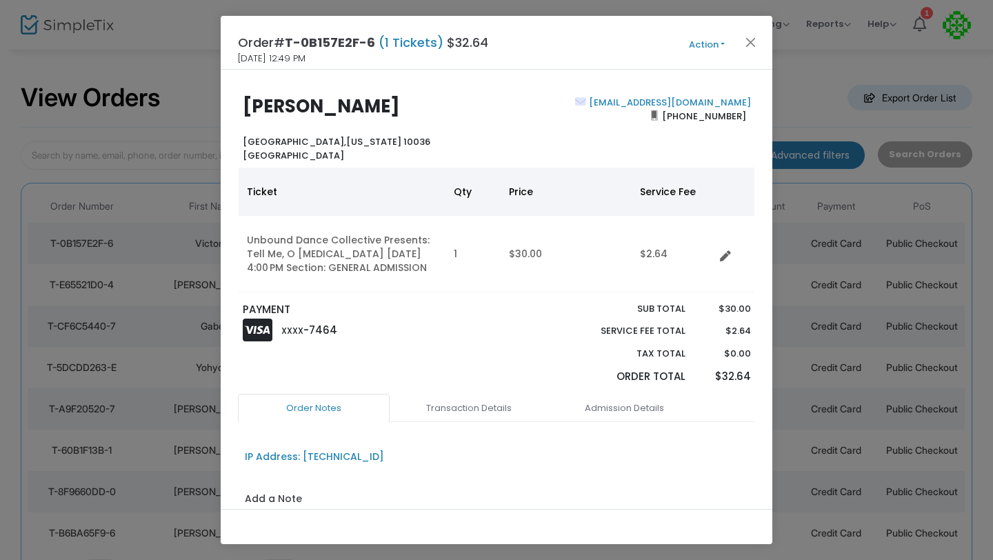
click at [173, 123] on ngb-modal-window "Order# T-0B157E2F-6 (1 Tickets) $32.64 [DATE] 12:49 PM Action Mark Admitted Edi…" at bounding box center [496, 280] width 993 height 560
click at [747, 39] on button "Close" at bounding box center [751, 42] width 18 height 18
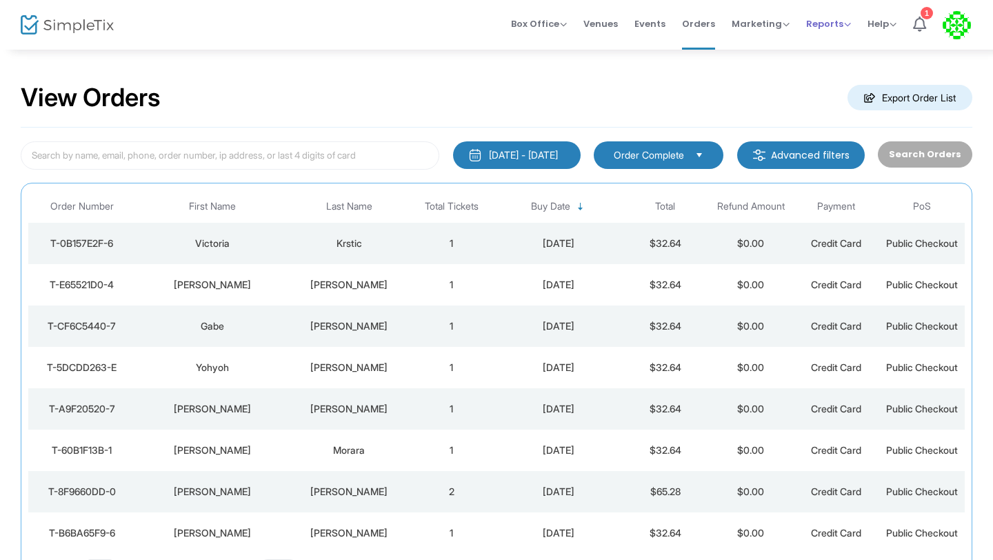
click at [819, 30] on div "Reports Analytics Sales Reports Download" at bounding box center [828, 24] width 45 height 14
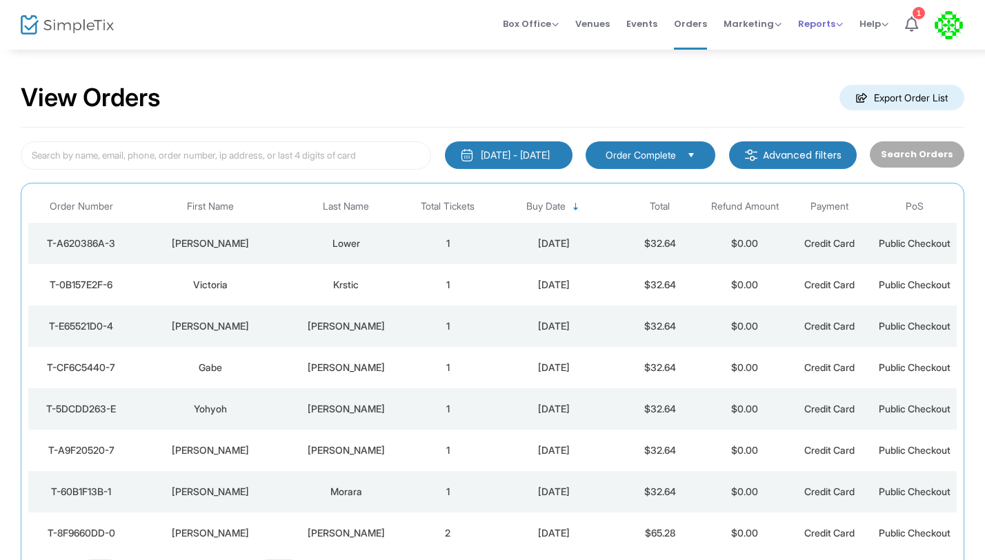
click at [810, 27] on span "Reports" at bounding box center [820, 23] width 45 height 13
click at [813, 68] on li "Sales Reports" at bounding box center [843, 73] width 90 height 27
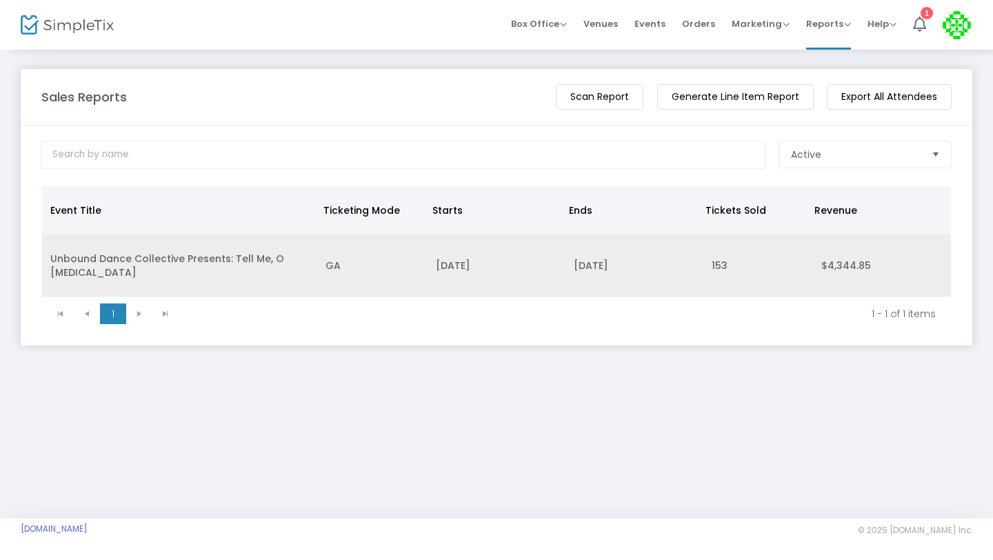
click at [121, 259] on td "Unbound Dance Collective Presents: Tell Me, O [MEDICAL_DATA]" at bounding box center [179, 265] width 275 height 63
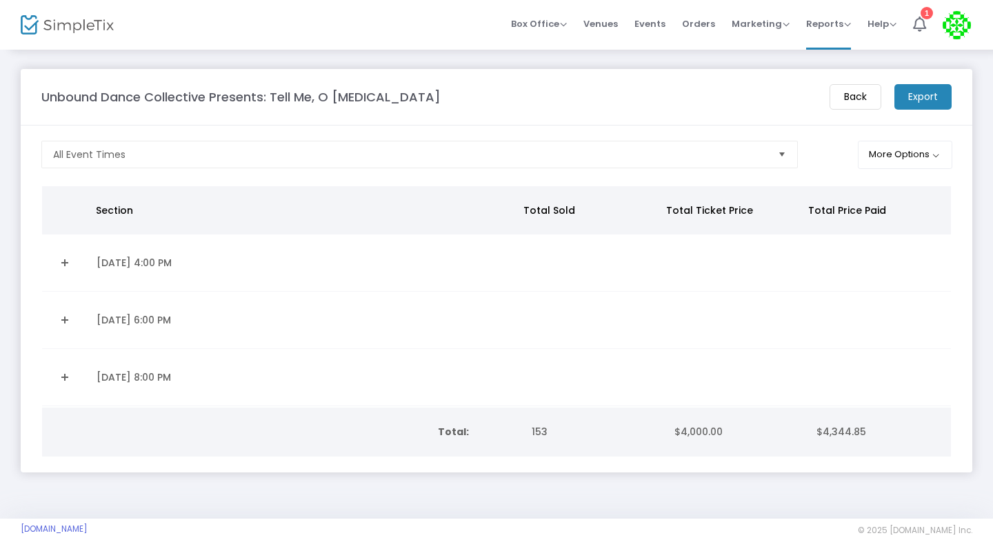
click at [62, 321] on link "Expand Details" at bounding box center [65, 320] width 30 height 22
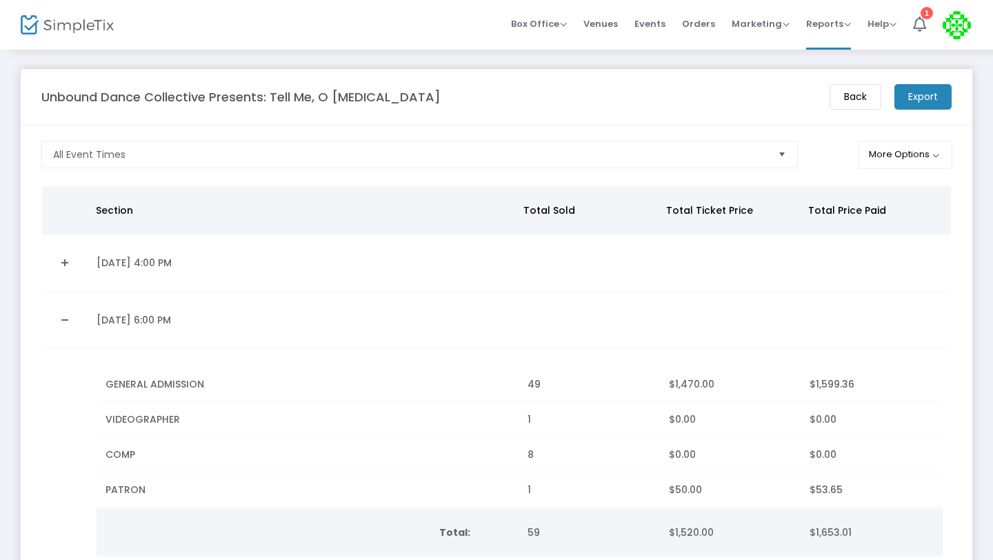
click at [62, 320] on link "Collapse Details" at bounding box center [65, 320] width 30 height 22
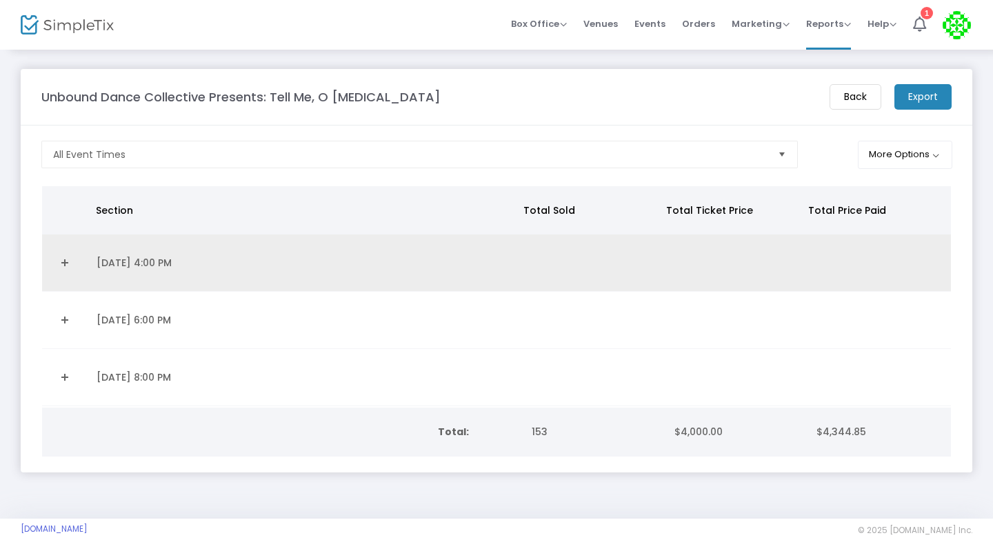
click at [63, 266] on link "Expand Details" at bounding box center [65, 263] width 30 height 22
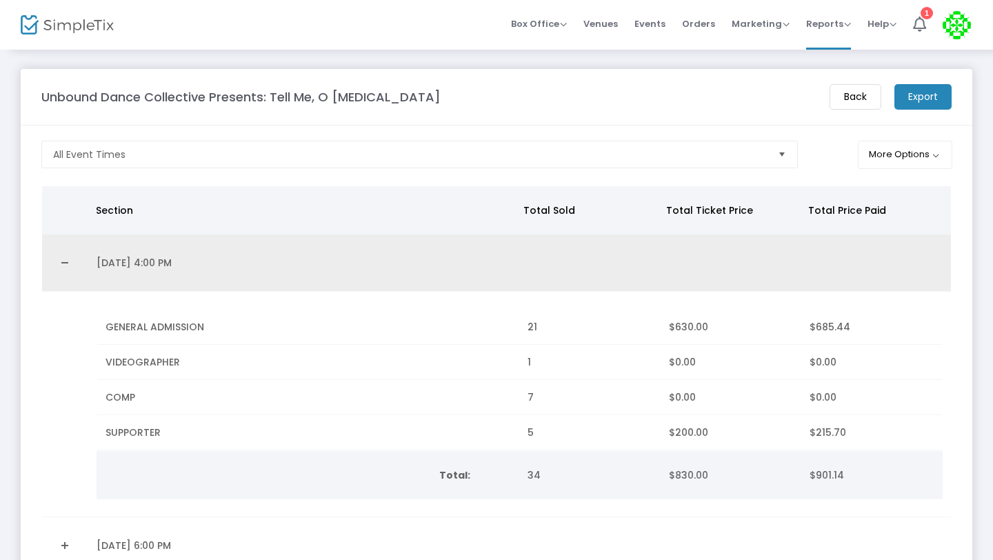
click at [63, 266] on link "Collapse Details" at bounding box center [65, 263] width 30 height 22
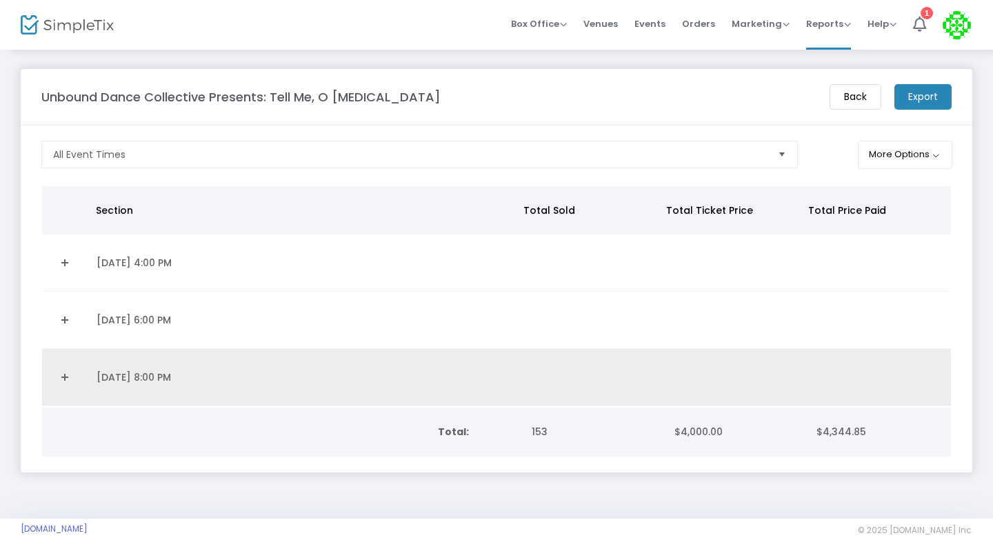
click at [68, 374] on link "Expand Details" at bounding box center [65, 377] width 30 height 22
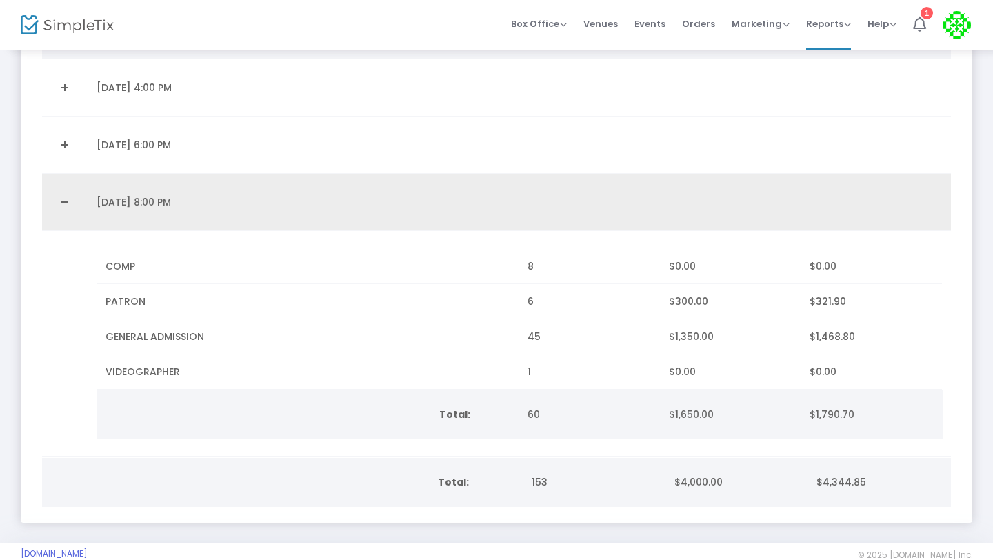
scroll to position [179, 0]
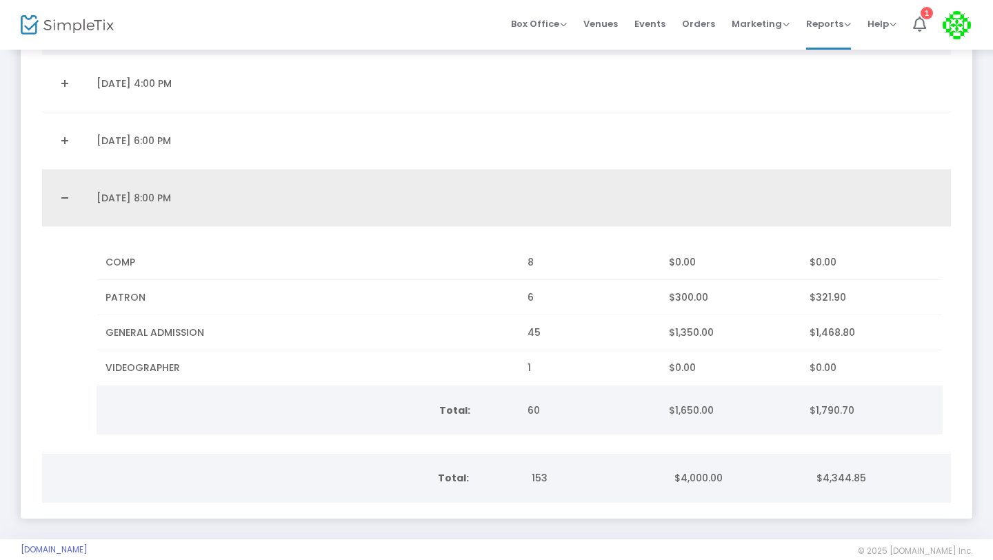
click at [66, 189] on link "Collapse Details" at bounding box center [65, 198] width 30 height 22
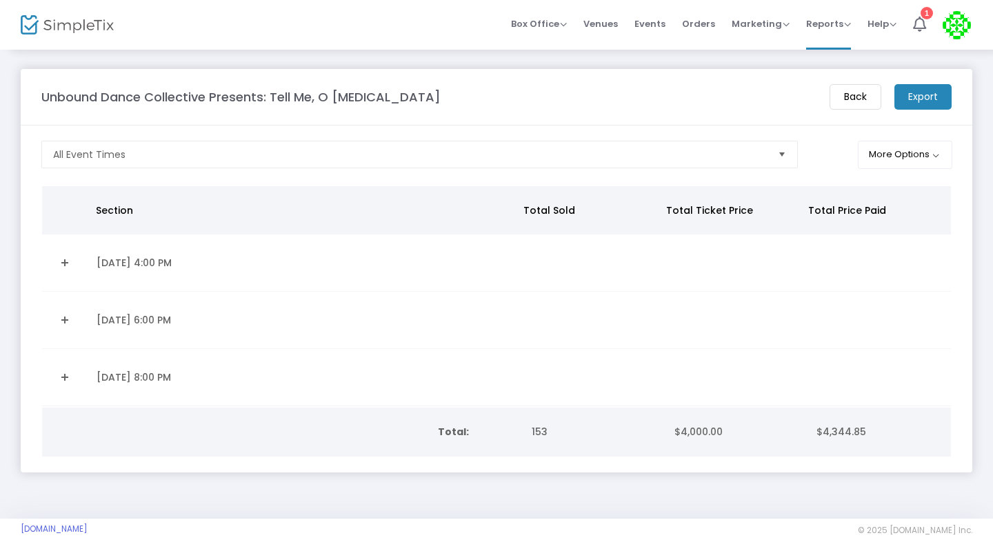
click at [66, 324] on link "Expand Details" at bounding box center [65, 320] width 30 height 22
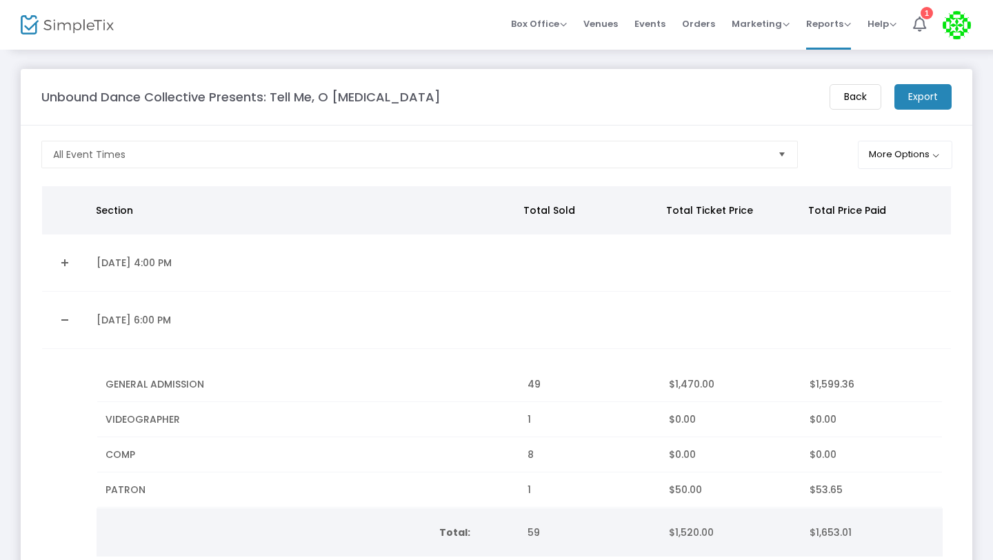
scroll to position [99, 0]
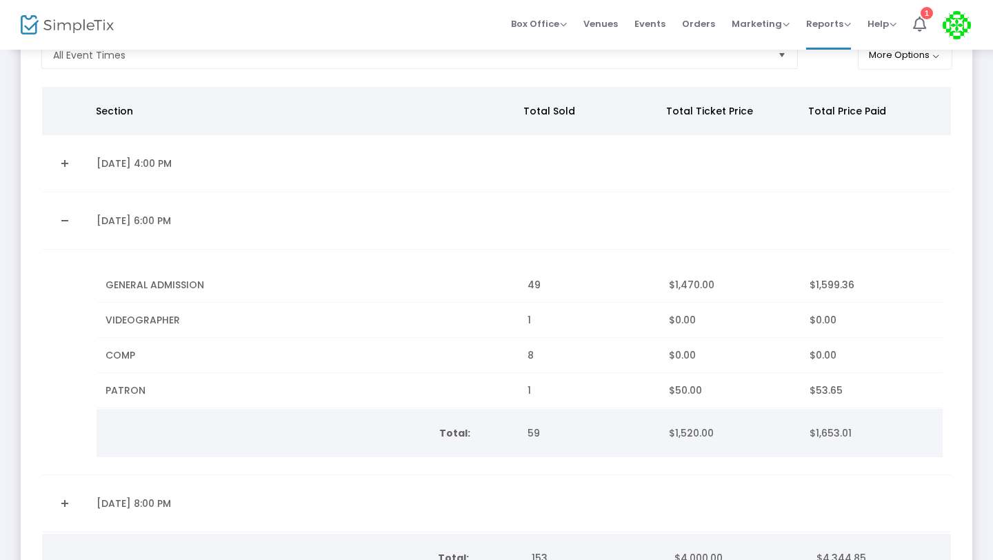
click at [64, 217] on link "Collapse Details" at bounding box center [65, 221] width 30 height 22
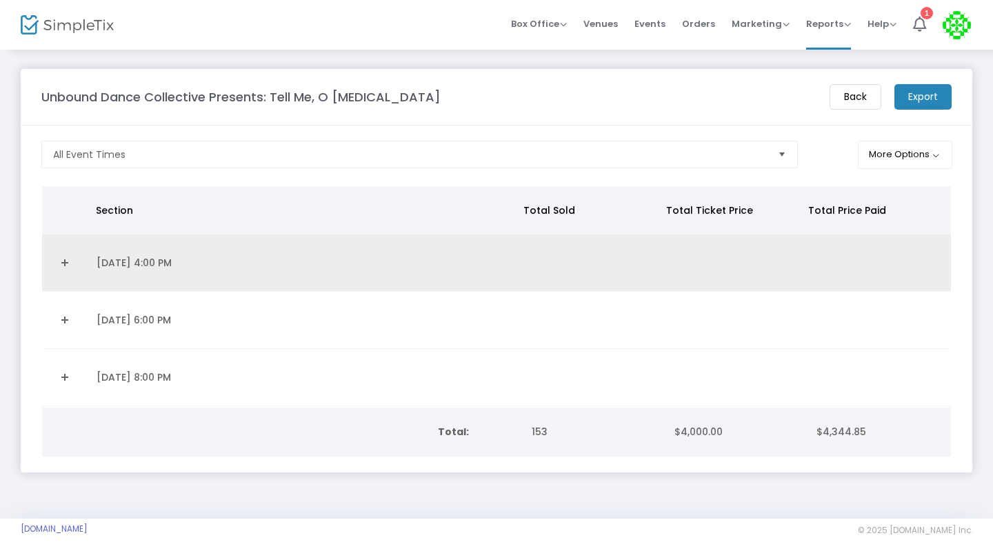
click at [63, 262] on link "Expand Details" at bounding box center [65, 263] width 30 height 22
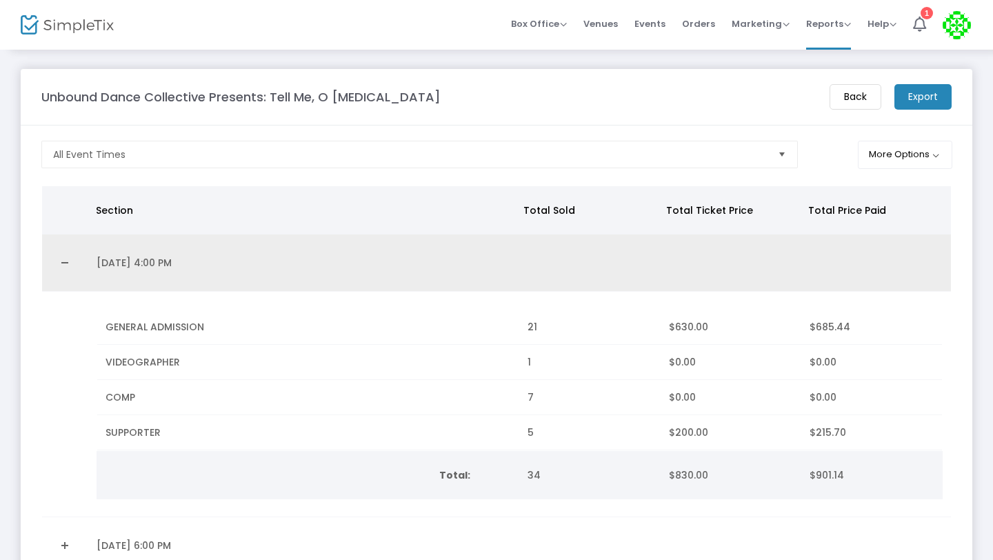
click at [63, 262] on link "Collapse Details" at bounding box center [65, 263] width 30 height 22
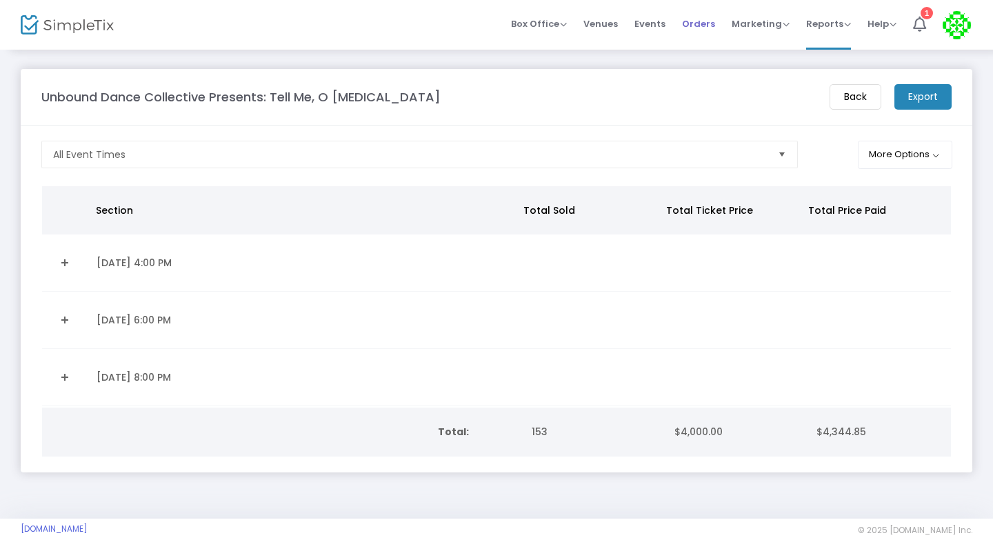
click at [701, 30] on span "Orders" at bounding box center [698, 23] width 33 height 35
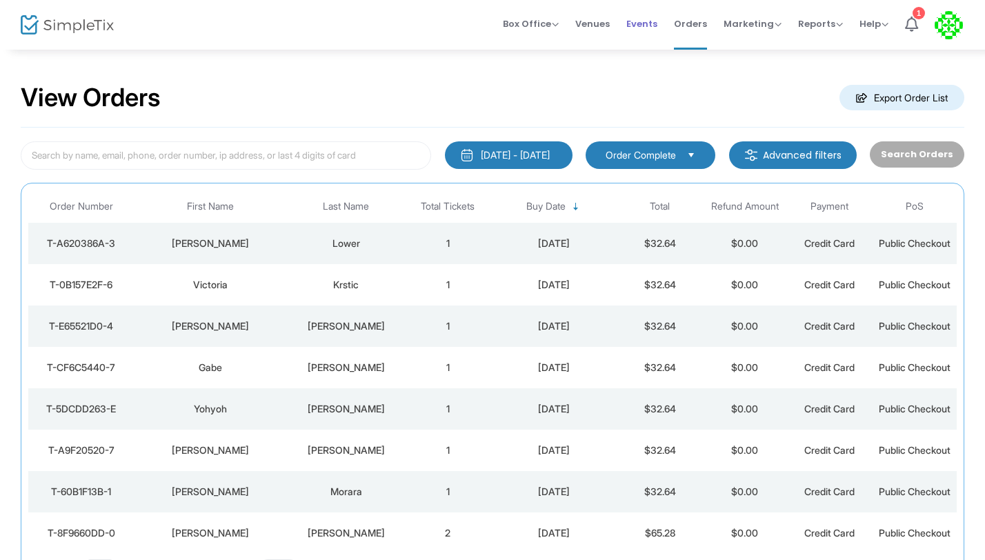
click at [643, 26] on span "Events" at bounding box center [641, 23] width 31 height 35
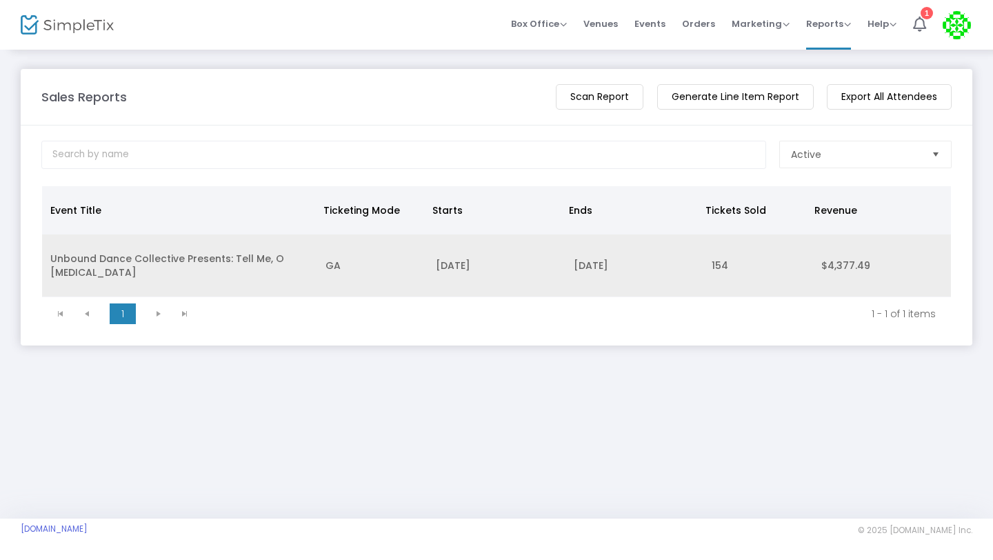
click at [43, 254] on td "Unbound Dance Collective Presents: Tell Me, O [MEDICAL_DATA]" at bounding box center [179, 265] width 275 height 63
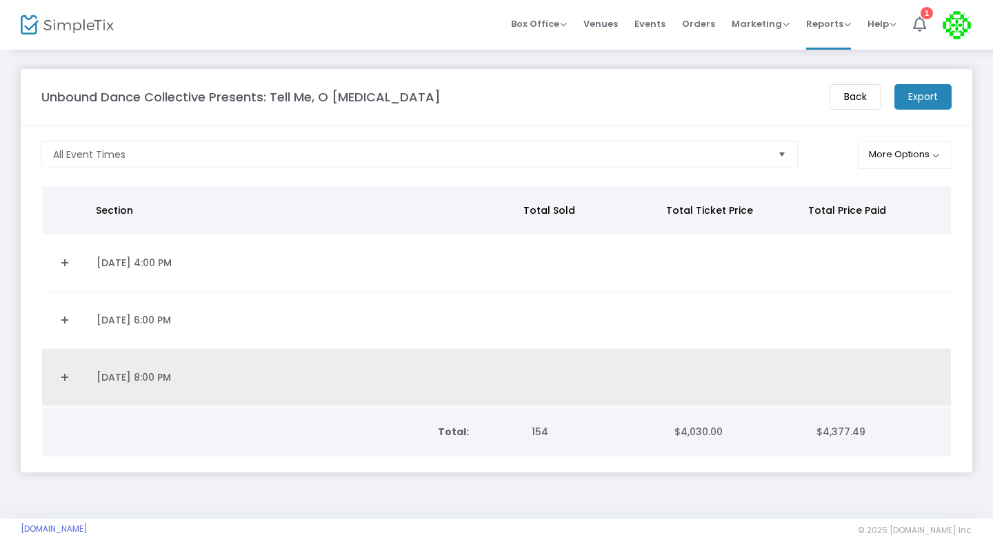
click at [62, 375] on link "Expand Details" at bounding box center [65, 377] width 30 height 22
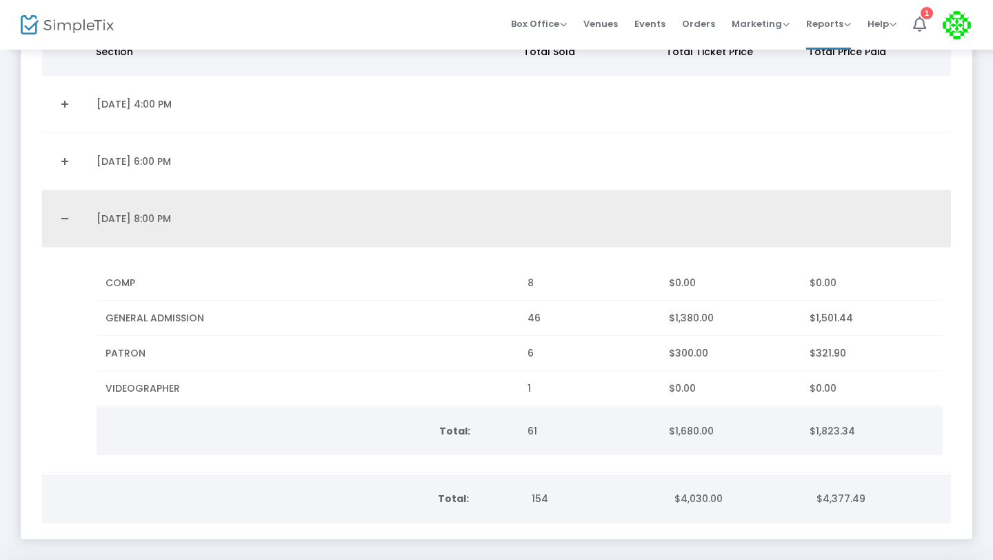
scroll to position [159, 0]
click at [65, 219] on link "Collapse Details" at bounding box center [65, 218] width 30 height 22
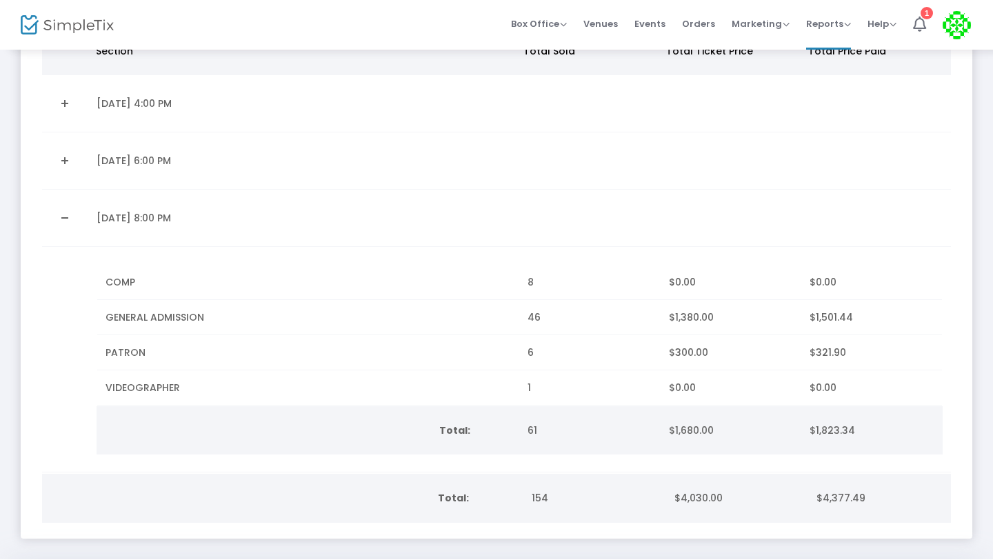
scroll to position [0, 0]
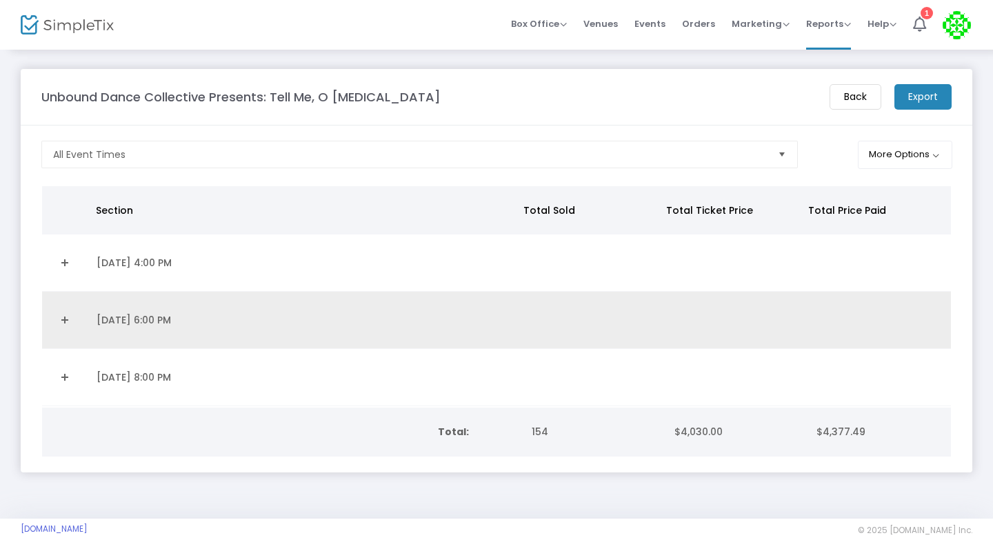
click at [65, 323] on link "Expand Details" at bounding box center [65, 320] width 30 height 22
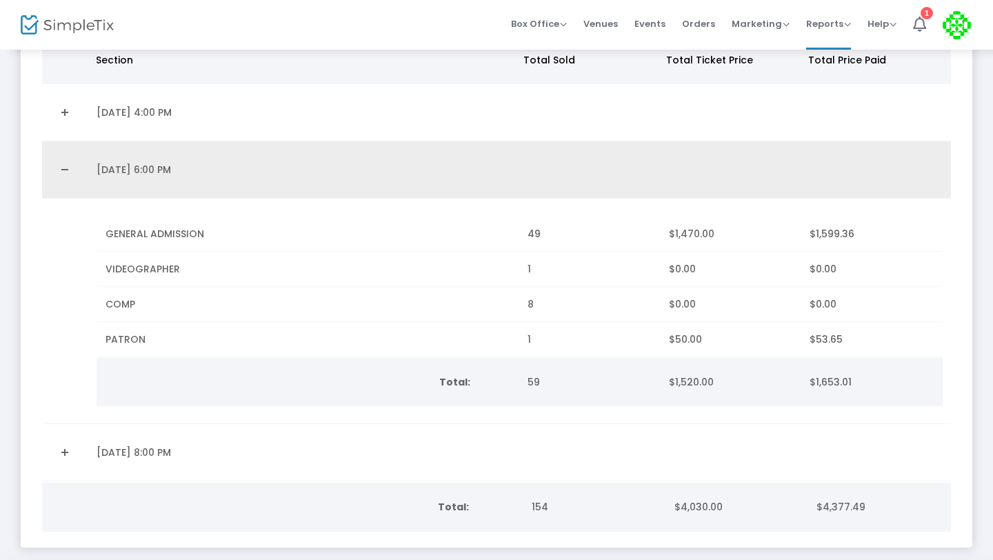
scroll to position [154, 0]
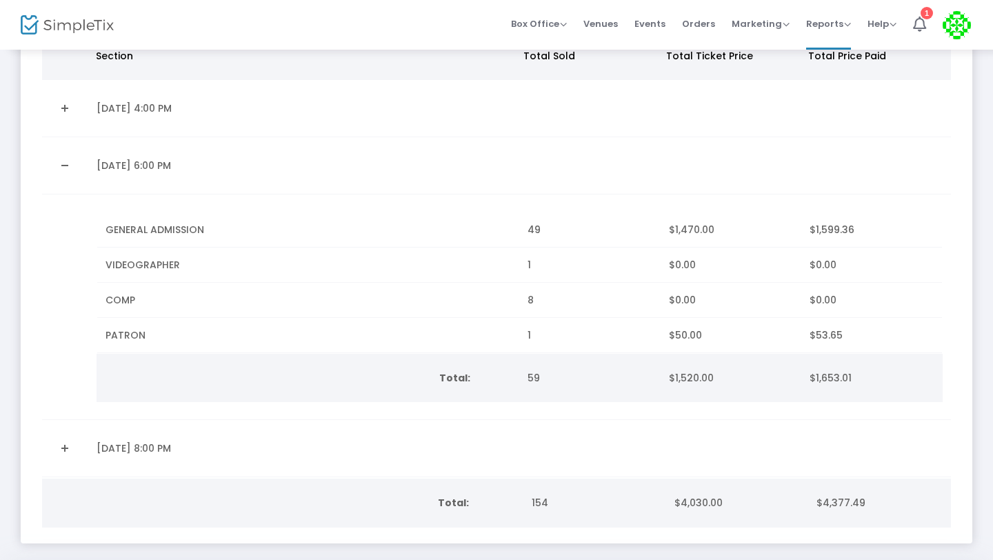
click at [70, 161] on link "Collapse Details" at bounding box center [65, 165] width 30 height 22
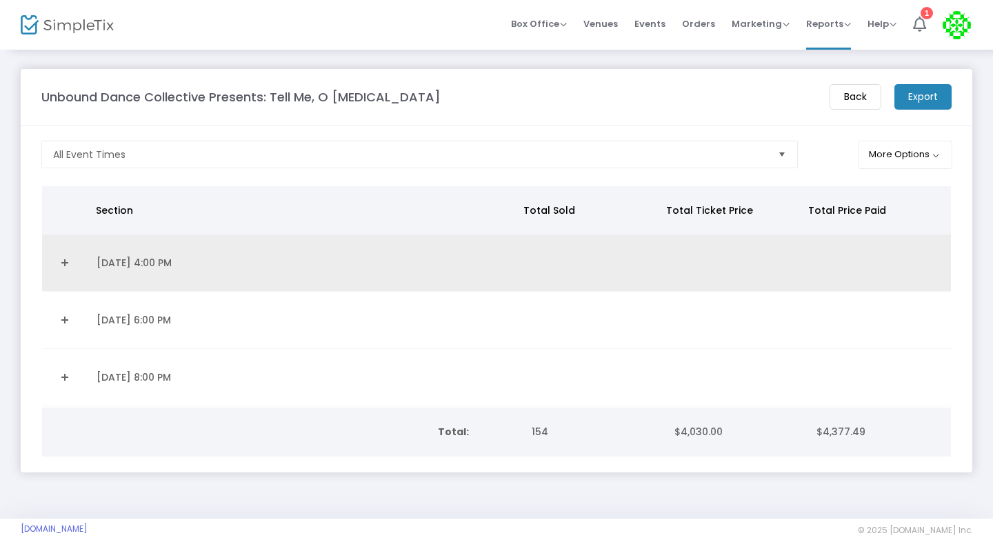
click at [63, 261] on link "Expand Details" at bounding box center [65, 263] width 30 height 22
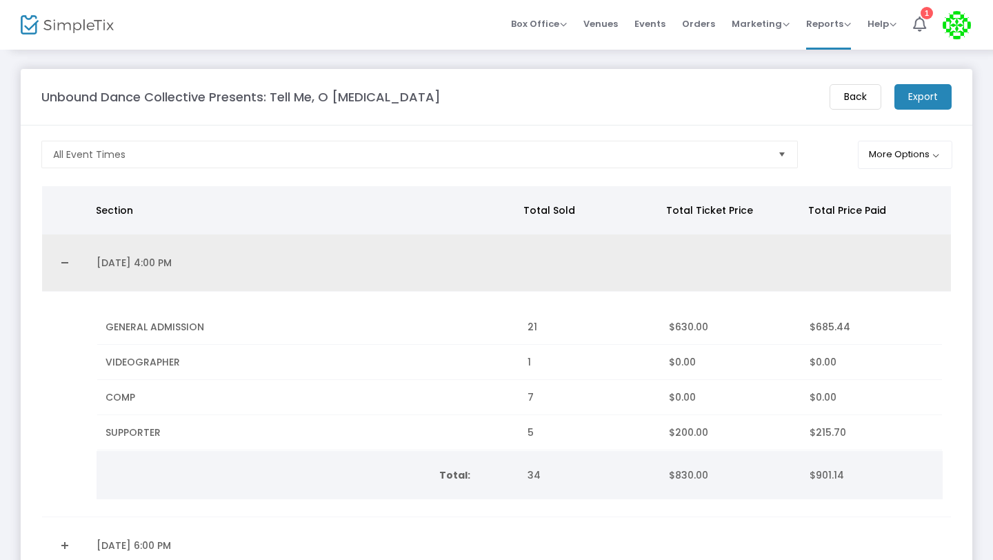
click at [63, 261] on link "Collapse Details" at bounding box center [65, 263] width 30 height 22
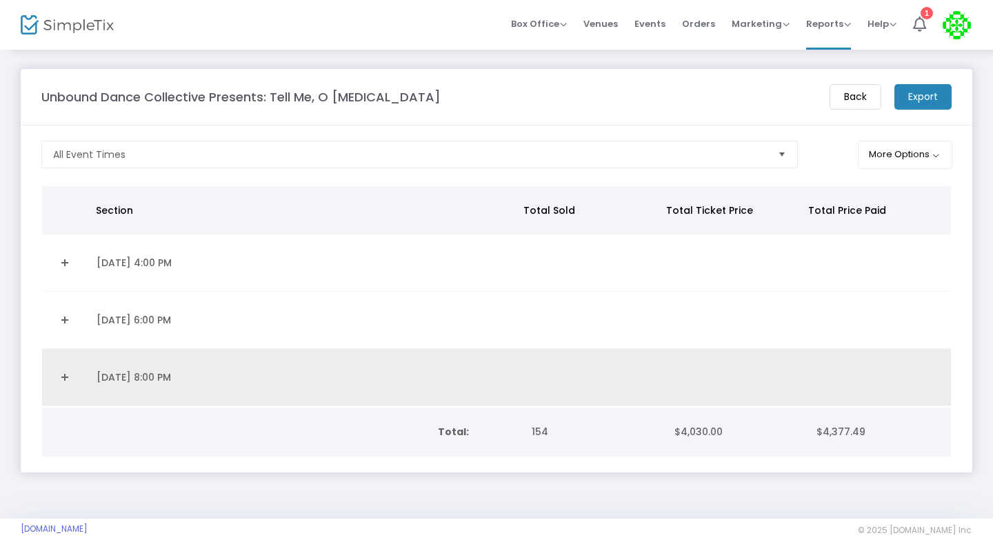
click at [63, 378] on link "Expand Details" at bounding box center [65, 377] width 30 height 22
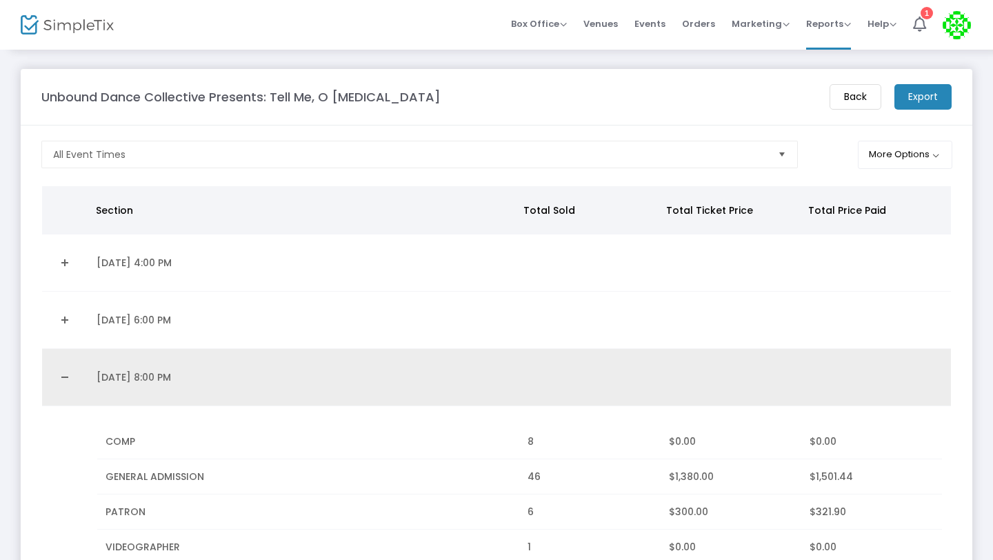
click at [63, 378] on link "Collapse Details" at bounding box center [65, 377] width 30 height 22
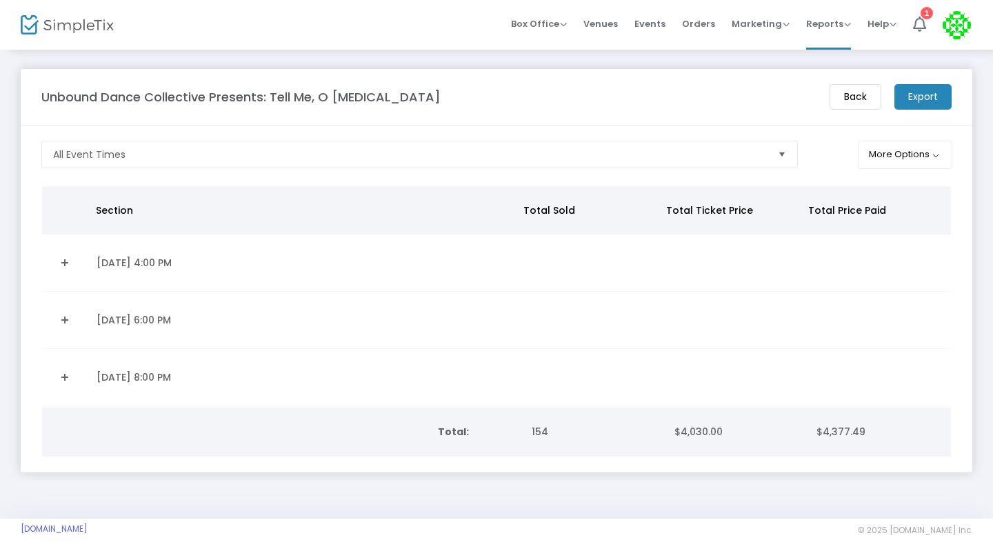
click at [706, 21] on span "Orders" at bounding box center [698, 23] width 33 height 35
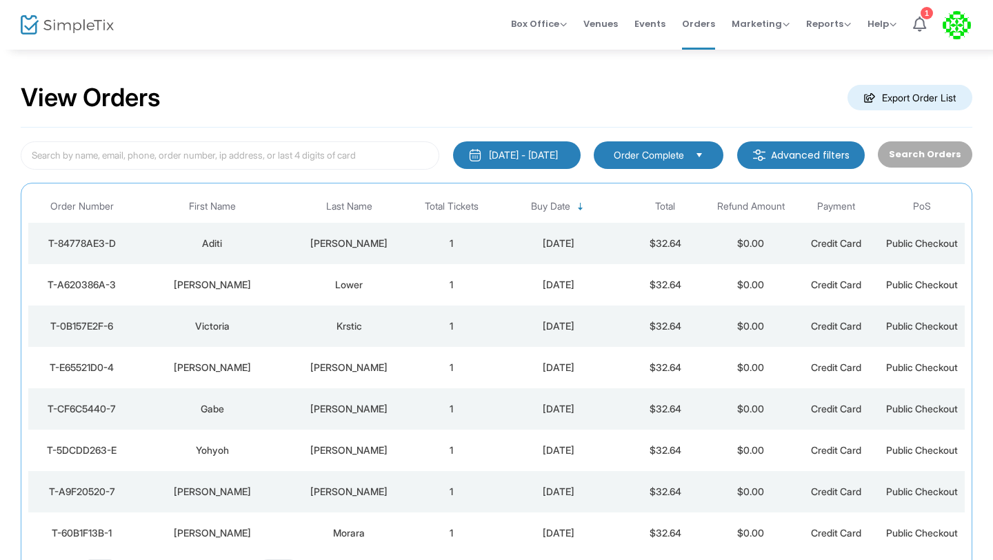
click at [448, 242] on td "1" at bounding box center [452, 243] width 86 height 41
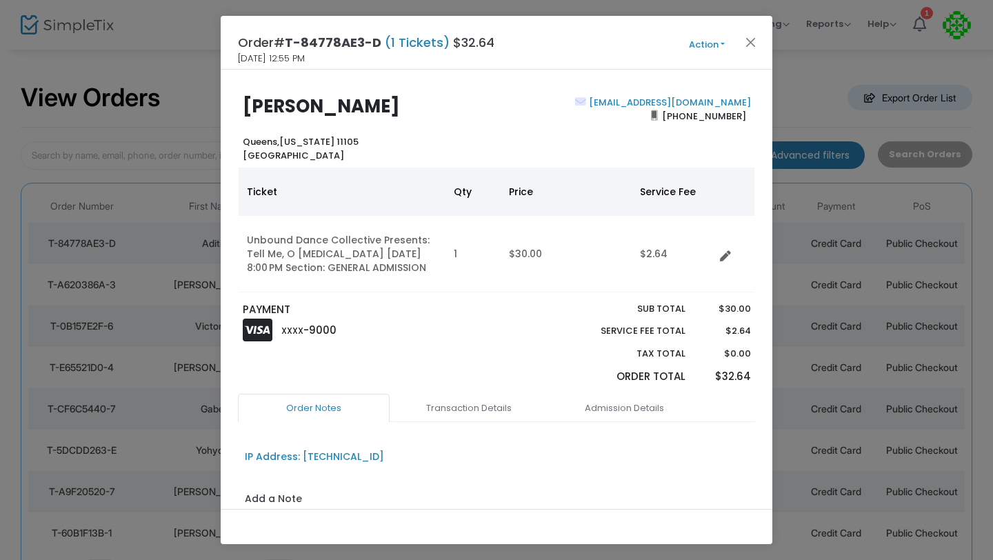
click at [179, 103] on ngb-modal-window "Order# T-84778AE3-D (1 Tickets) $32.64 10/15/2025 12:55 PM Action Mark Admitted…" at bounding box center [496, 280] width 993 height 560
click at [186, 64] on ngb-modal-window "Order# T-84778AE3-D (1 Tickets) $32.64 10/15/2025 12:55 PM Action Mark Admitted…" at bounding box center [496, 280] width 993 height 560
click at [749, 40] on button "Close" at bounding box center [751, 42] width 18 height 18
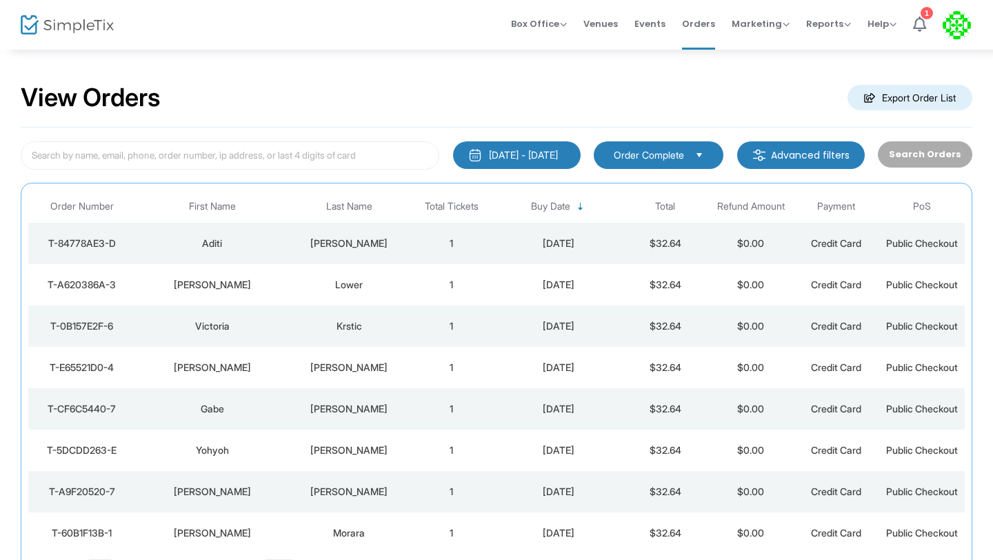
click at [334, 90] on div "View Orders Export Order List" at bounding box center [497, 98] width 952 height 59
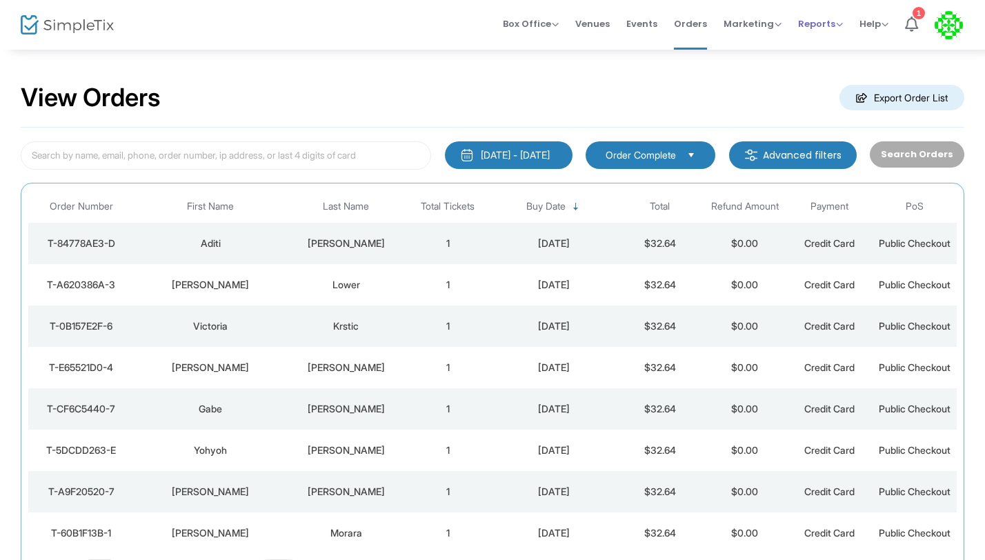
click at [828, 27] on span "Reports" at bounding box center [820, 23] width 45 height 13
click at [823, 73] on li "Sales Reports" at bounding box center [843, 73] width 90 height 27
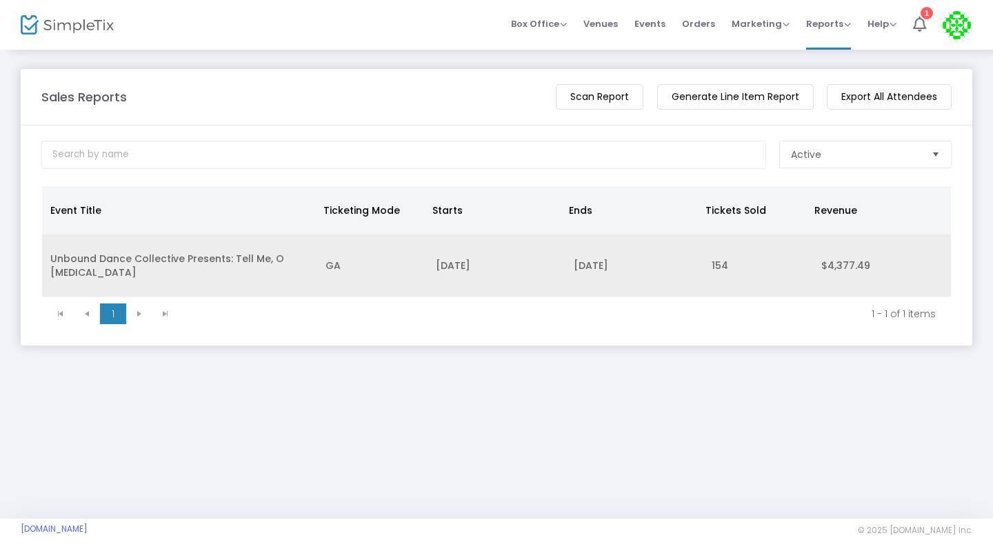
click at [53, 262] on td "Unbound Dance Collective Presents: Tell Me, O [MEDICAL_DATA]" at bounding box center [179, 265] width 275 height 63
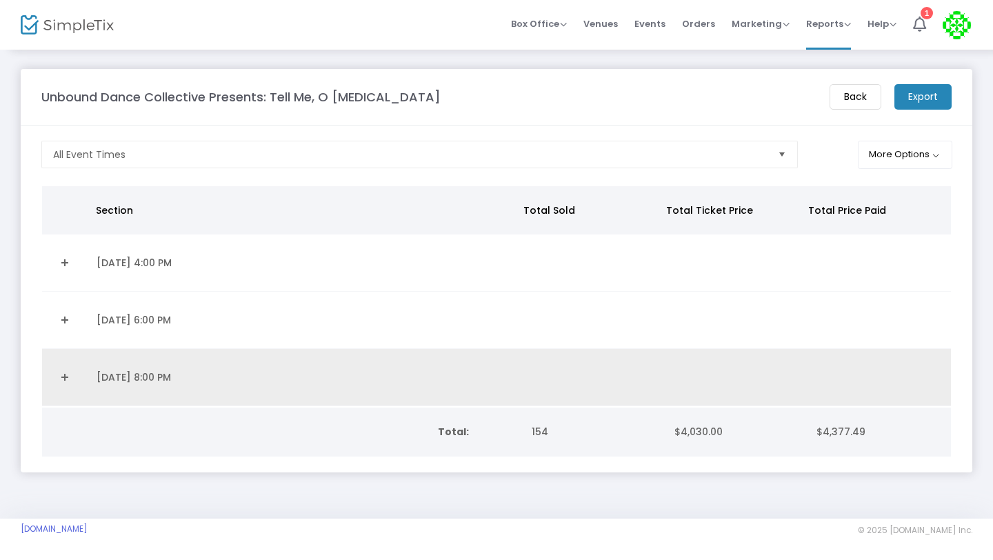
click at [69, 381] on link "Expand Details" at bounding box center [65, 377] width 30 height 22
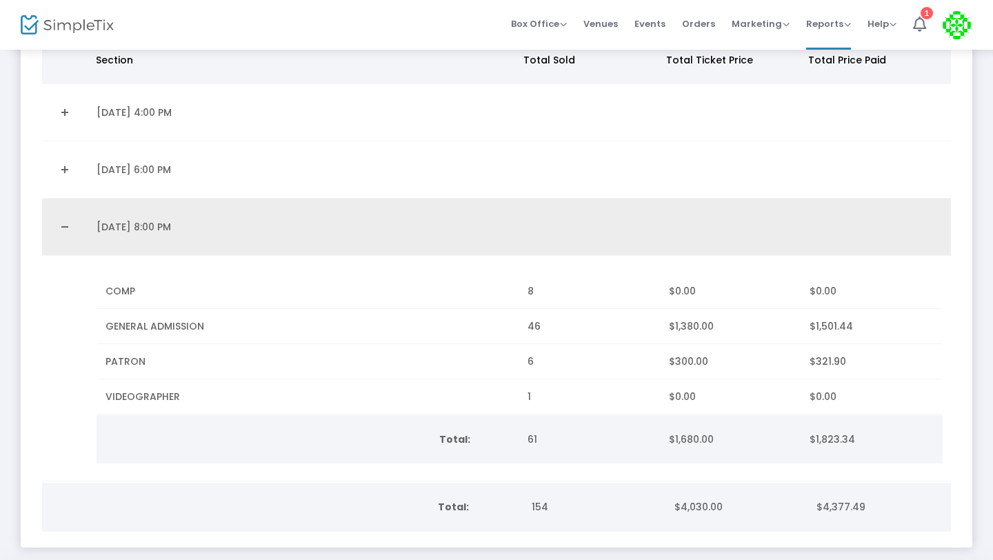
scroll to position [150, 0]
click at [67, 228] on link "Collapse Details" at bounding box center [65, 228] width 30 height 22
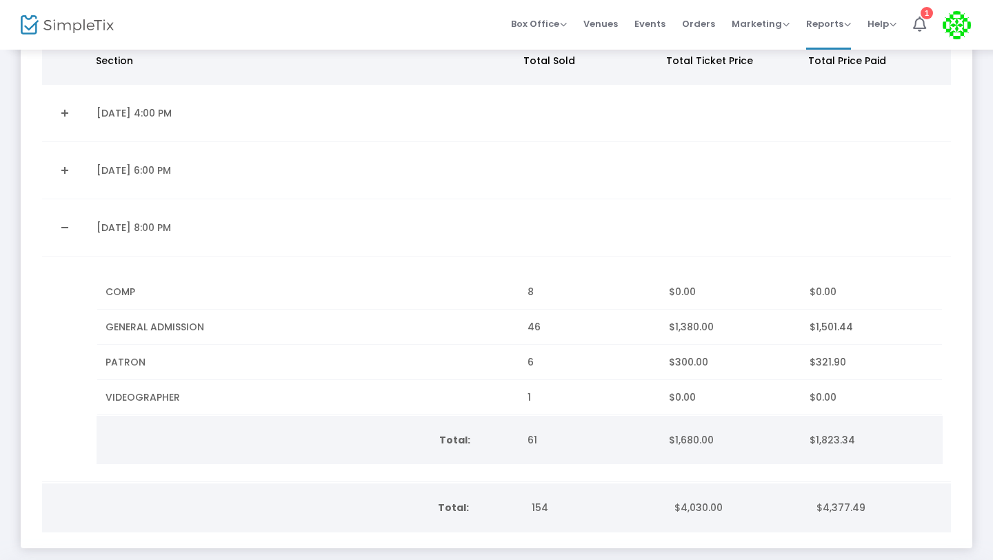
scroll to position [0, 0]
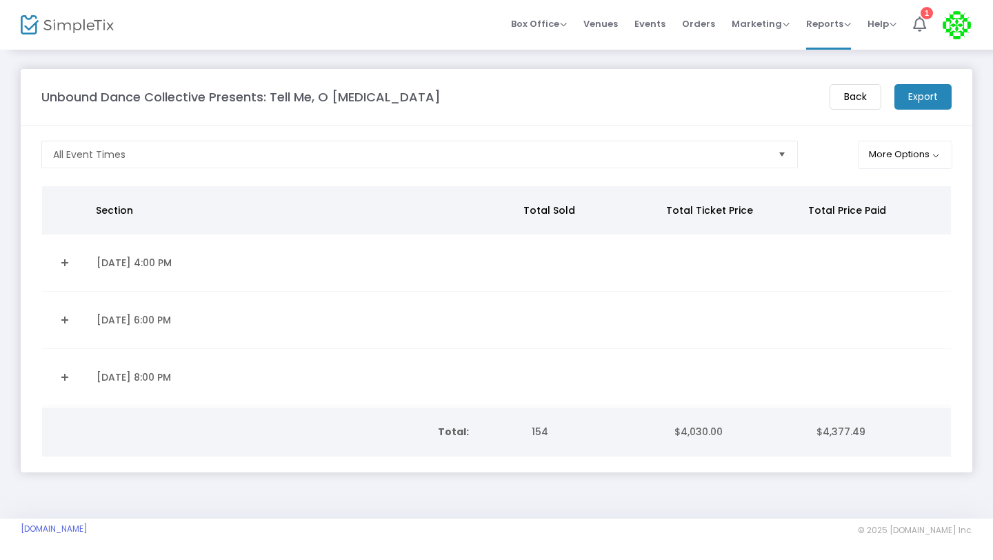
click at [69, 322] on link "Expand Details" at bounding box center [65, 320] width 30 height 22
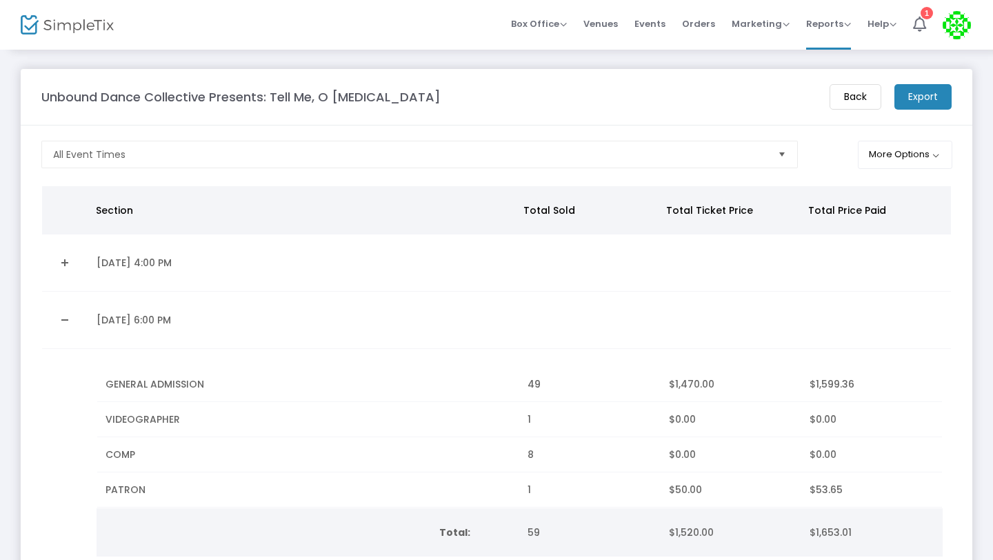
click at [66, 317] on link "Collapse Details" at bounding box center [65, 320] width 30 height 22
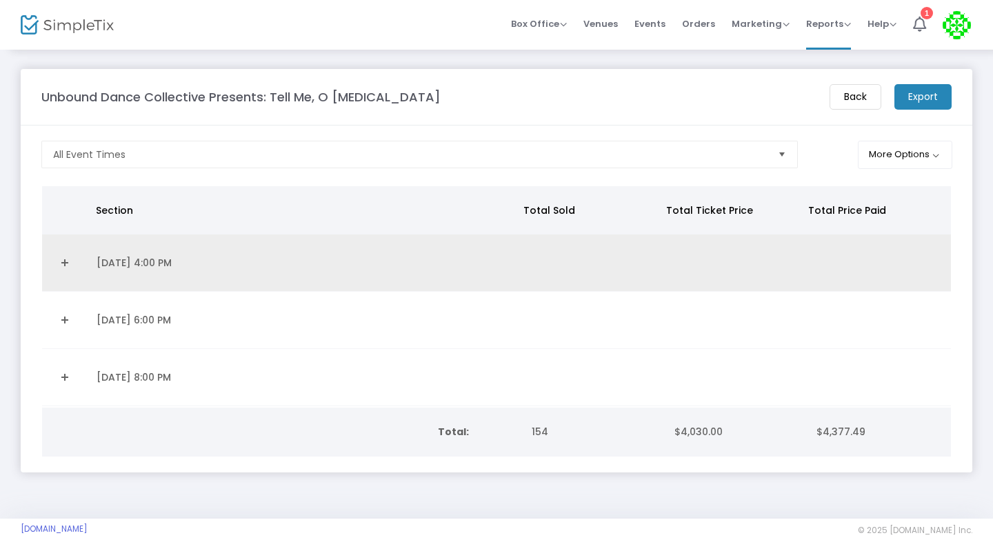
click at [62, 262] on link "Expand Details" at bounding box center [65, 263] width 30 height 22
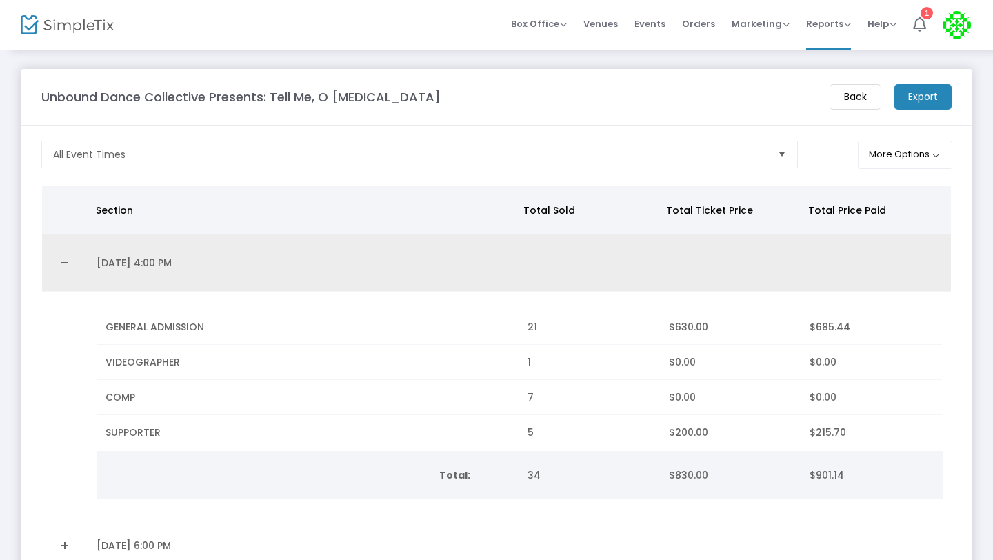
click at [63, 263] on link "Collapse Details" at bounding box center [65, 263] width 30 height 22
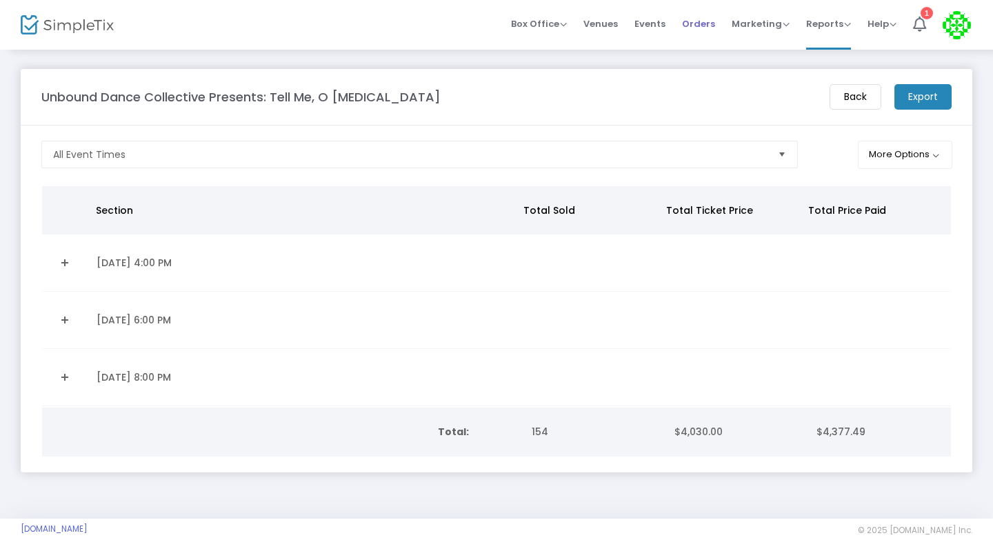
click at [703, 30] on span "Orders" at bounding box center [698, 23] width 33 height 35
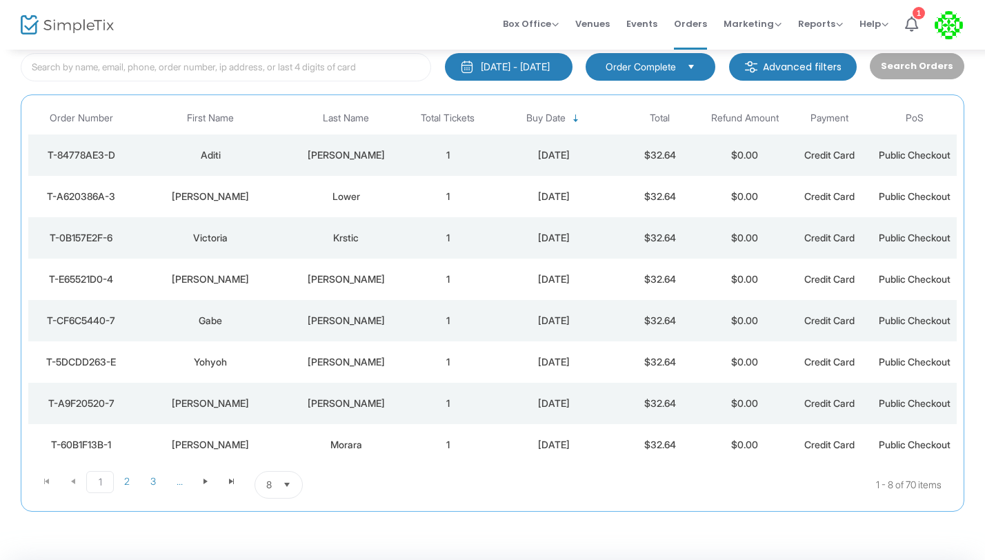
scroll to position [130, 0]
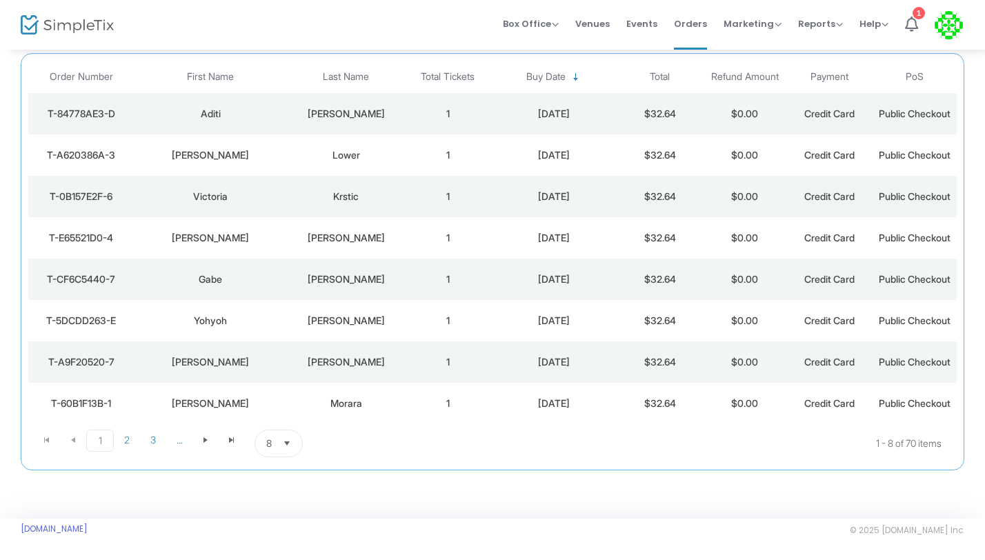
click at [288, 440] on span "Select" at bounding box center [287, 443] width 23 height 23
click at [278, 419] on span "100" at bounding box center [273, 415] width 15 height 14
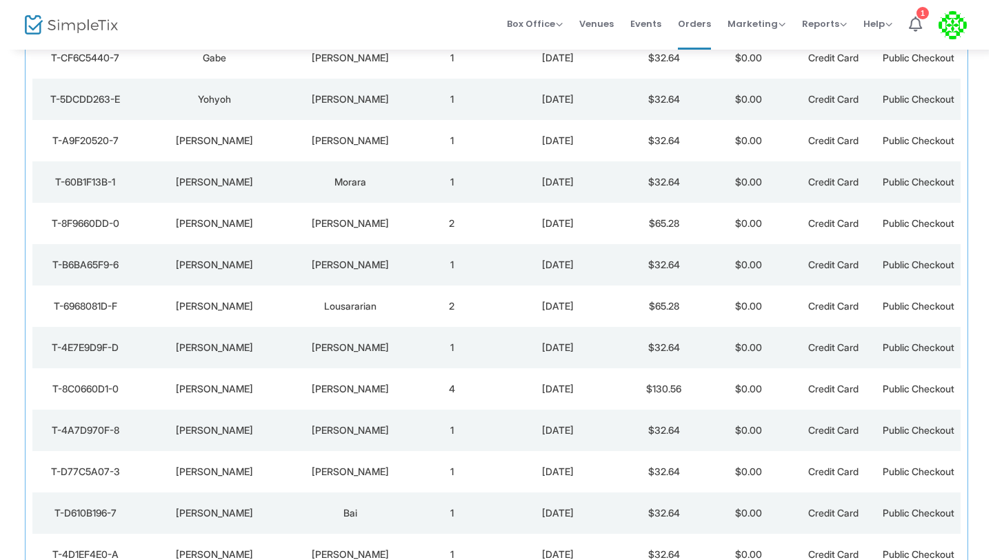
scroll to position [0, 0]
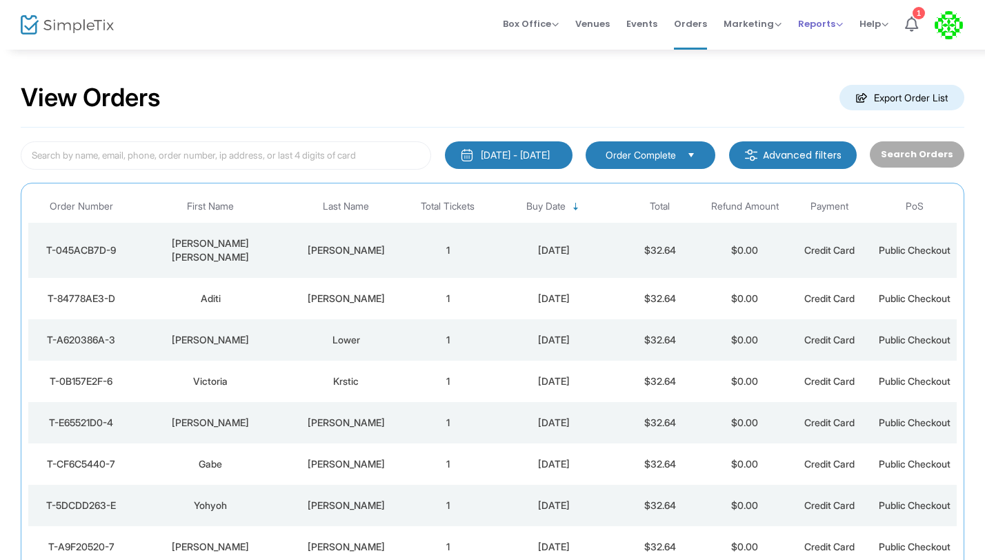
click at [817, 30] on div "Reports Analytics Sales Reports Download" at bounding box center [820, 24] width 45 height 14
click at [812, 28] on span "Reports" at bounding box center [820, 23] width 45 height 13
click at [818, 73] on li "Sales Reports" at bounding box center [843, 73] width 90 height 27
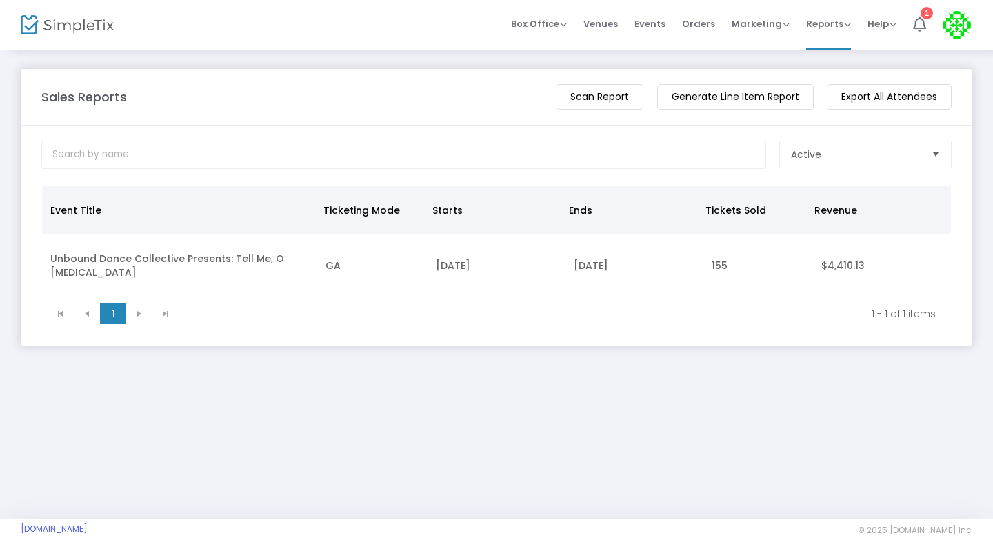
click at [687, 24] on span "Orders" at bounding box center [698, 23] width 33 height 35
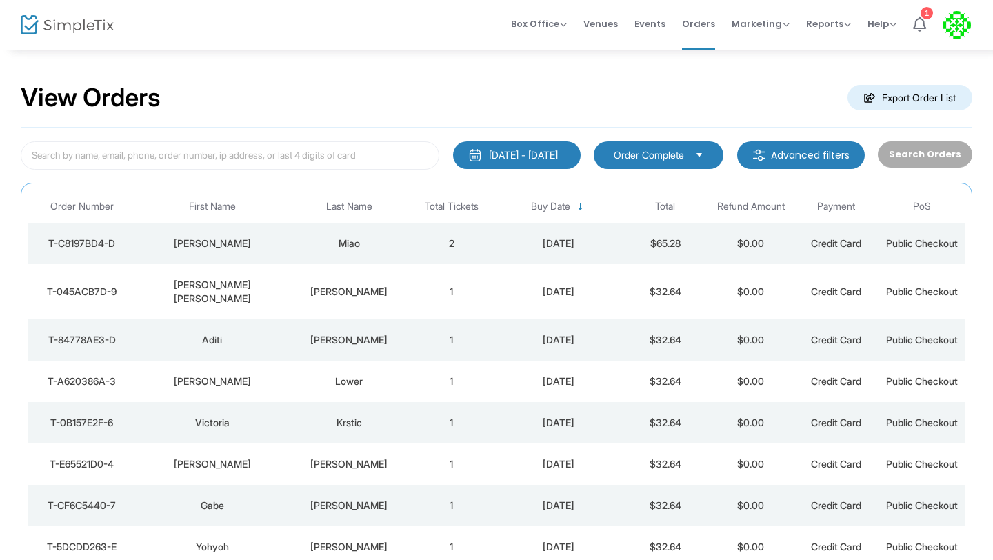
click at [450, 241] on td "2" at bounding box center [452, 243] width 86 height 41
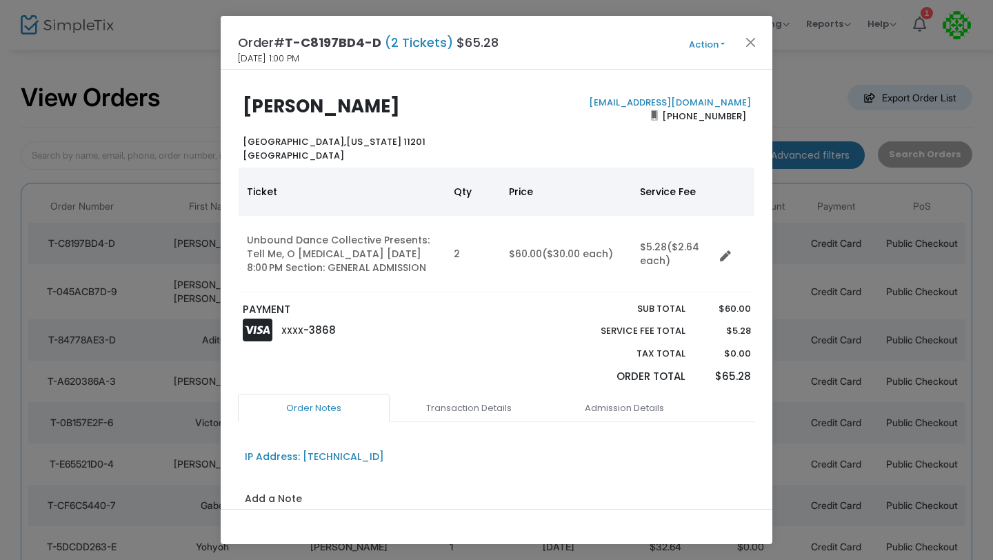
click at [181, 107] on ngb-modal-window "Order# T-C8197BD4-D (2 Tickets) $65.28 [DATE] 1:00 PM Action Mark Admitted Edit…" at bounding box center [496, 280] width 993 height 560
click at [194, 52] on ngb-modal-window "Order# T-C8197BD4-D (2 Tickets) $65.28 [DATE] 1:00 PM Action Mark Admitted Edit…" at bounding box center [496, 280] width 993 height 560
click at [752, 43] on button "Close" at bounding box center [751, 42] width 18 height 18
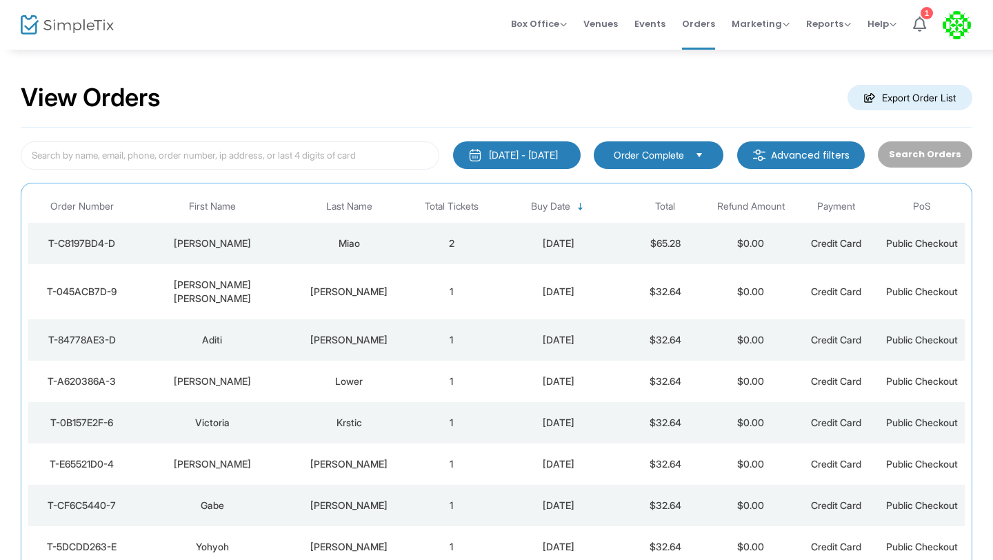
click at [448, 283] on td "1" at bounding box center [452, 291] width 86 height 55
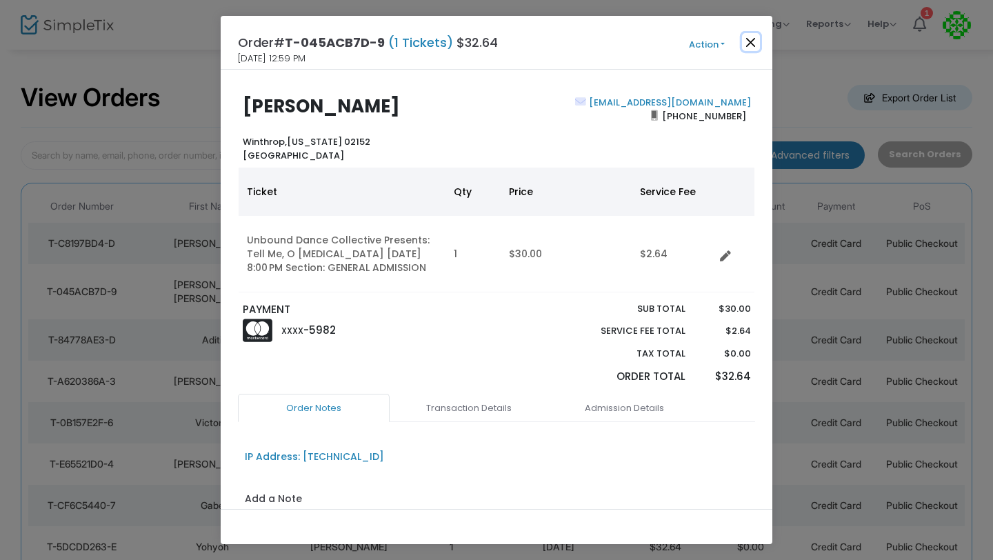
click at [756, 45] on button "Close" at bounding box center [751, 42] width 18 height 18
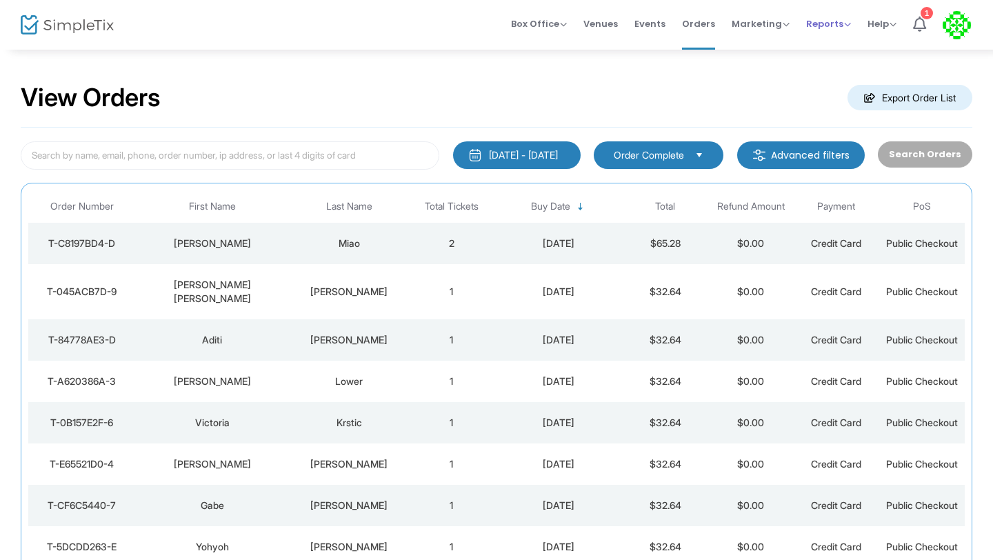
click at [838, 24] on span "Reports" at bounding box center [828, 23] width 45 height 13
click at [815, 70] on li "Sales Reports" at bounding box center [851, 73] width 90 height 27
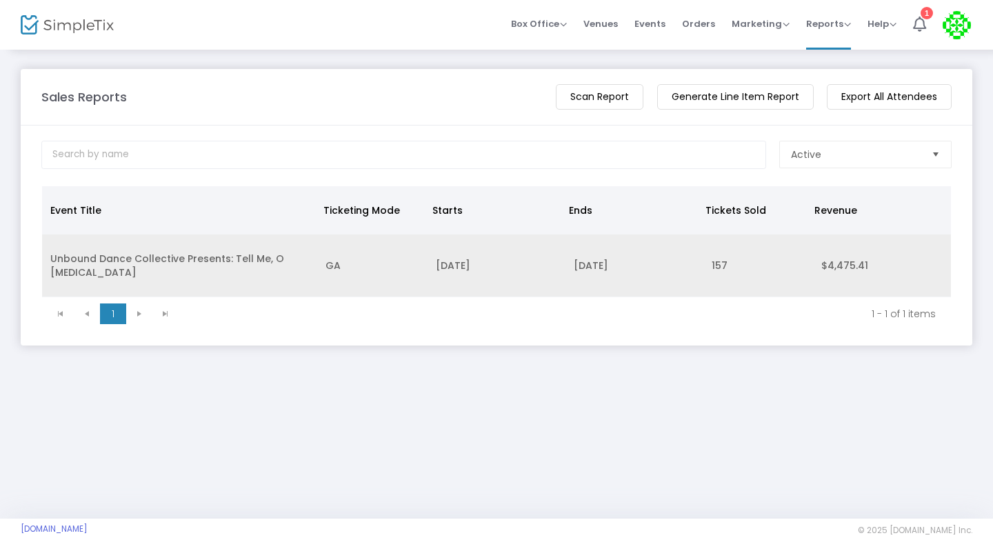
click at [262, 279] on td "Unbound Dance Collective Presents: Tell Me, O Muse" at bounding box center [179, 265] width 275 height 63
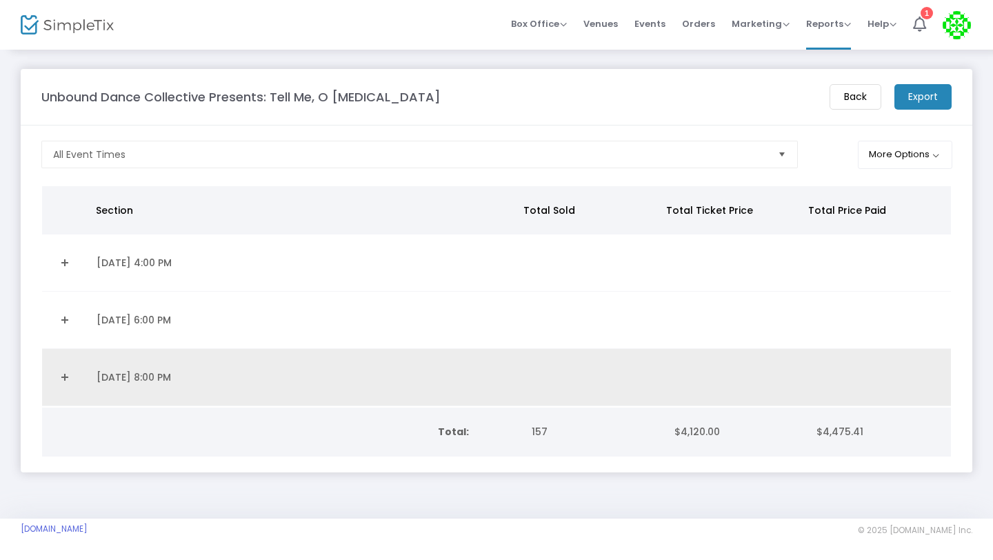
click at [61, 373] on link "Expand Details" at bounding box center [65, 377] width 30 height 22
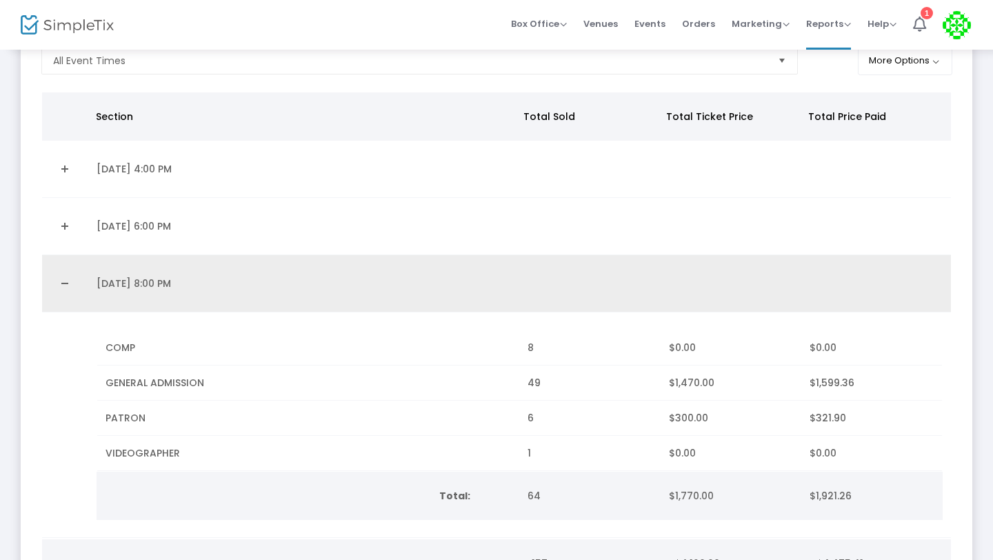
scroll to position [204, 0]
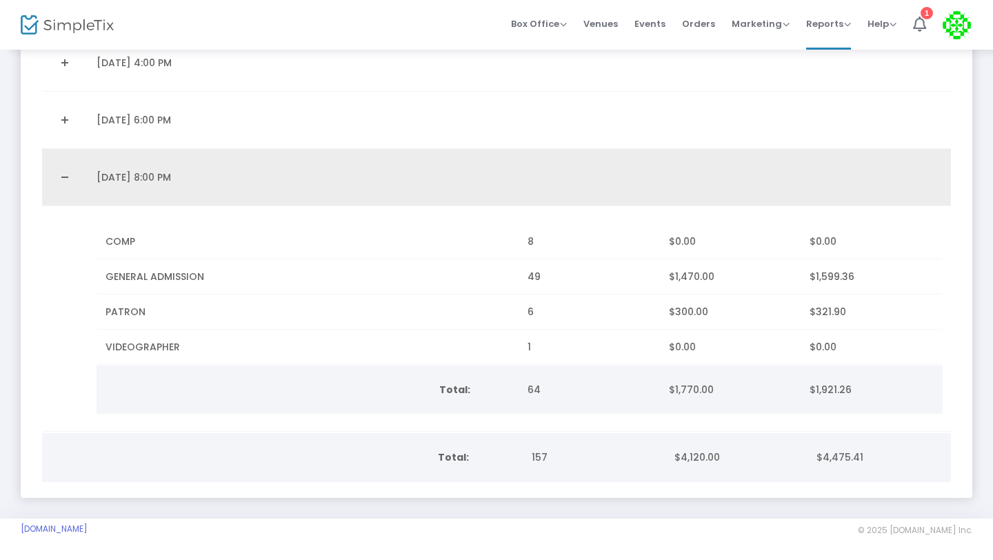
click at [66, 178] on link "Collapse Details" at bounding box center [65, 177] width 30 height 22
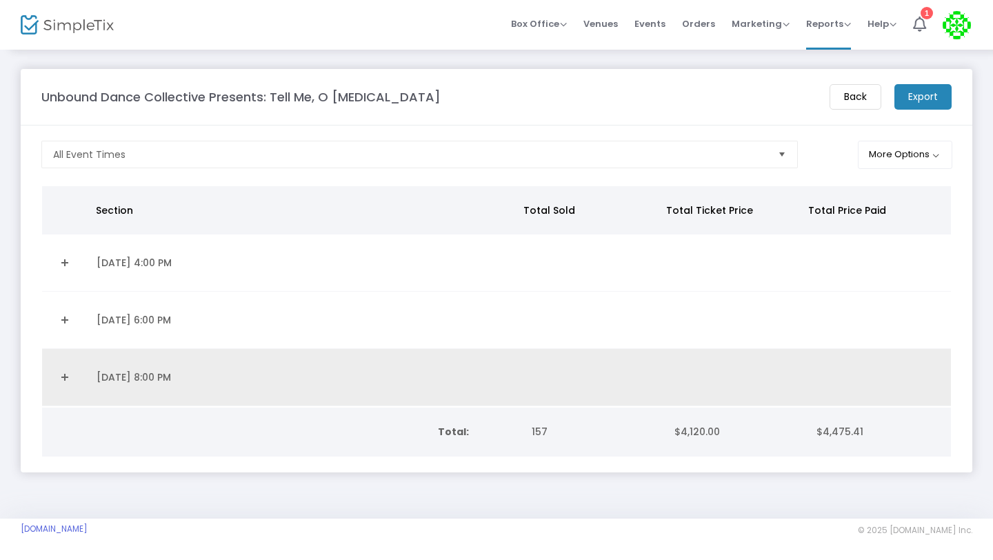
scroll to position [0, 0]
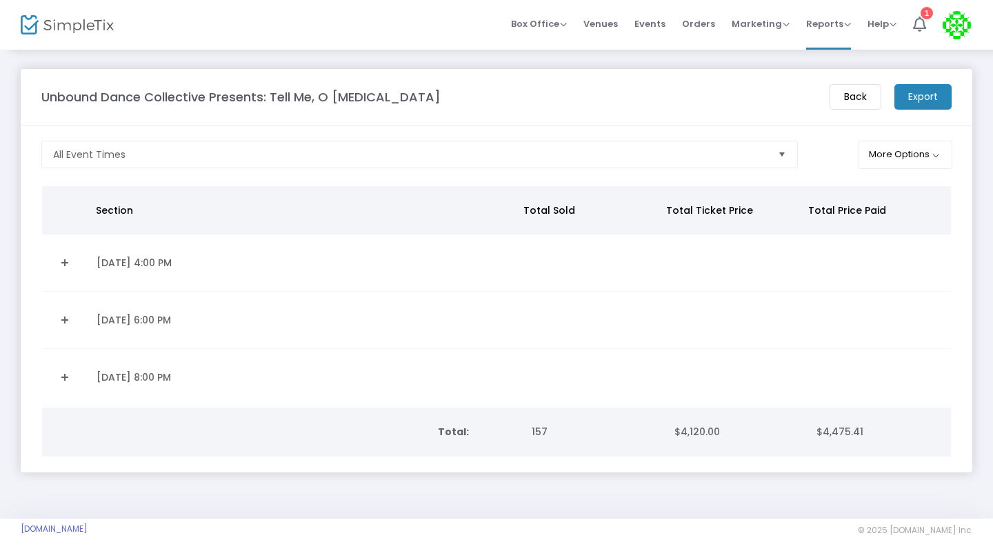
click at [65, 310] on link "Expand Details" at bounding box center [65, 320] width 30 height 22
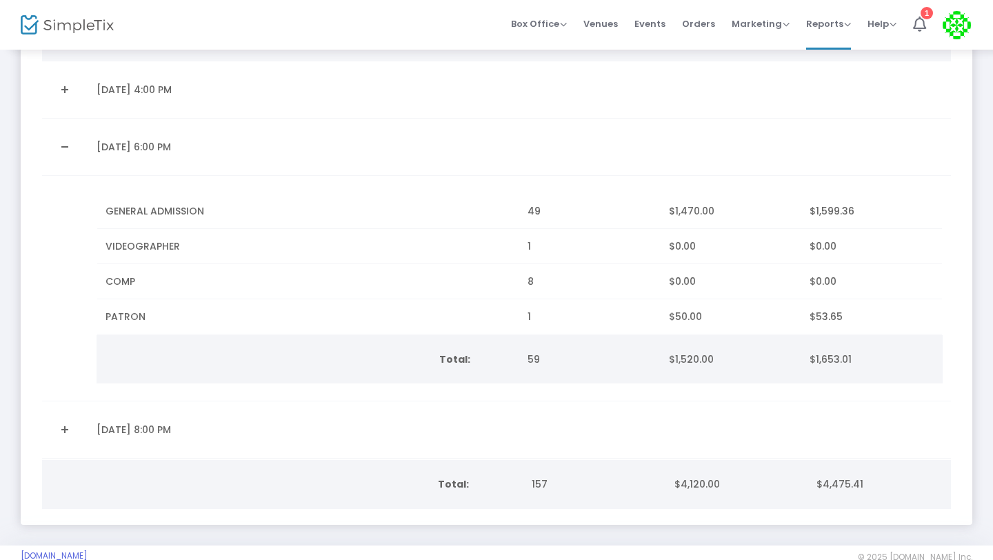
scroll to position [204, 0]
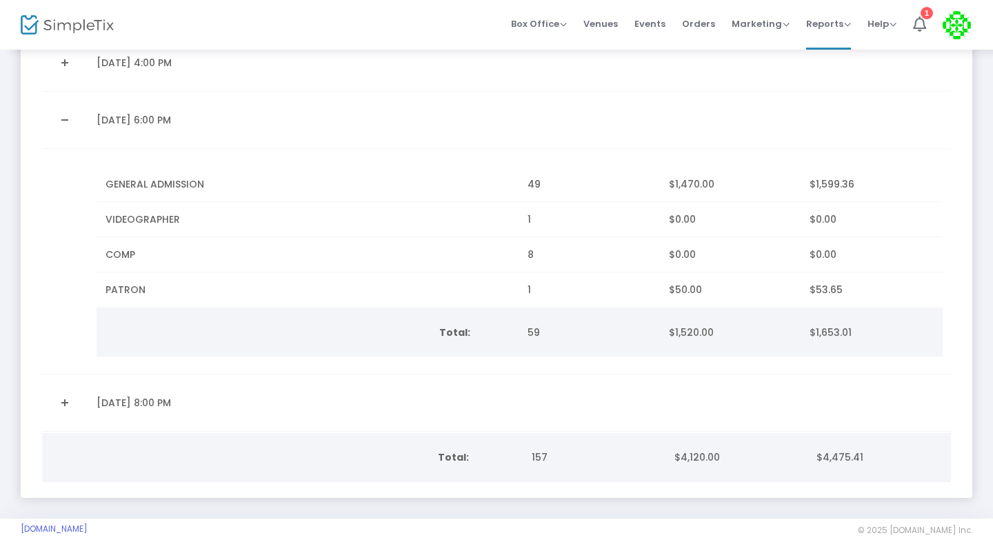
click at [69, 116] on link "Collapse Details" at bounding box center [65, 120] width 30 height 22
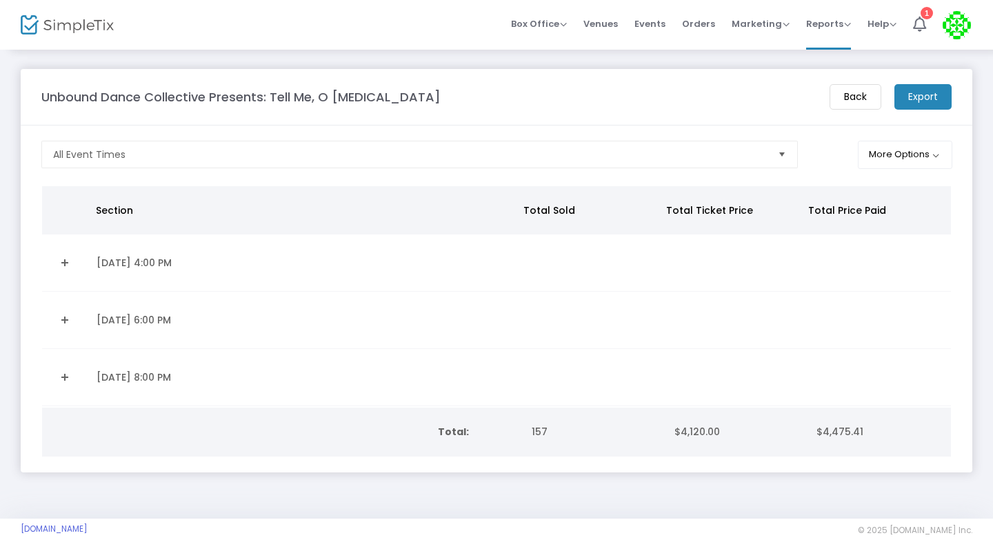
scroll to position [0, 0]
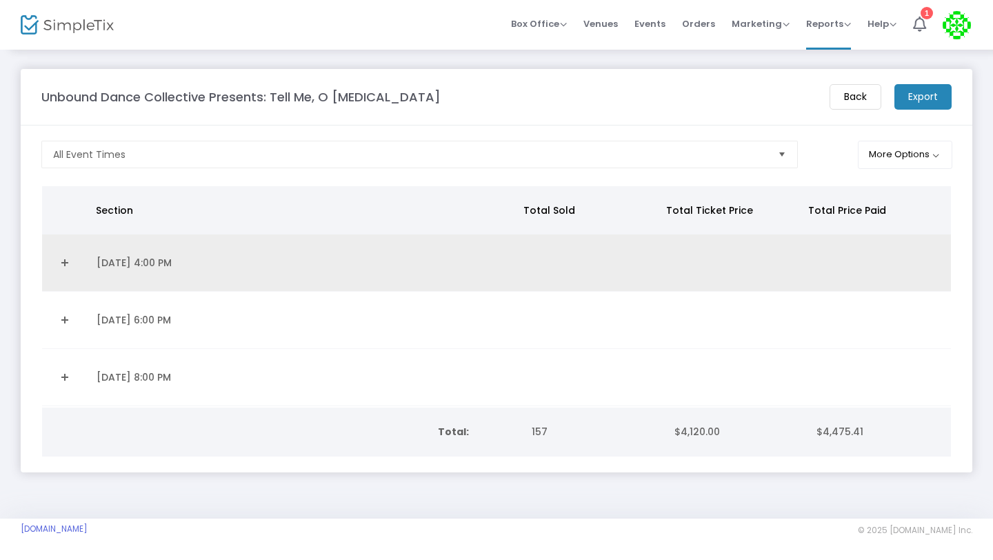
click at [62, 263] on link "Expand Details" at bounding box center [65, 263] width 30 height 22
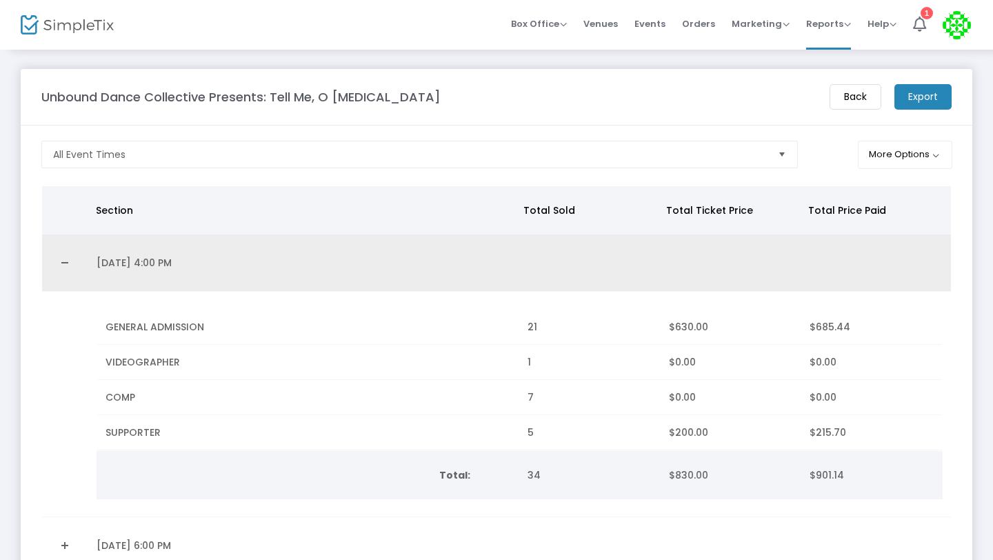
click at [66, 262] on link "Collapse Details" at bounding box center [65, 263] width 30 height 22
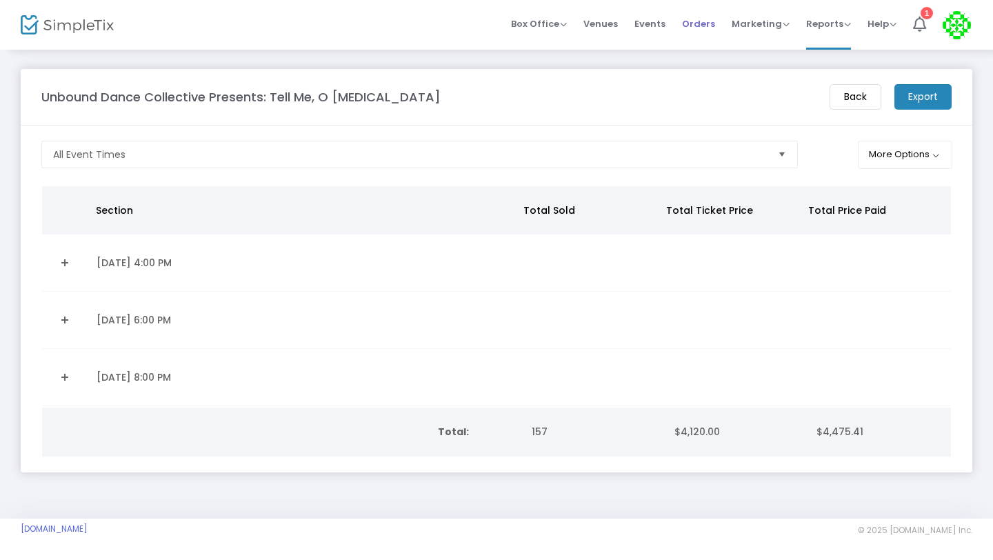
click at [698, 25] on span "Orders" at bounding box center [698, 23] width 33 height 35
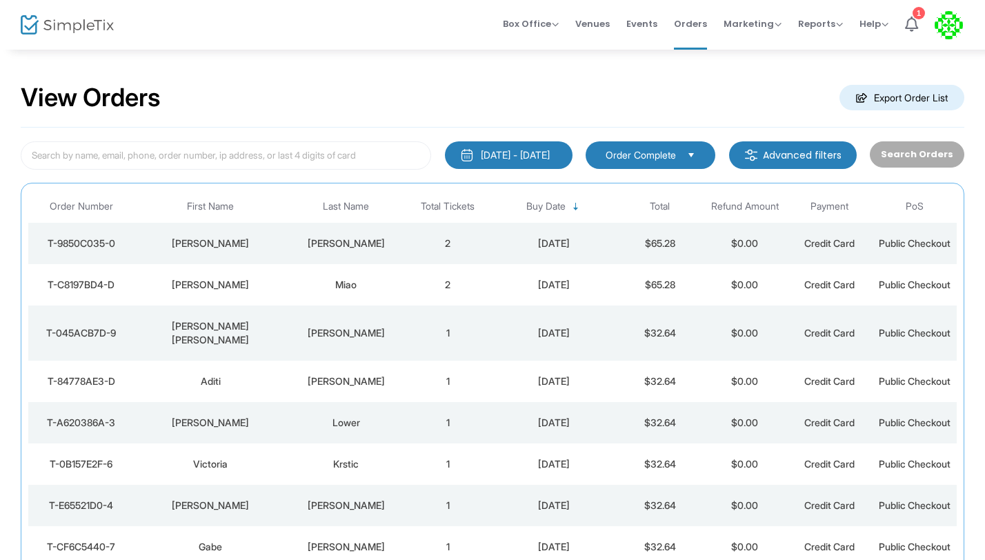
click at [446, 241] on td "2" at bounding box center [448, 243] width 85 height 41
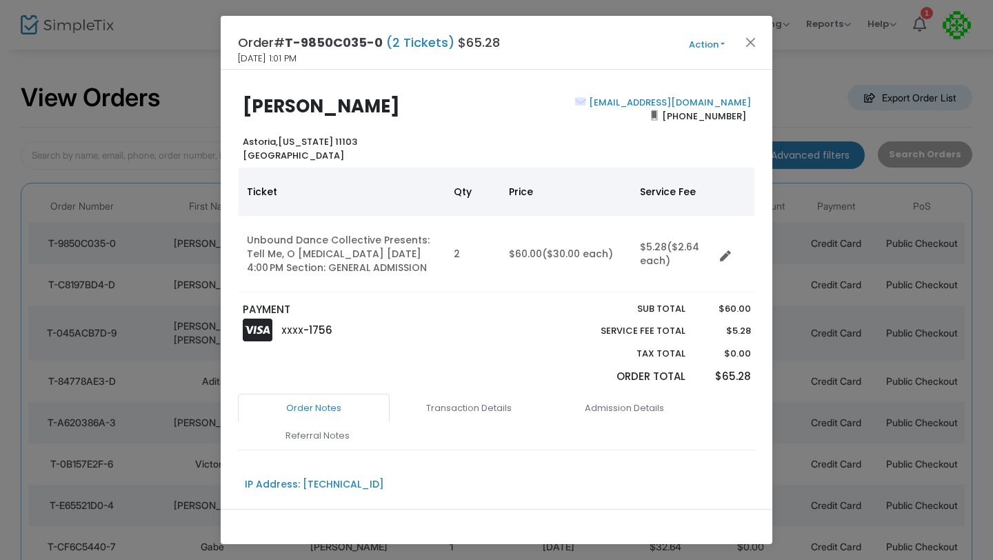
click at [203, 83] on ngb-modal-window "Order# T-9850C035-0 (2 Tickets) $65.28 [DATE] 1:01 PM Action Mark Admitted Edit…" at bounding box center [496, 280] width 993 height 560
click at [754, 43] on button "Close" at bounding box center [751, 42] width 18 height 18
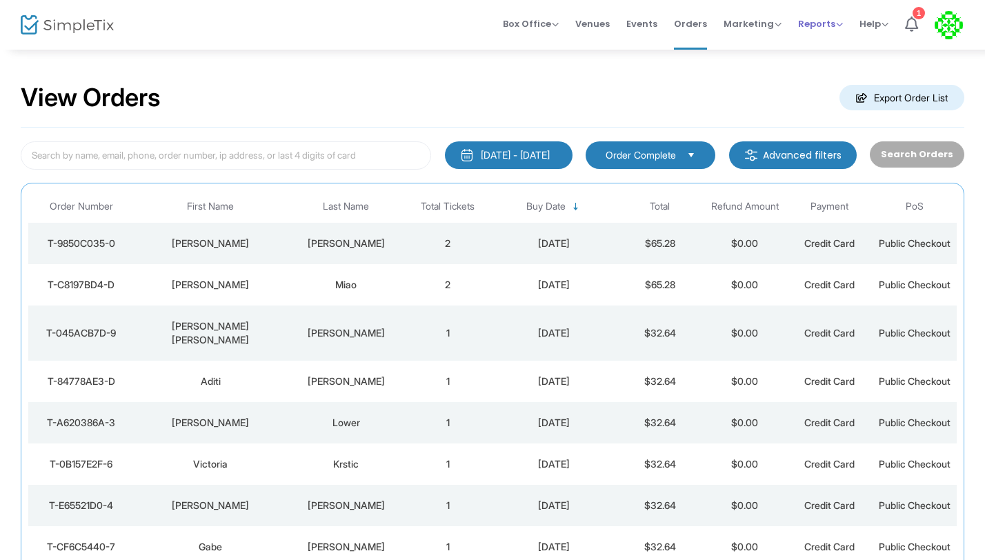
click at [817, 29] on span "Reports" at bounding box center [820, 23] width 45 height 13
click at [817, 73] on li "Sales Reports" at bounding box center [843, 73] width 90 height 27
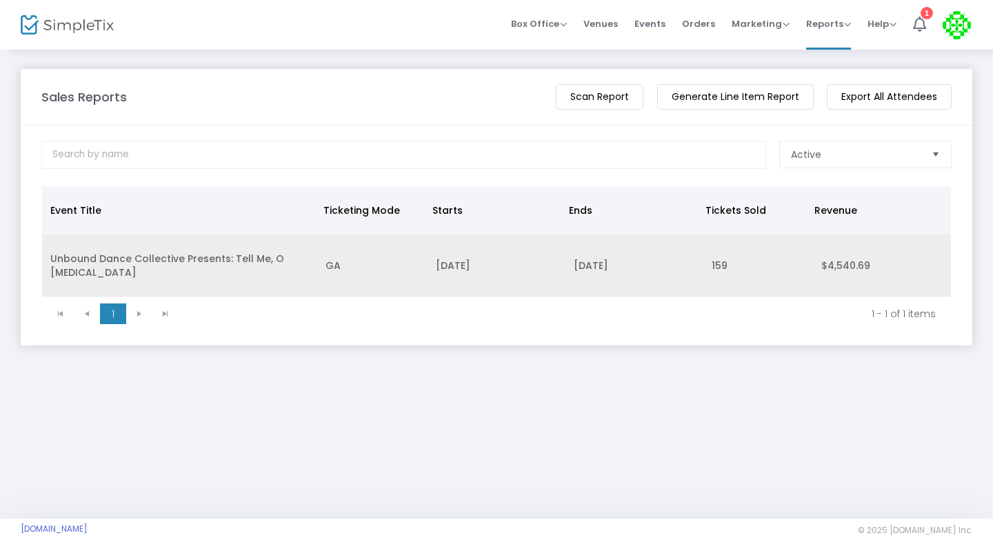
click at [71, 261] on td "Unbound Dance Collective Presents: Tell Me, O Muse" at bounding box center [179, 265] width 275 height 63
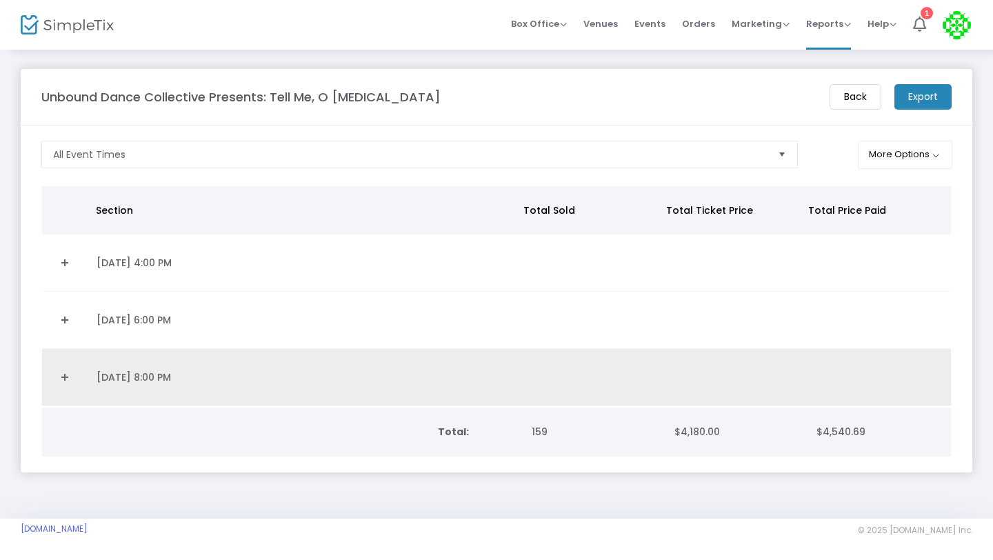
click at [66, 377] on link "Expand Details" at bounding box center [65, 377] width 30 height 22
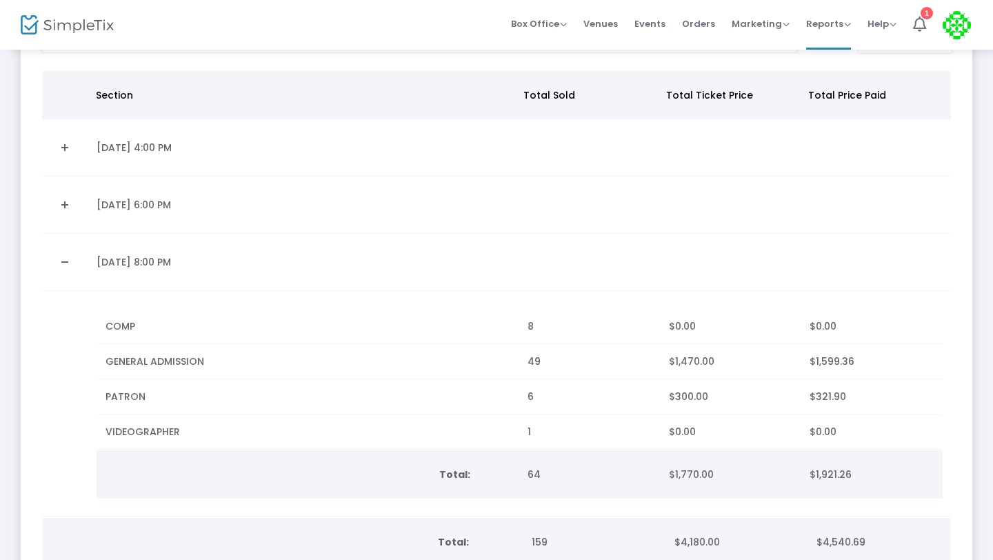
scroll to position [204, 0]
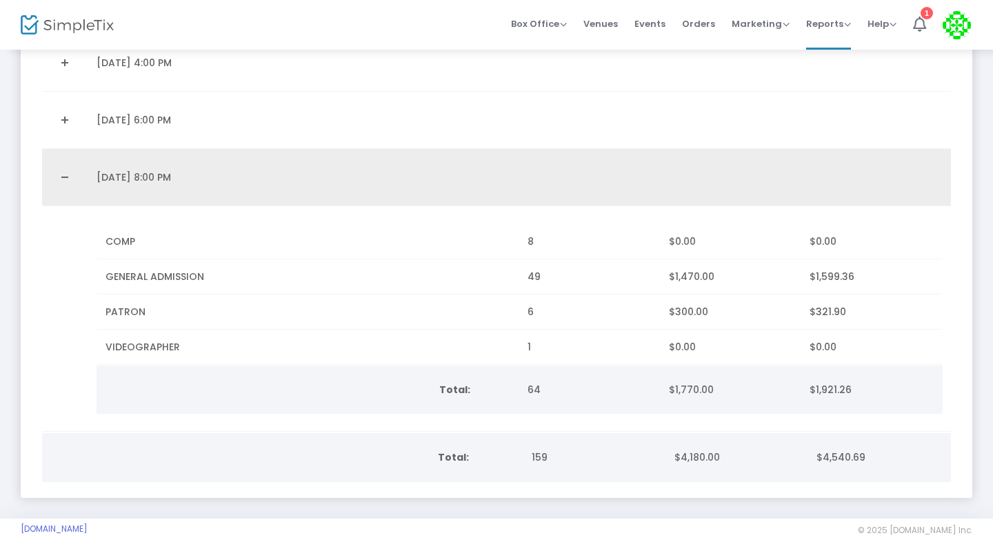
click at [59, 168] on link "Collapse Details" at bounding box center [65, 177] width 30 height 22
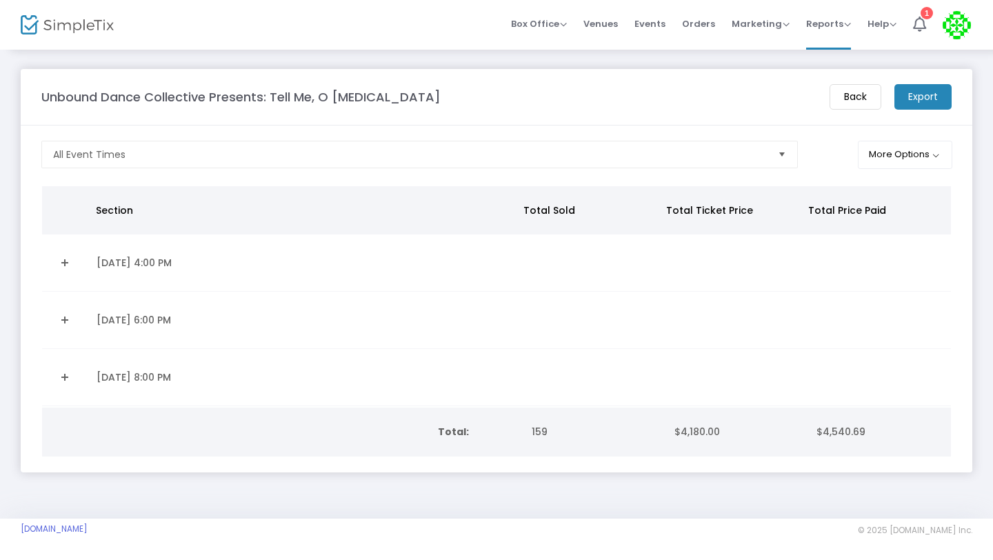
click at [63, 321] on link "Expand Details" at bounding box center [65, 320] width 30 height 22
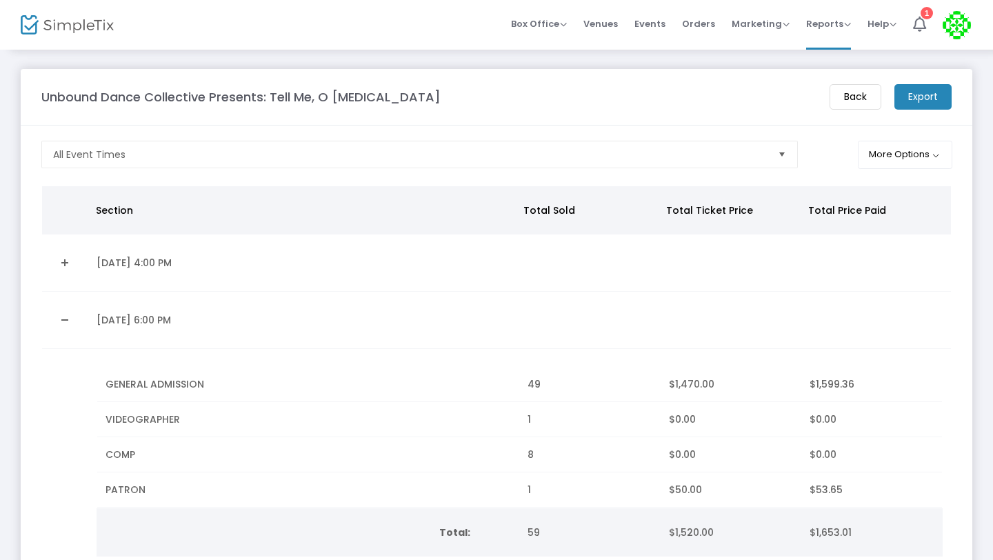
click at [63, 321] on link "Collapse Details" at bounding box center [65, 320] width 30 height 22
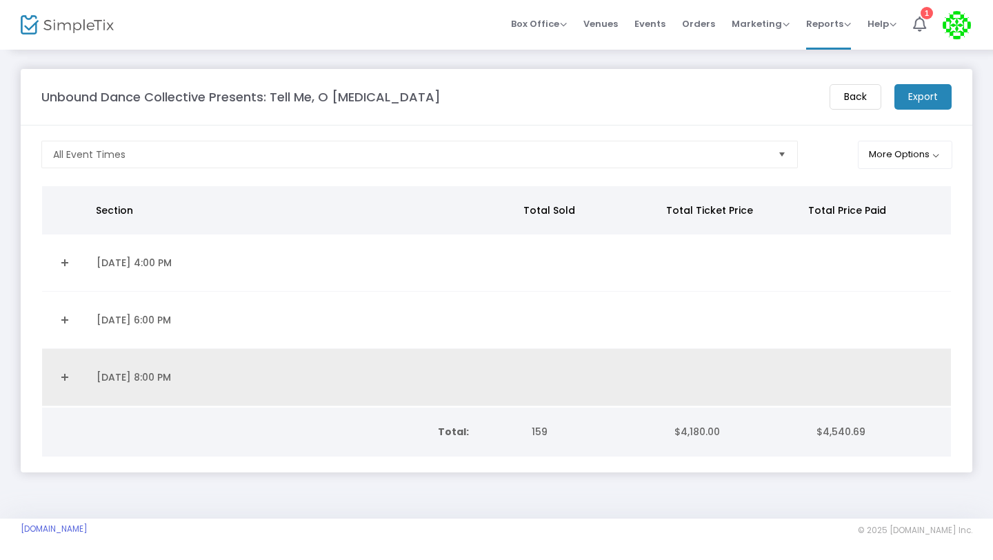
click at [62, 376] on link "Expand Details" at bounding box center [65, 377] width 30 height 22
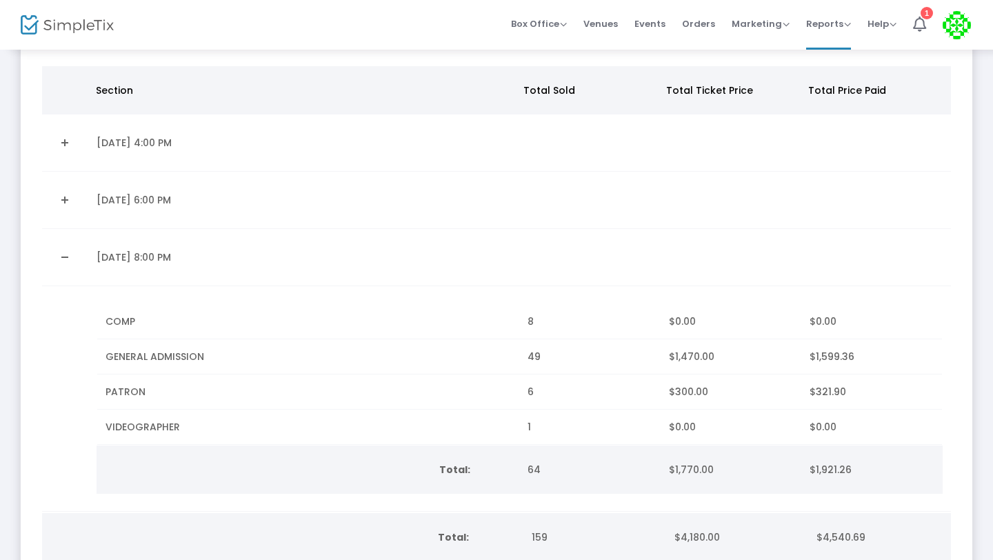
scroll to position [204, 0]
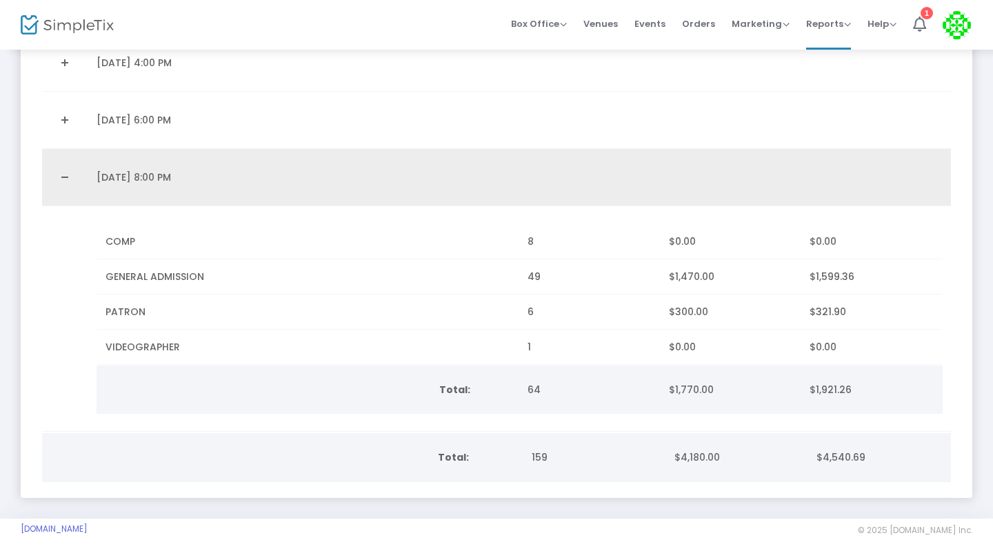
click at [61, 179] on link "Collapse Details" at bounding box center [65, 177] width 30 height 22
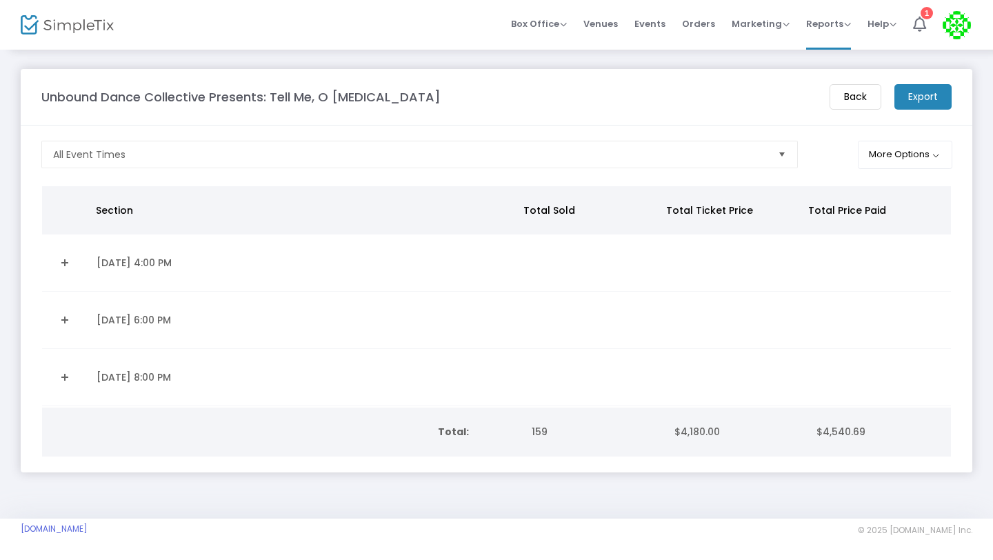
scroll to position [0, 0]
click at [62, 321] on link "Expand Details" at bounding box center [65, 320] width 30 height 22
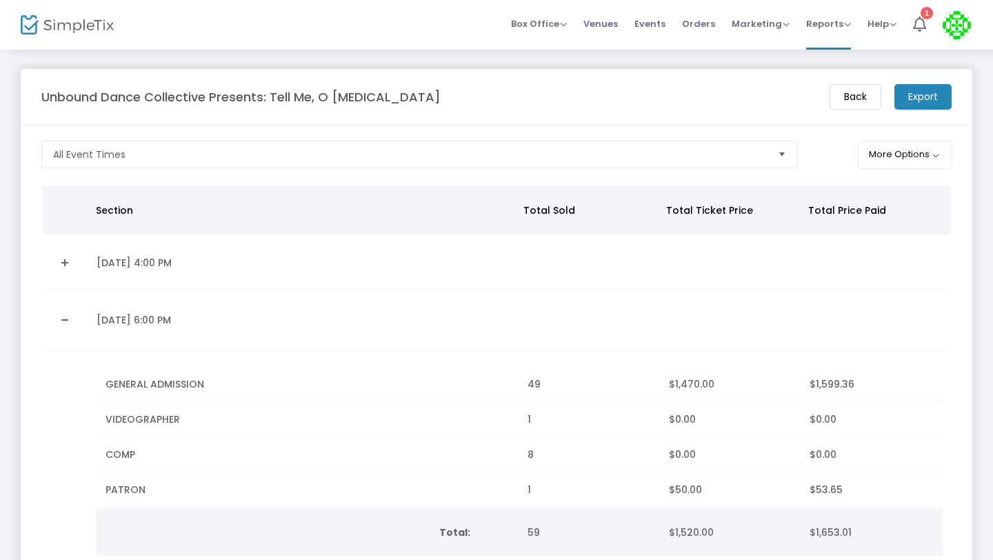
click at [57, 321] on link "Collapse Details" at bounding box center [65, 320] width 30 height 22
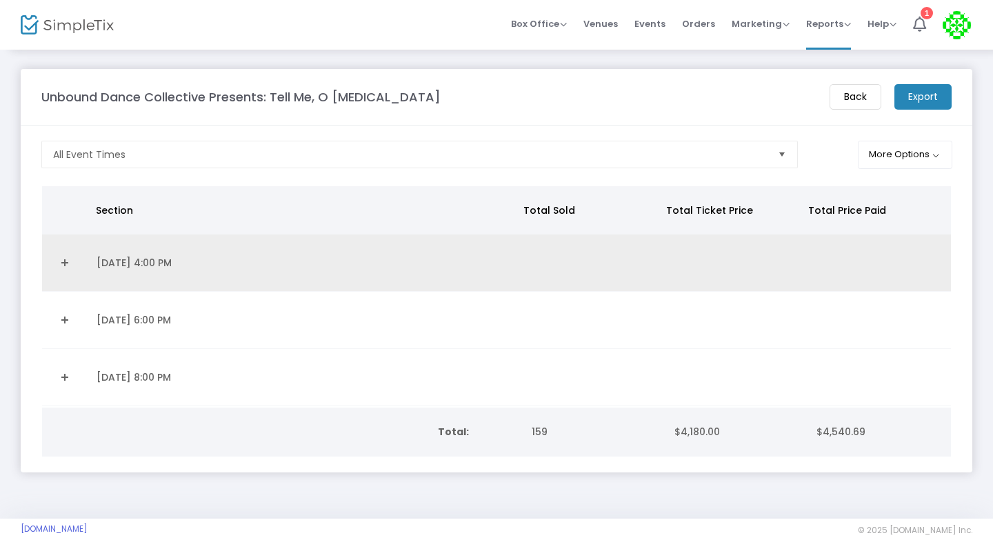
click at [66, 261] on link "Expand Details" at bounding box center [65, 263] width 30 height 22
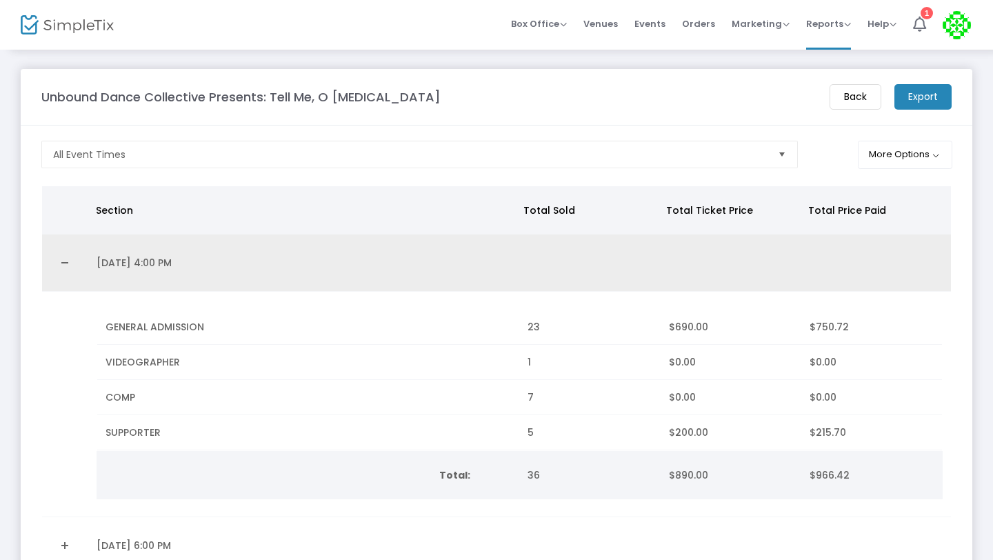
click at [66, 261] on link "Collapse Details" at bounding box center [65, 263] width 30 height 22
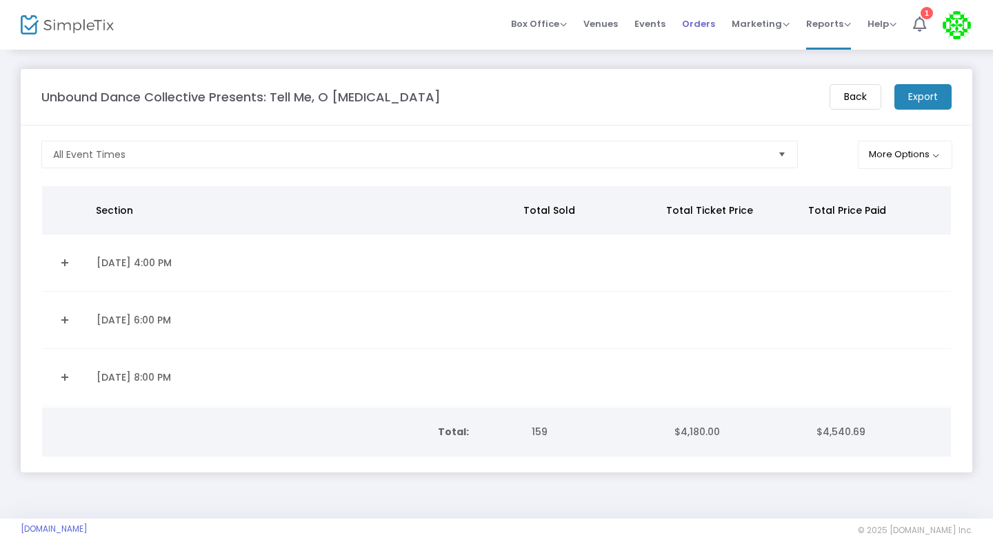
click at [701, 26] on span "Orders" at bounding box center [698, 23] width 33 height 35
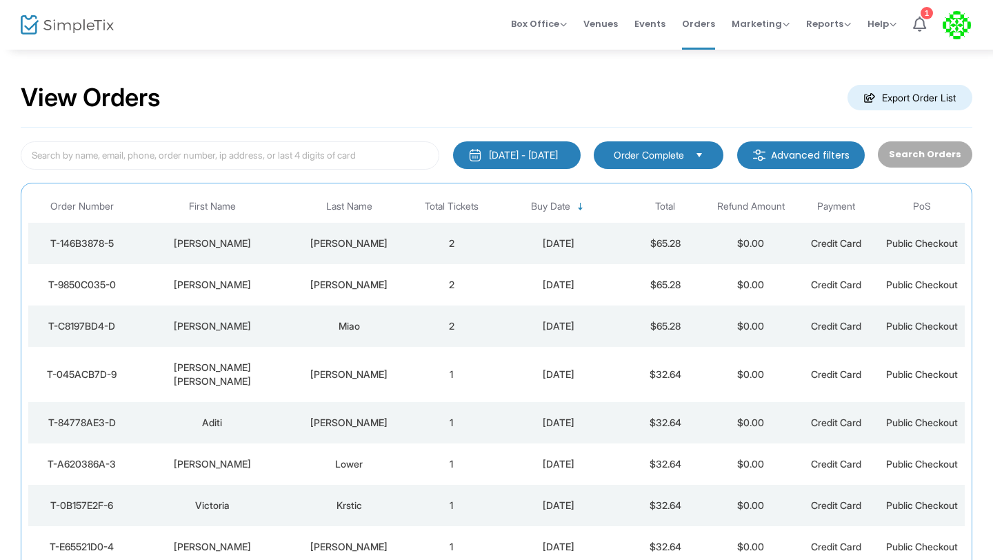
click at [450, 243] on td "2" at bounding box center [452, 243] width 86 height 41
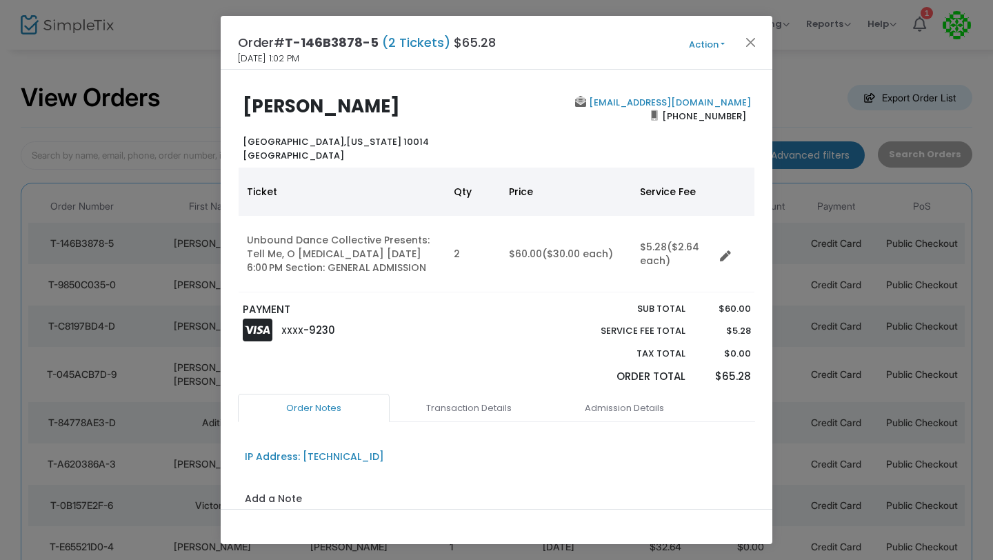
click at [193, 81] on ngb-modal-window "Order# T-146B3878-5 (2 Tickets) $65.28 10/15/2025 1:02 PM Action Mark Admitted …" at bounding box center [496, 280] width 993 height 560
click at [747, 39] on button "Close" at bounding box center [751, 42] width 18 height 18
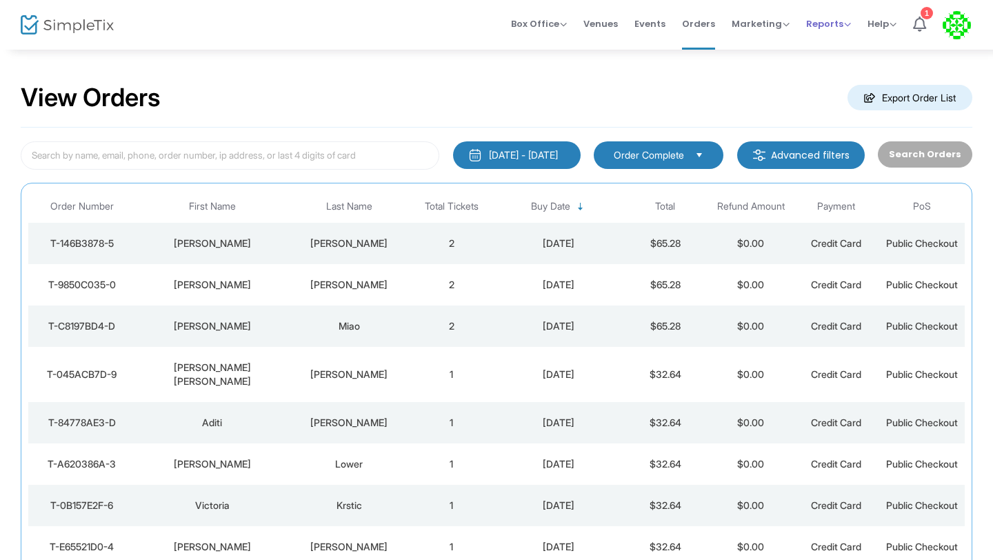
click at [834, 26] on span "Reports" at bounding box center [828, 23] width 45 height 13
click at [822, 66] on li "Sales Reports" at bounding box center [851, 73] width 90 height 27
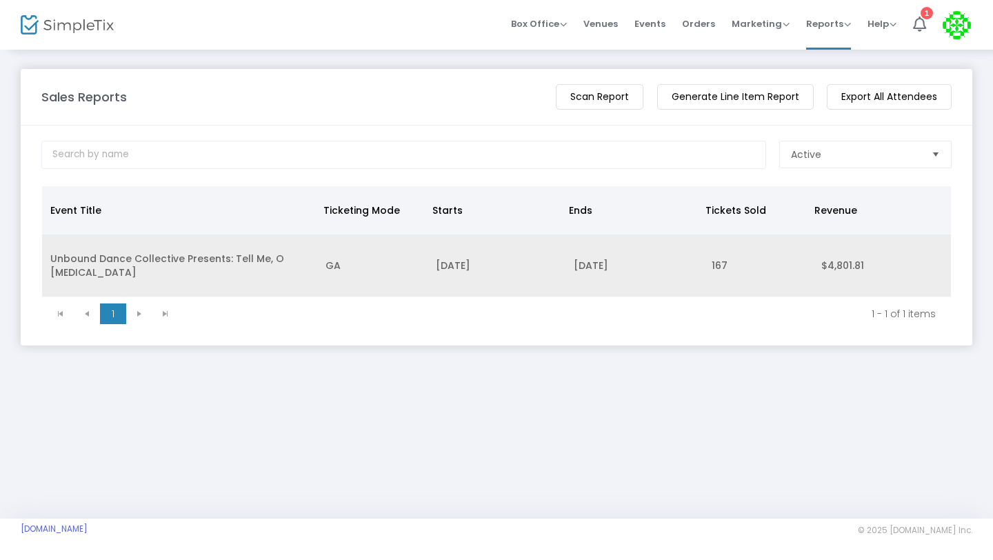
click at [69, 257] on td "Unbound Dance Collective Presents: Tell Me, O [MEDICAL_DATA]" at bounding box center [179, 265] width 275 height 63
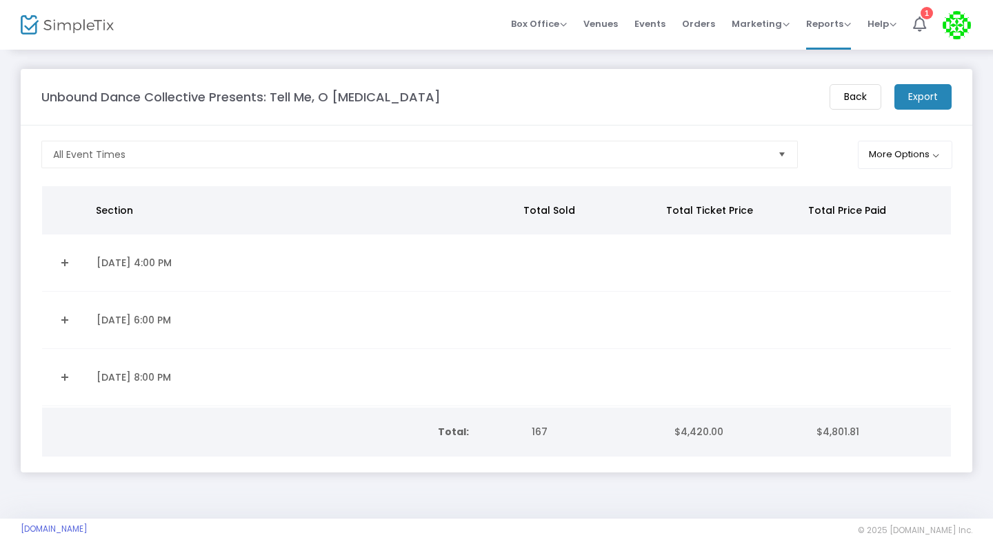
click at [64, 321] on link "Expand Details" at bounding box center [65, 320] width 30 height 22
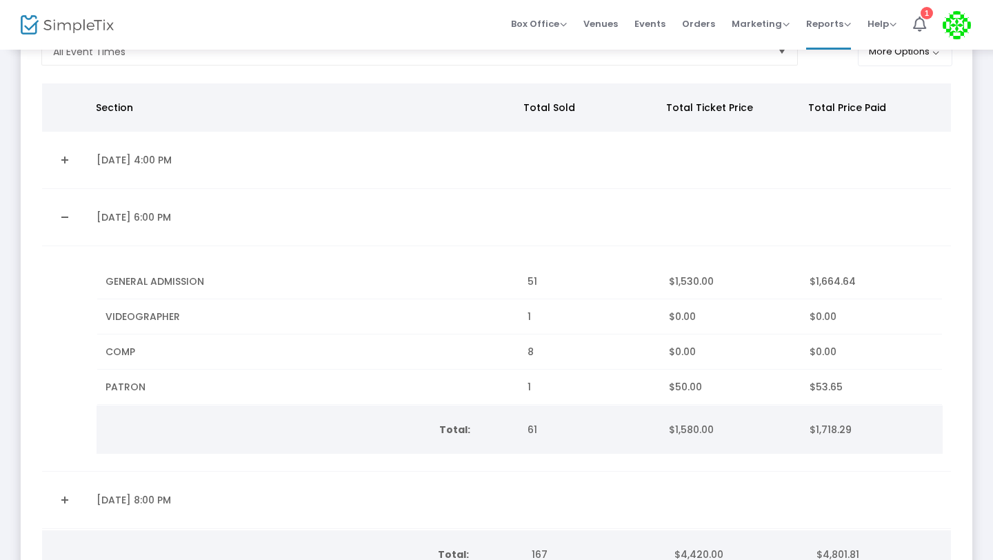
scroll to position [103, 0]
click at [63, 216] on link "Collapse Details" at bounding box center [65, 217] width 30 height 22
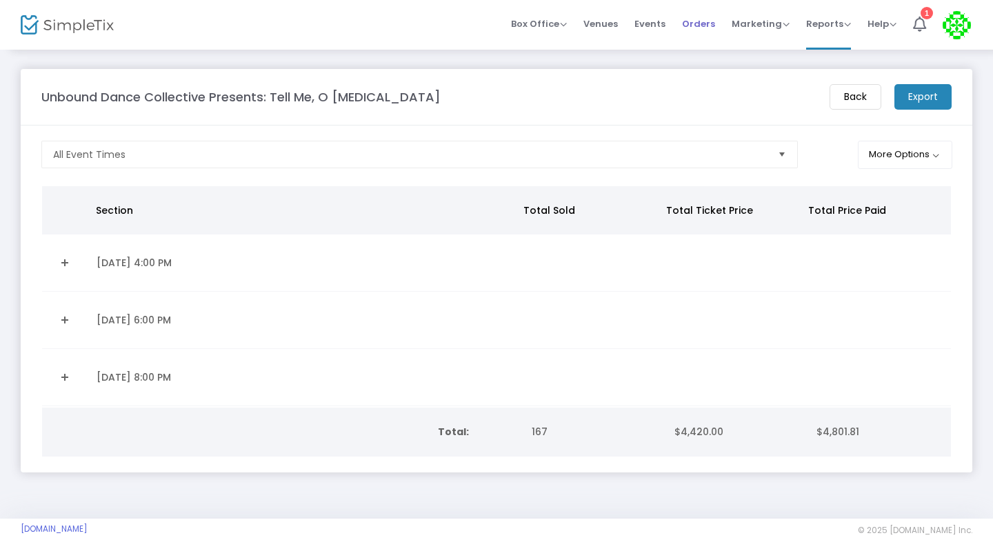
click at [696, 21] on span "Orders" at bounding box center [698, 23] width 33 height 35
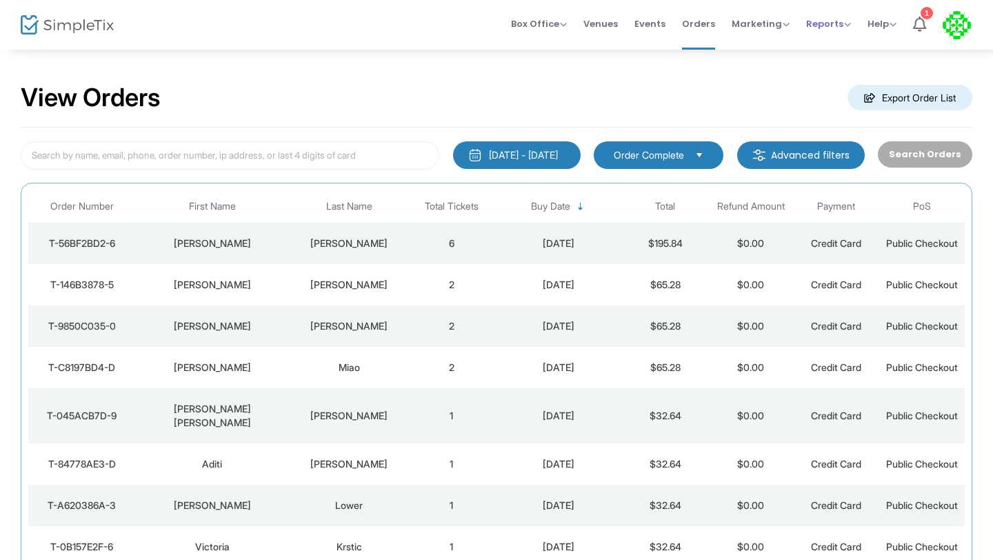
click at [827, 28] on span "Reports" at bounding box center [828, 23] width 45 height 13
click at [817, 69] on li "Sales Reports" at bounding box center [851, 73] width 90 height 27
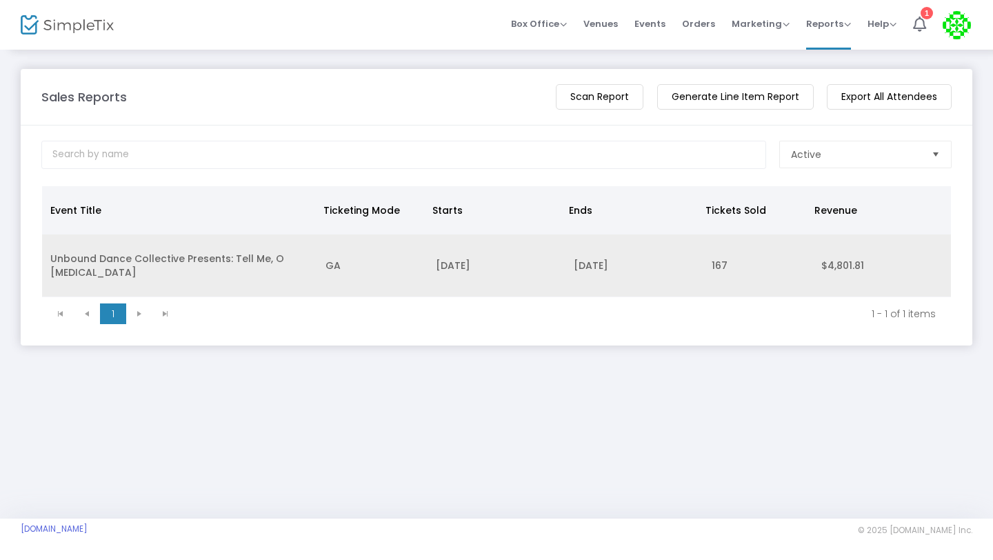
click at [235, 253] on td "Unbound Dance Collective Presents: Tell Me, O [MEDICAL_DATA]" at bounding box center [179, 265] width 275 height 63
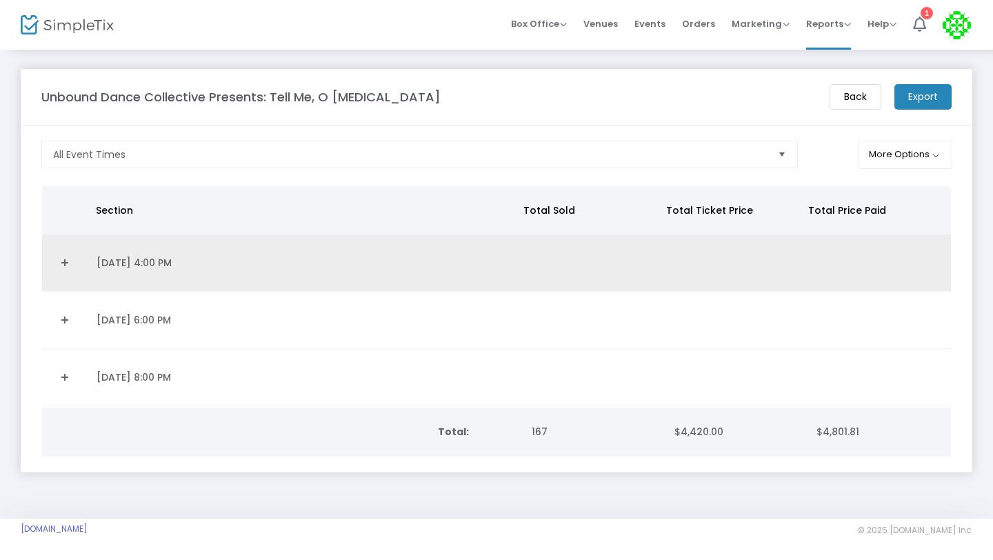
click at [66, 259] on link "Expand Details" at bounding box center [65, 263] width 30 height 22
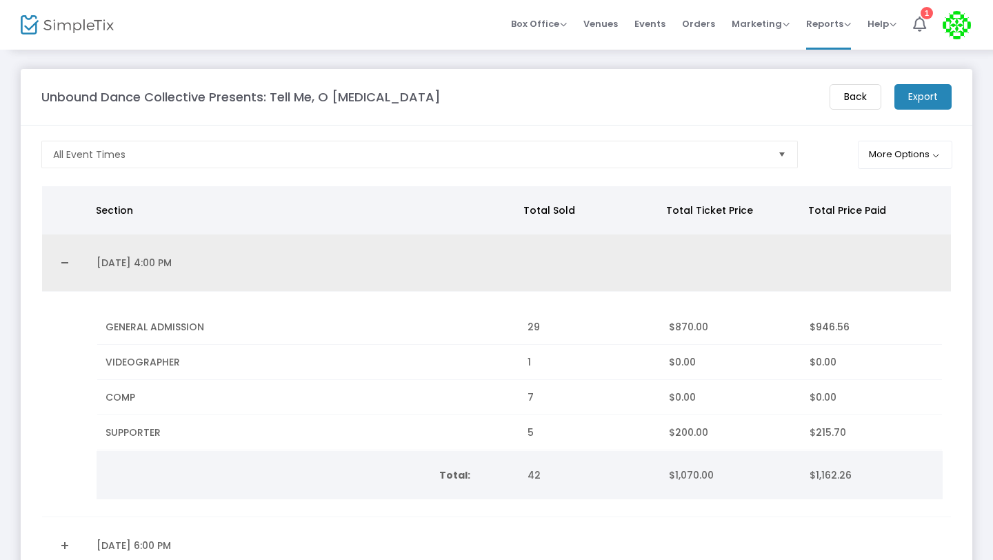
click at [63, 257] on link "Collapse Details" at bounding box center [65, 263] width 30 height 22
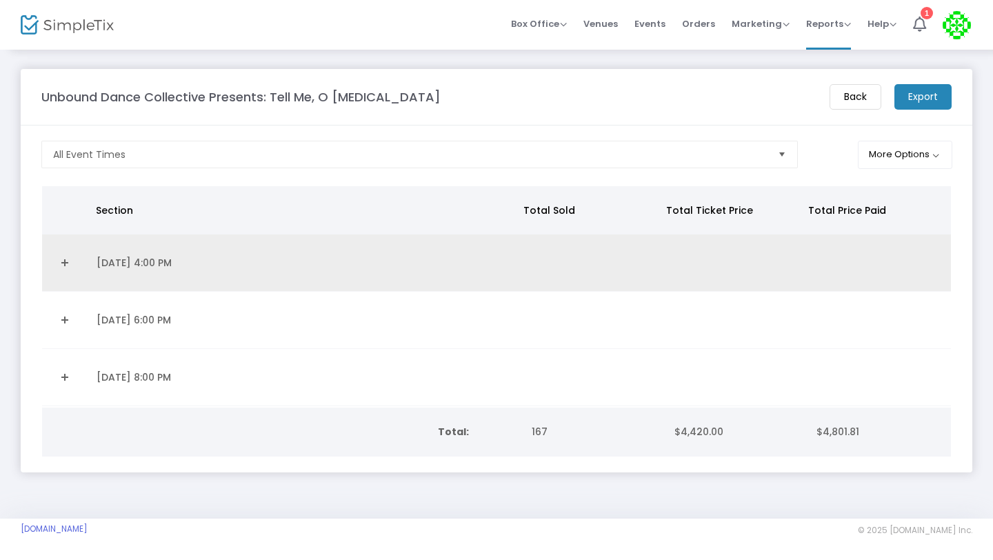
click at [65, 262] on link "Expand Details" at bounding box center [65, 263] width 30 height 22
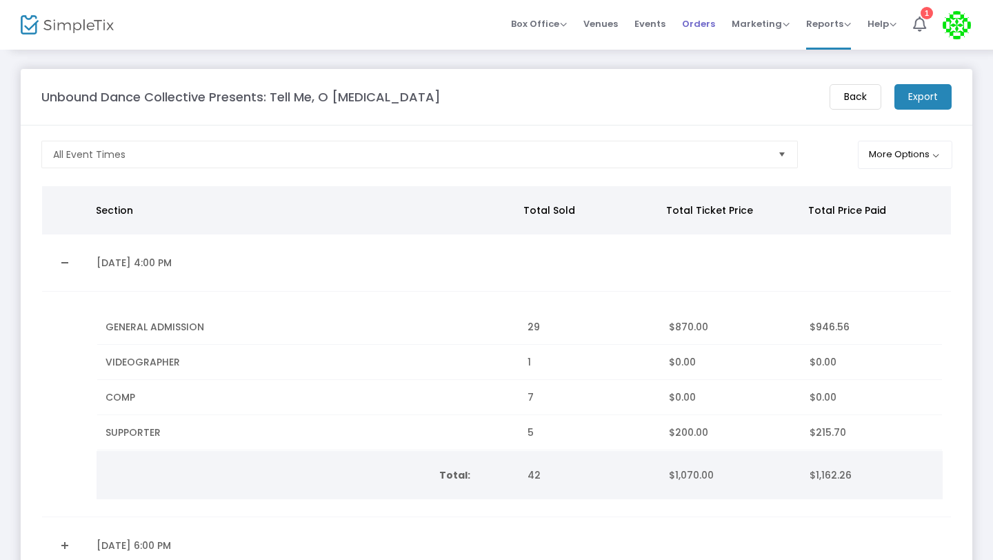
click at [710, 21] on span "Orders" at bounding box center [698, 23] width 33 height 35
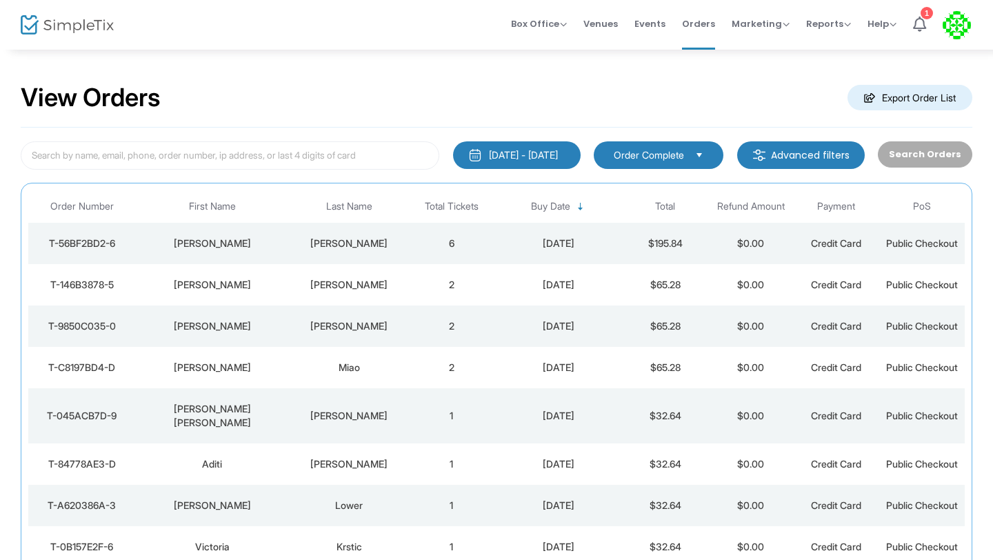
click at [448, 244] on td "6" at bounding box center [452, 243] width 86 height 41
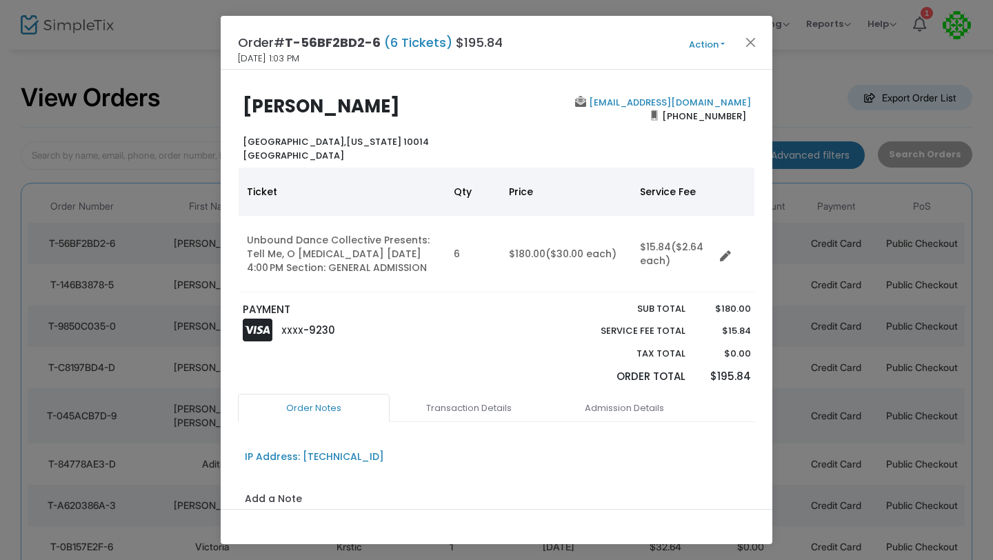
click at [187, 84] on ngb-modal-window "Order# T-56BF2BD2-6 (6 Tickets) $195.84 10/15/2025 1:03 PM Action Mark Admitted…" at bounding box center [496, 280] width 993 height 560
click at [760, 44] on span "Action Mark Admitted Edit Order Edit Attendee Details Add Another Ticket Print …" at bounding box center [732, 42] width 79 height 15
click at [751, 41] on button "Close" at bounding box center [751, 42] width 18 height 18
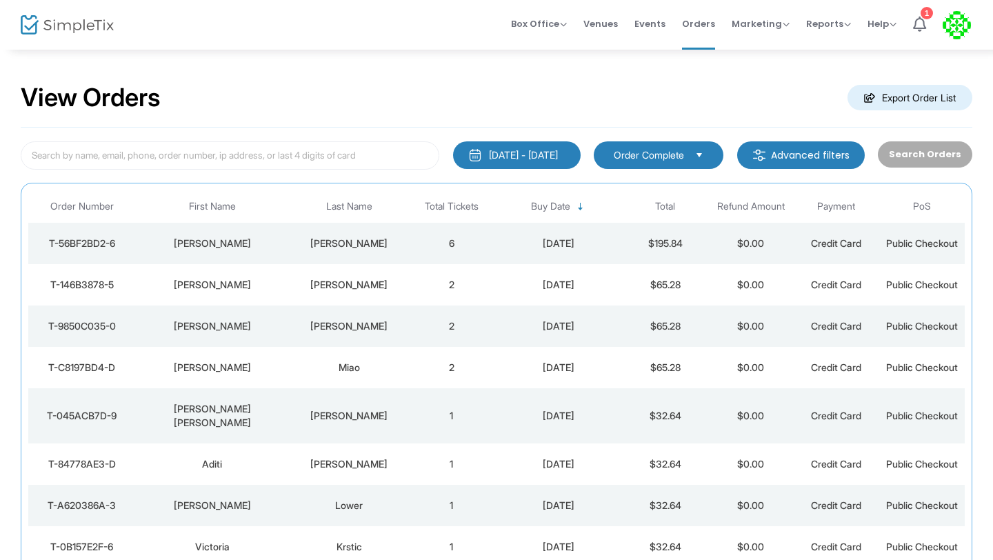
scroll to position [79, 0]
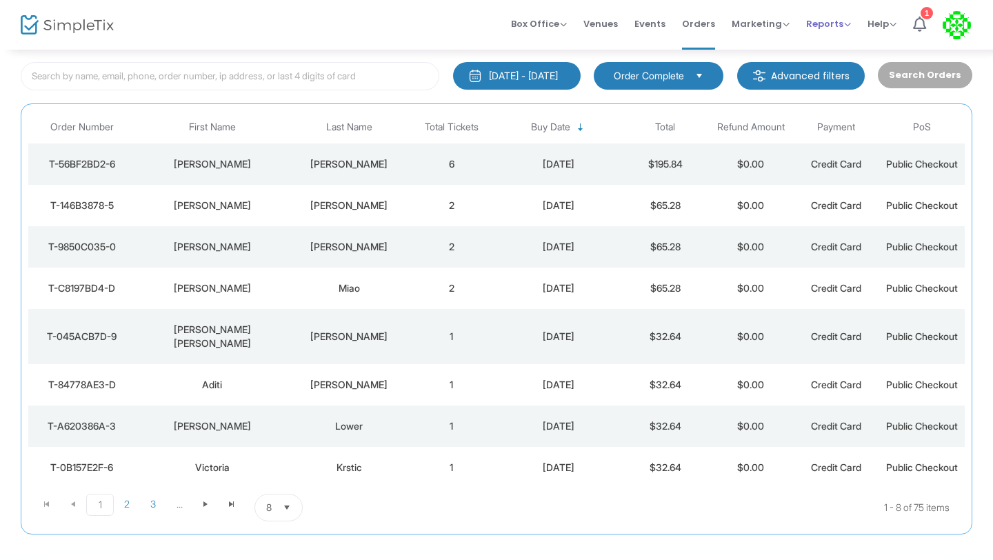
click at [835, 21] on span "Reports" at bounding box center [828, 23] width 45 height 13
click at [826, 78] on li "Sales Reports" at bounding box center [851, 73] width 90 height 27
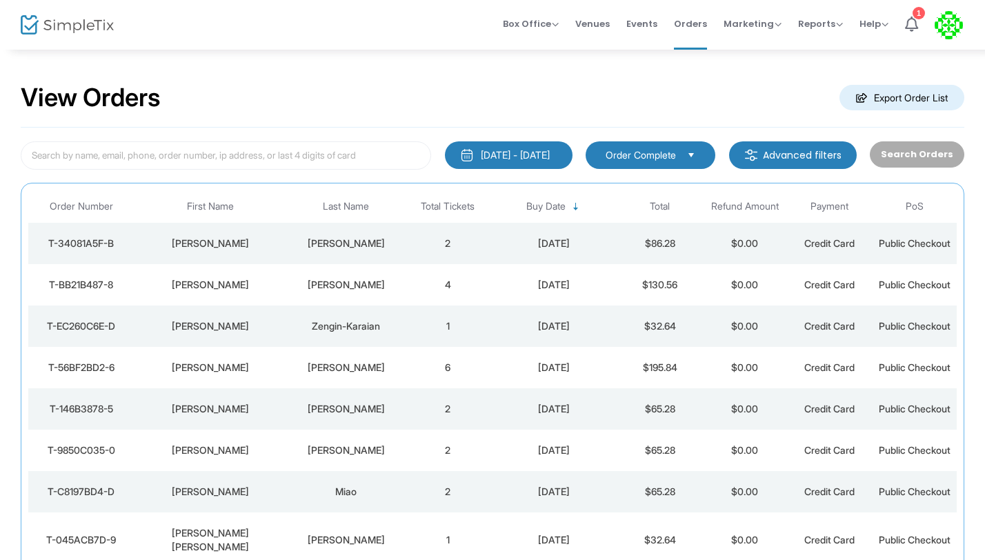
click at [451, 241] on td "2" at bounding box center [448, 243] width 85 height 41
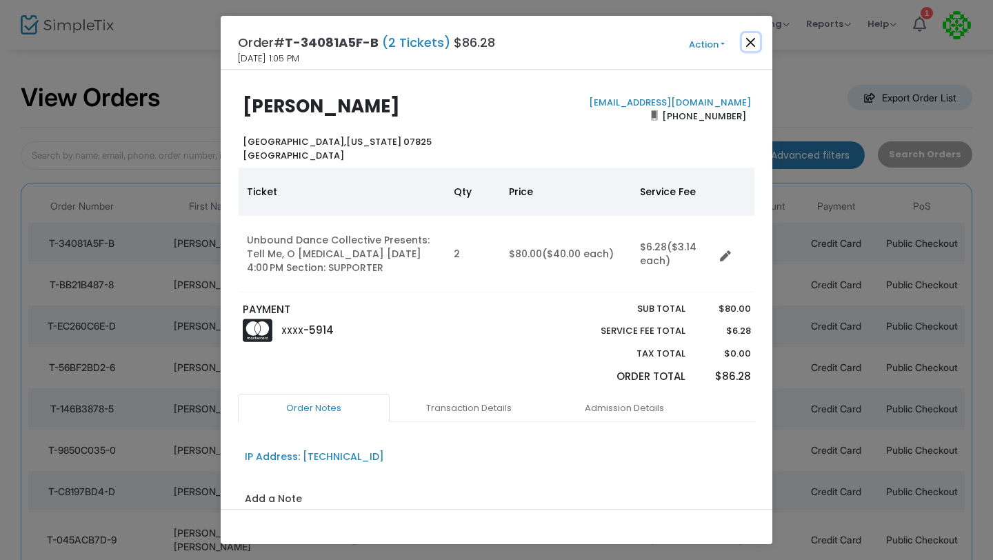
click at [752, 41] on button "Close" at bounding box center [751, 42] width 18 height 18
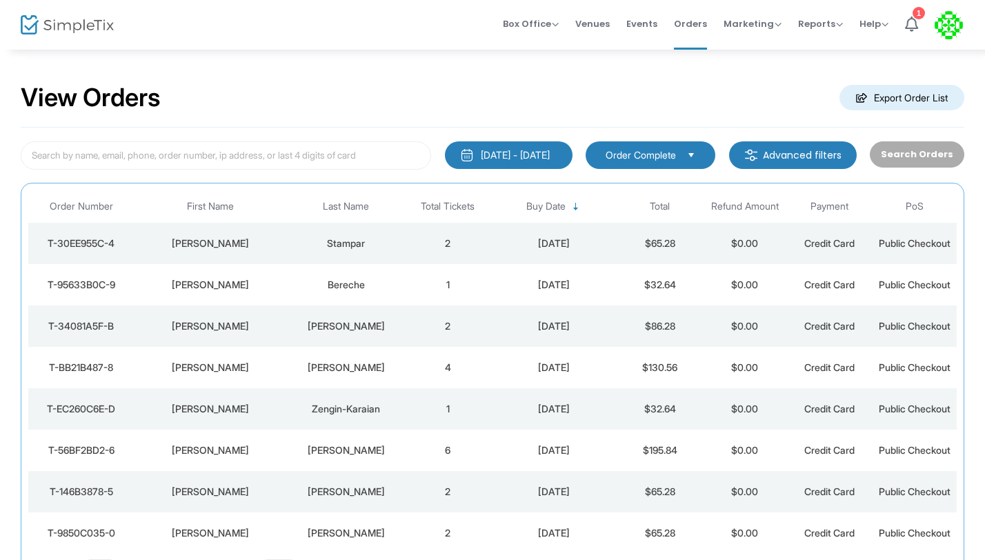
click at [443, 242] on td "2" at bounding box center [448, 243] width 85 height 41
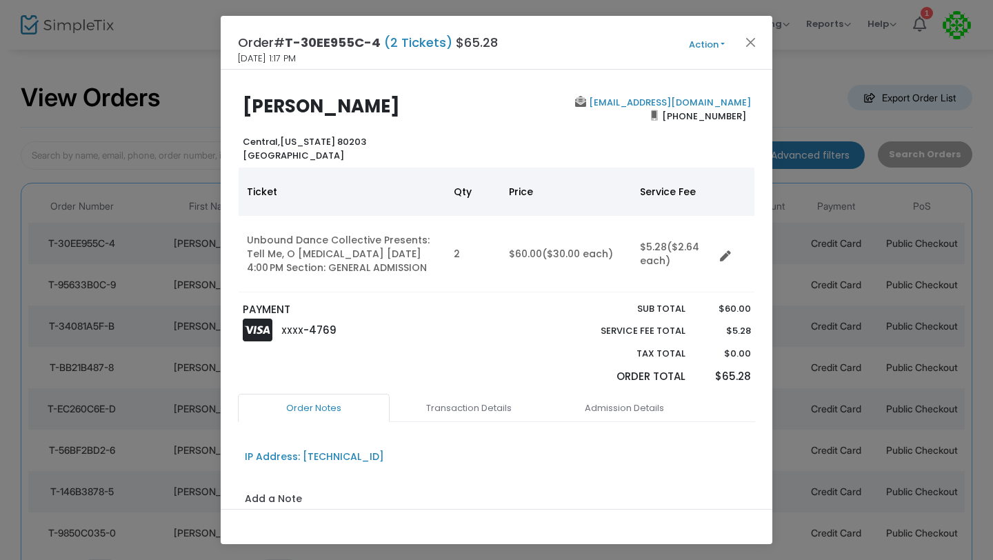
click at [173, 71] on ngb-modal-window "Order# T-30EE955C-4 (2 Tickets) $65.28 [DATE] 1:17 PM Action Mark Admitted Edit…" at bounding box center [496, 280] width 993 height 560
click at [749, 46] on button "Close" at bounding box center [751, 42] width 18 height 18
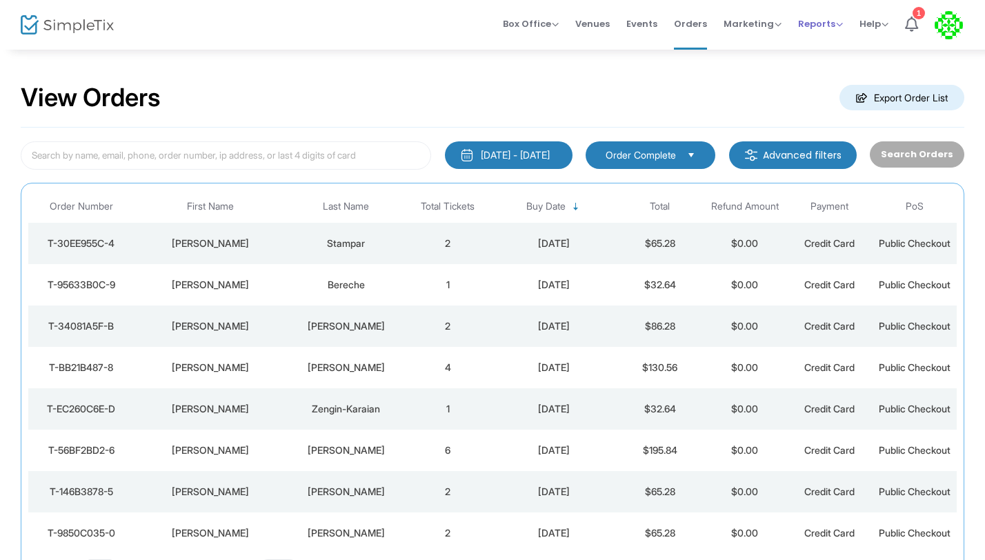
click at [808, 27] on span "Reports" at bounding box center [820, 23] width 45 height 13
click at [810, 79] on li "Sales Reports" at bounding box center [843, 73] width 90 height 27
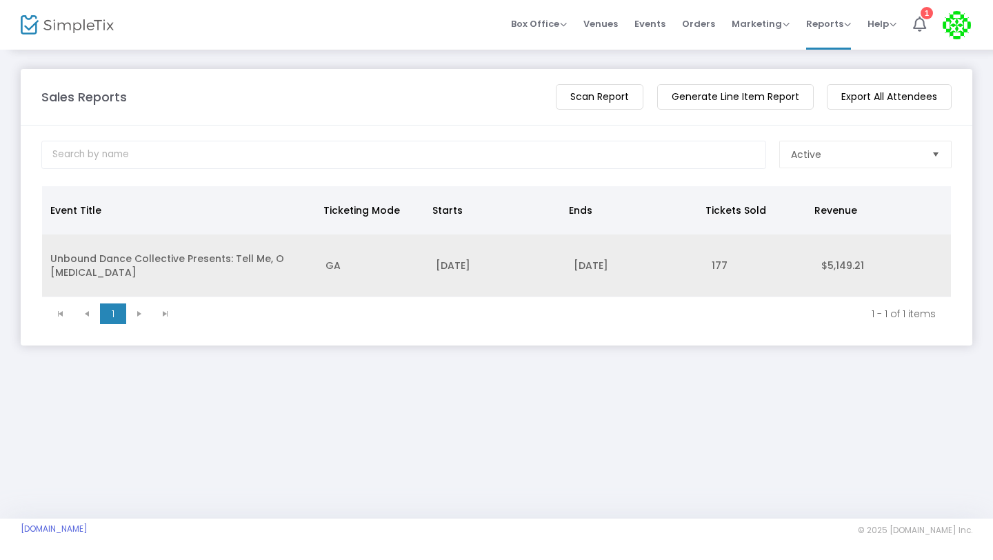
click at [54, 262] on td "Unbound Dance Collective Presents: Tell Me, O [MEDICAL_DATA]" at bounding box center [179, 265] width 275 height 63
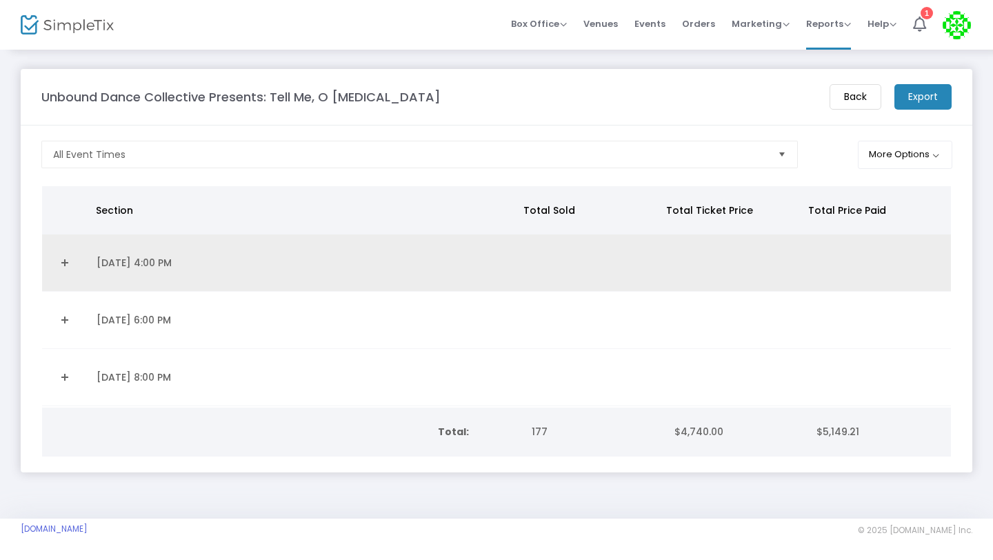
click at [66, 259] on link "Expand Details" at bounding box center [65, 263] width 30 height 22
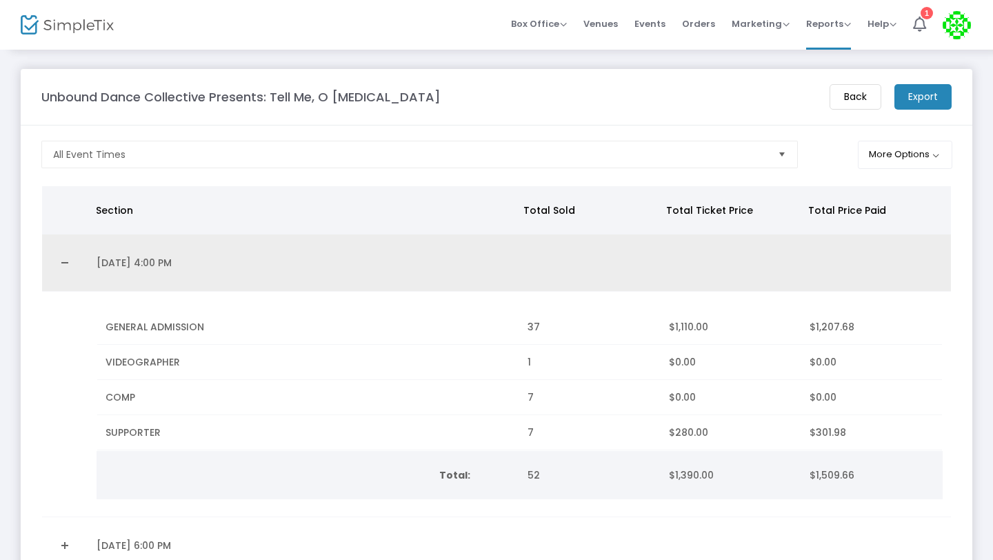
click at [66, 259] on link "Collapse Details" at bounding box center [65, 263] width 30 height 22
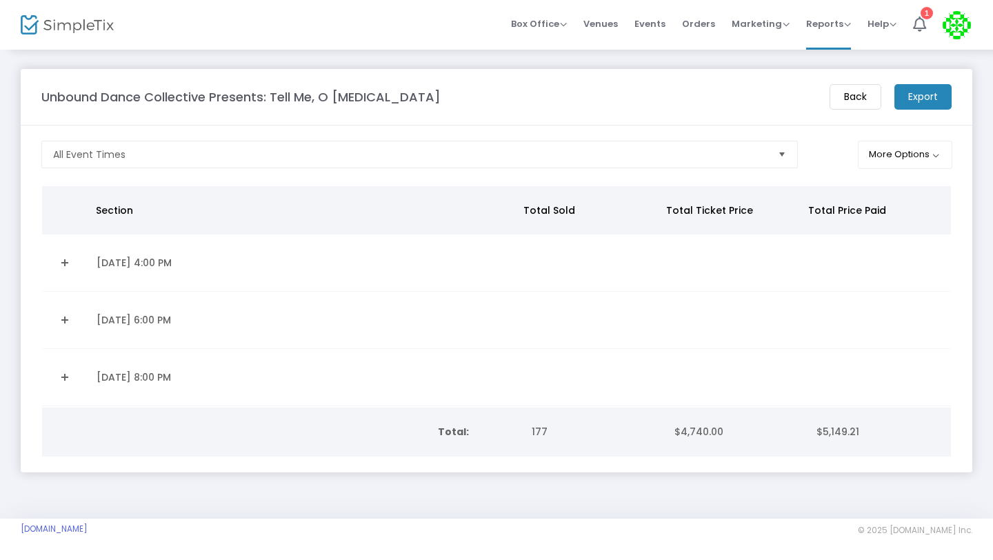
click at [65, 319] on link "Expand Details" at bounding box center [65, 320] width 30 height 22
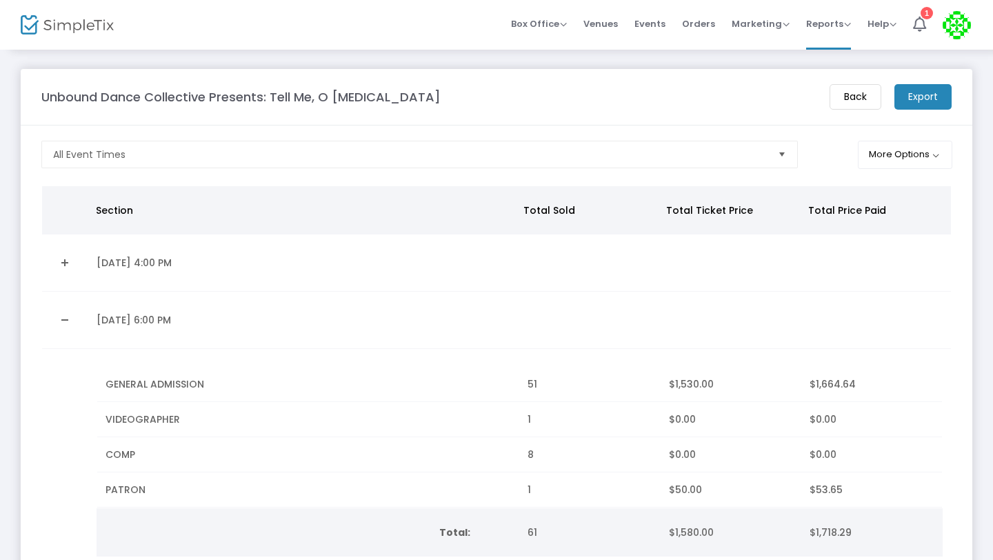
click at [64, 319] on link "Collapse Details" at bounding box center [65, 320] width 30 height 22
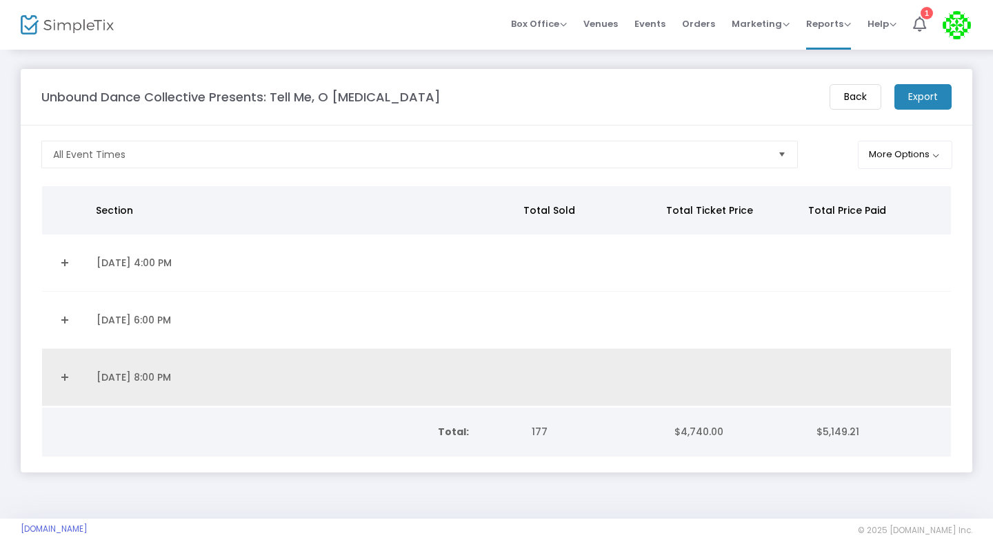
click at [60, 372] on link "Expand Details" at bounding box center [65, 377] width 30 height 22
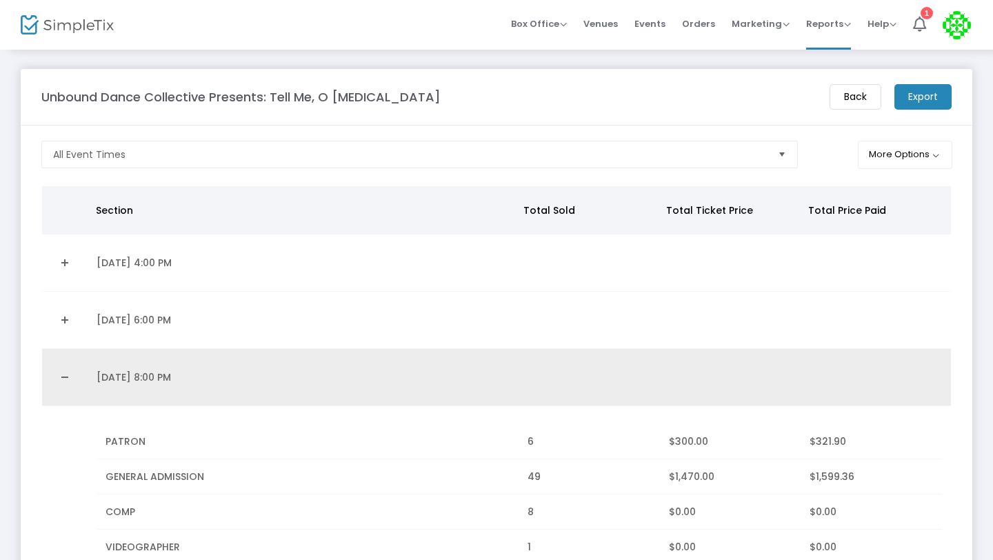
click at [60, 372] on link "Collapse Details" at bounding box center [65, 377] width 30 height 22
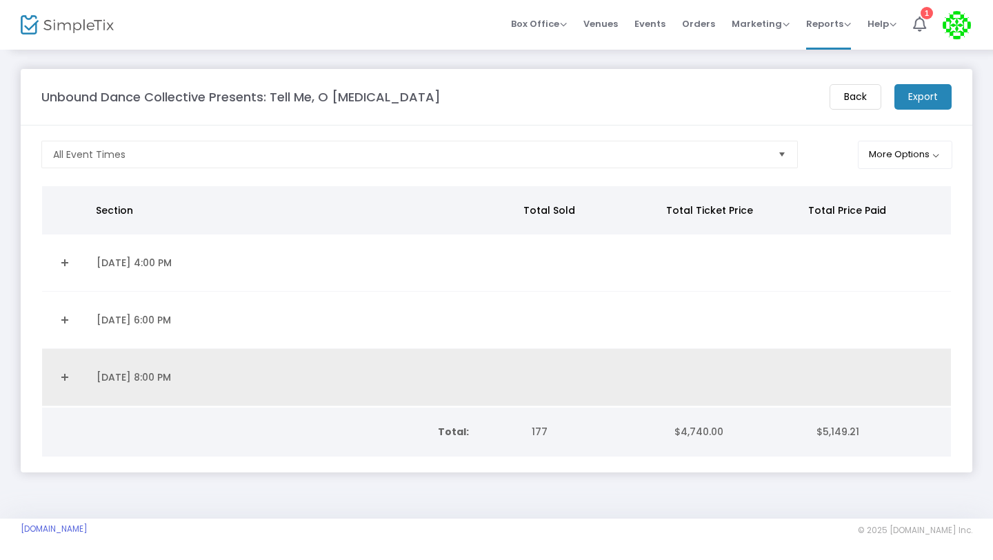
click at [60, 372] on link "Expand Details" at bounding box center [65, 377] width 30 height 22
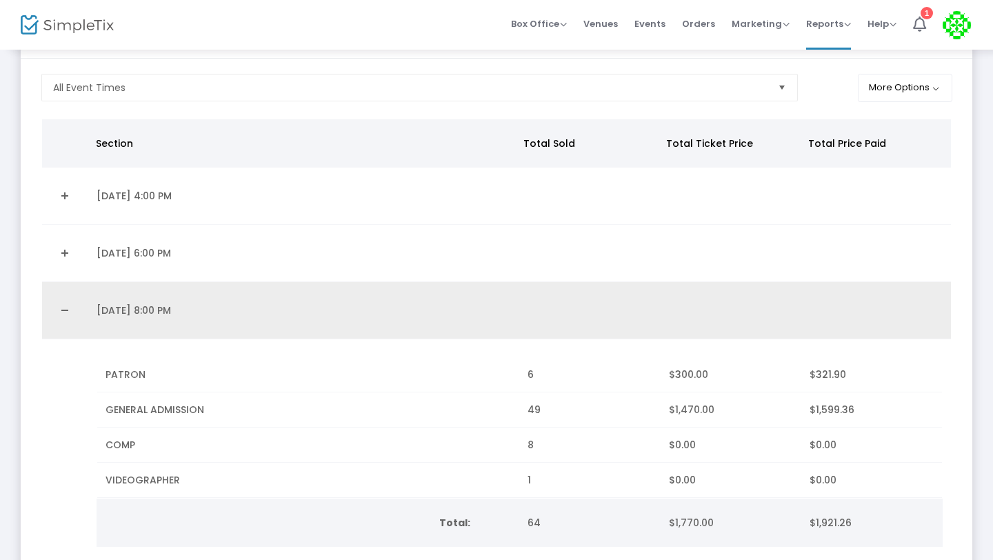
scroll to position [204, 0]
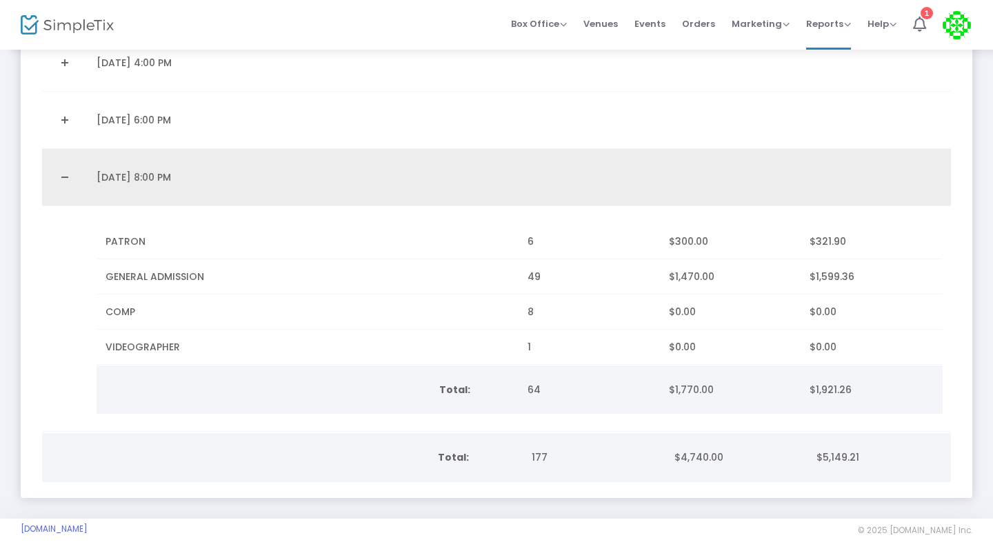
click at [64, 169] on link "Collapse Details" at bounding box center [65, 177] width 30 height 22
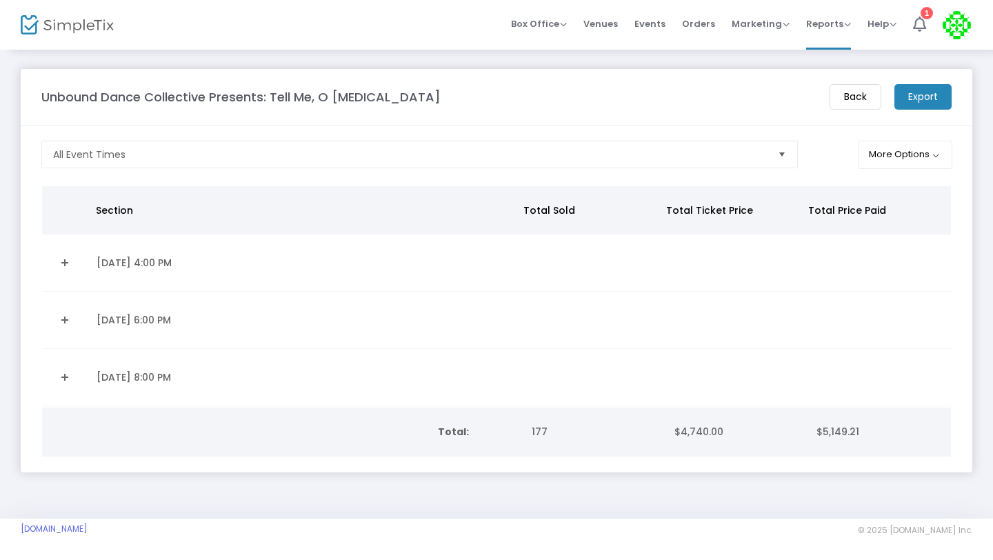
click at [681, 431] on span "$4,740.00" at bounding box center [698, 432] width 49 height 14
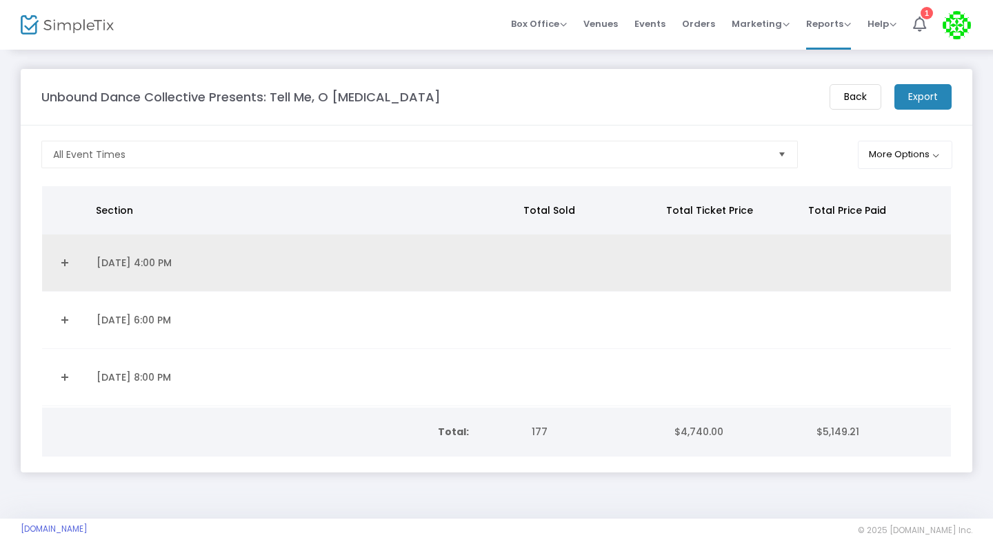
click at [59, 257] on link "Expand Details" at bounding box center [65, 263] width 30 height 22
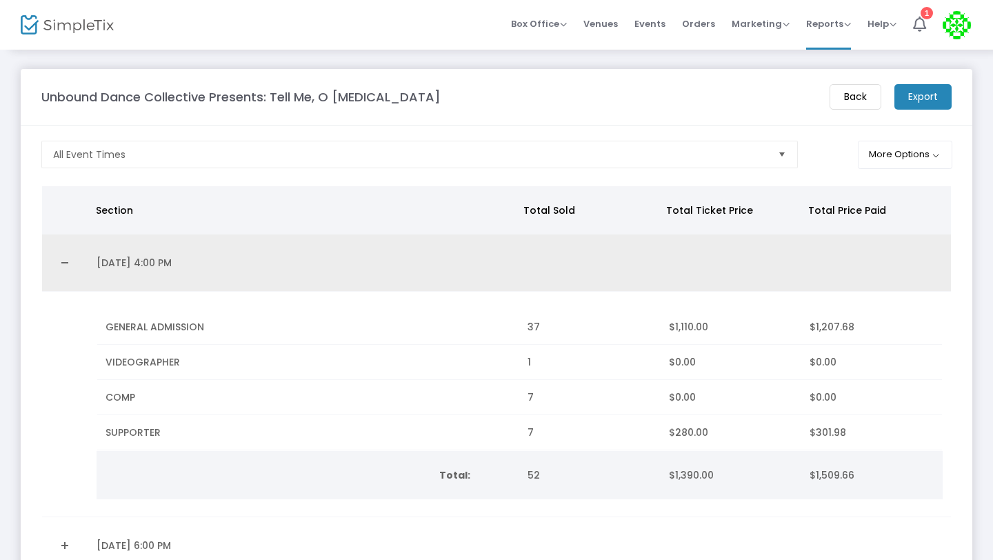
click at [59, 257] on link "Collapse Details" at bounding box center [65, 263] width 30 height 22
